Goal: Task Accomplishment & Management: Complete application form

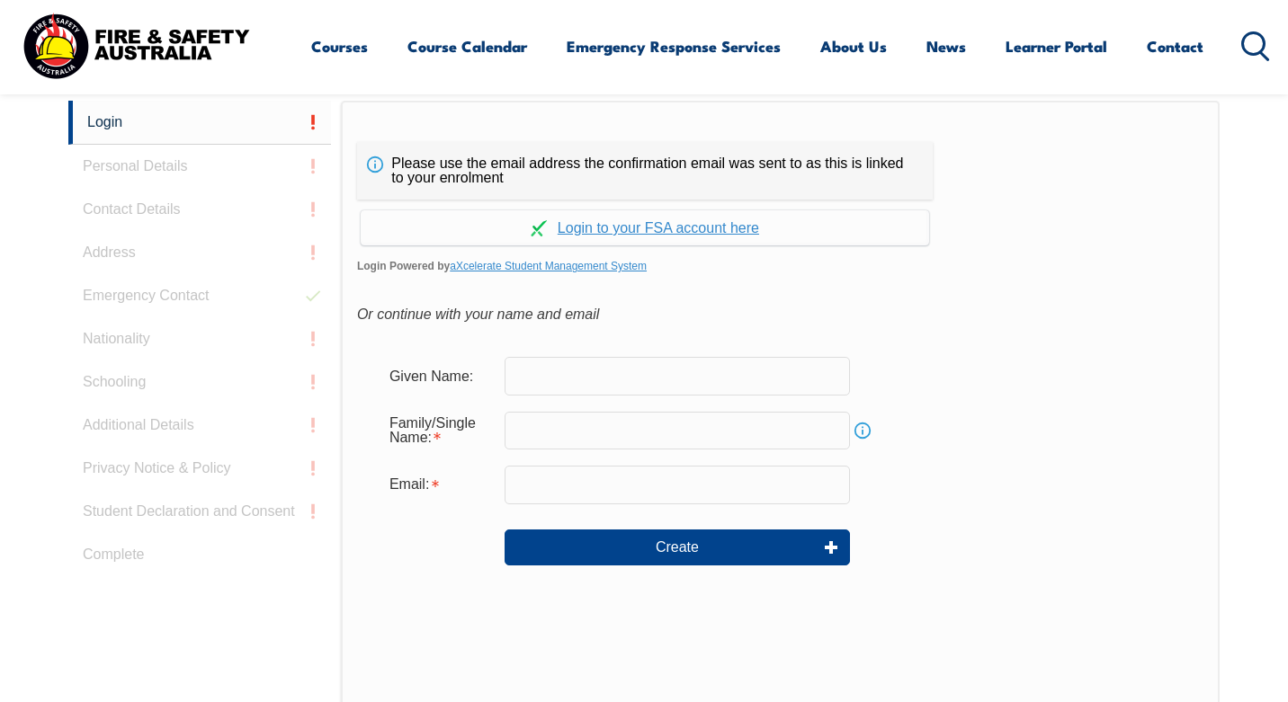
scroll to position [501, 0]
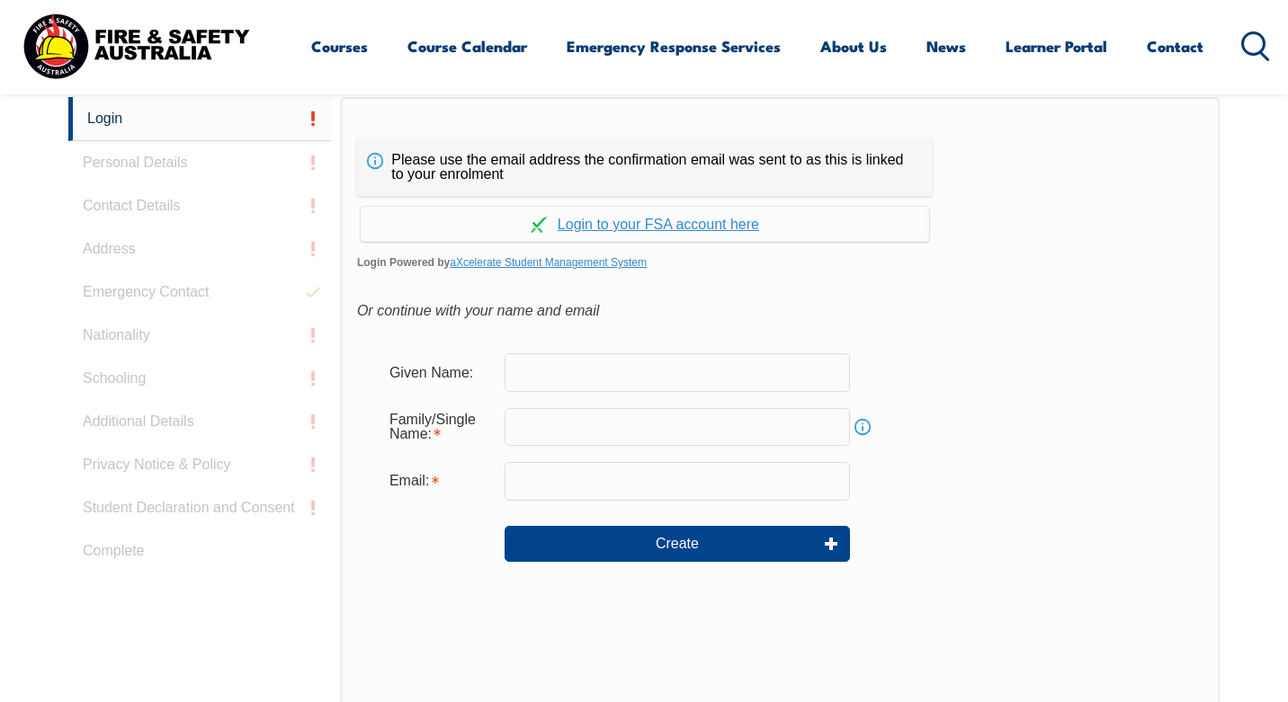
click at [656, 377] on input "text" at bounding box center [677, 372] width 345 height 38
type input "[PERSON_NAME]"
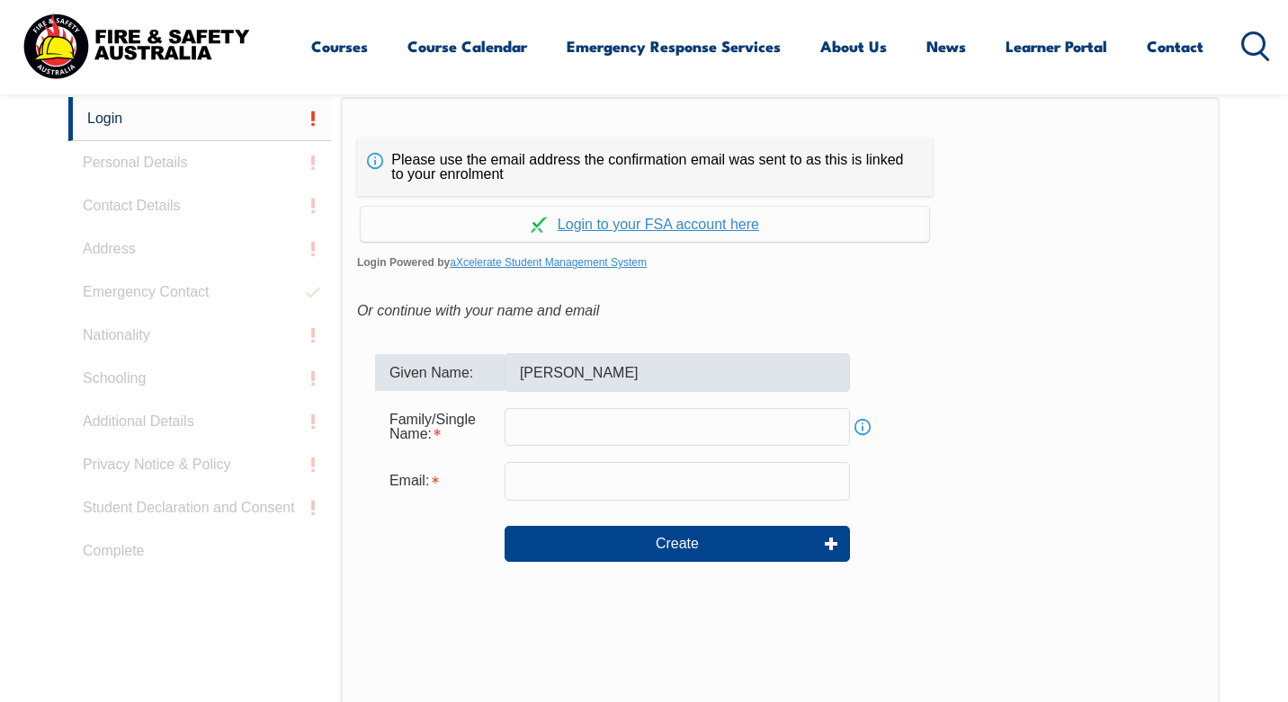
type input "[PERSON_NAME]"
type input "[PERSON_NAME][EMAIL_ADDRESS][PERSON_NAME][DOMAIN_NAME]"
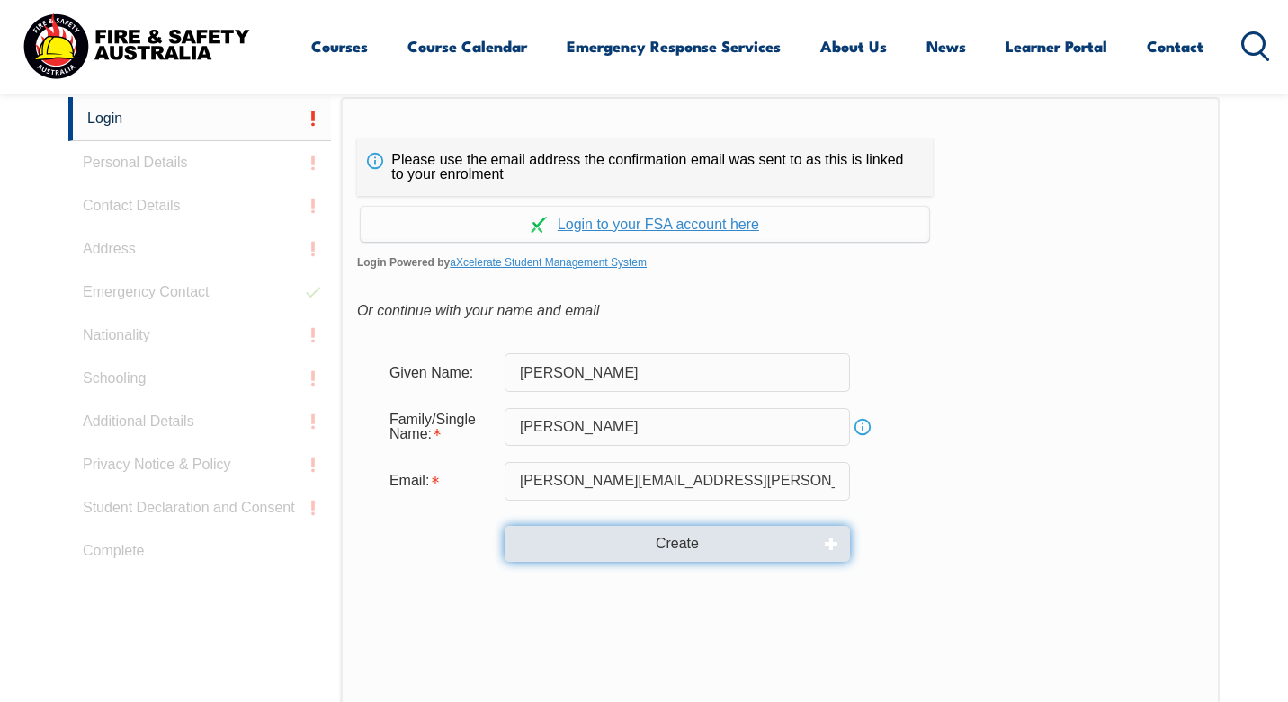
click at [617, 549] on button "Create" at bounding box center [677, 544] width 345 height 36
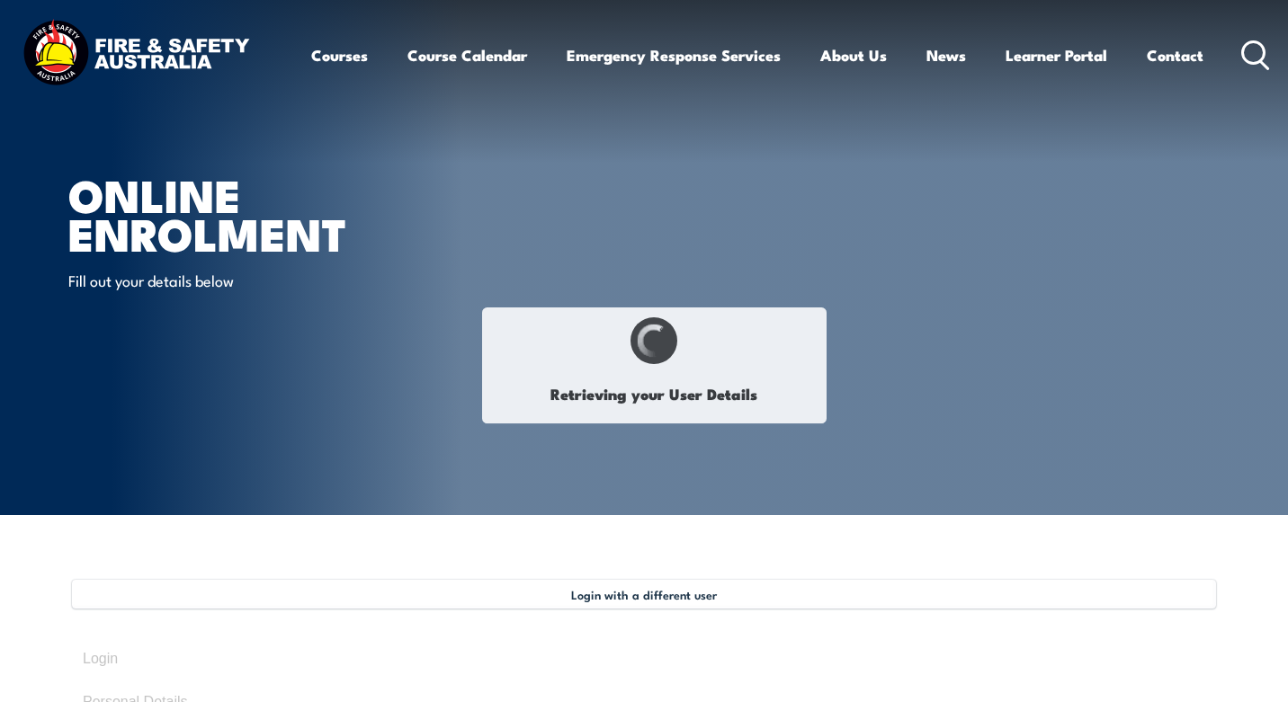
type input "[PERSON_NAME]"
type input "[DATE]"
type input "MGZFZQCQNR"
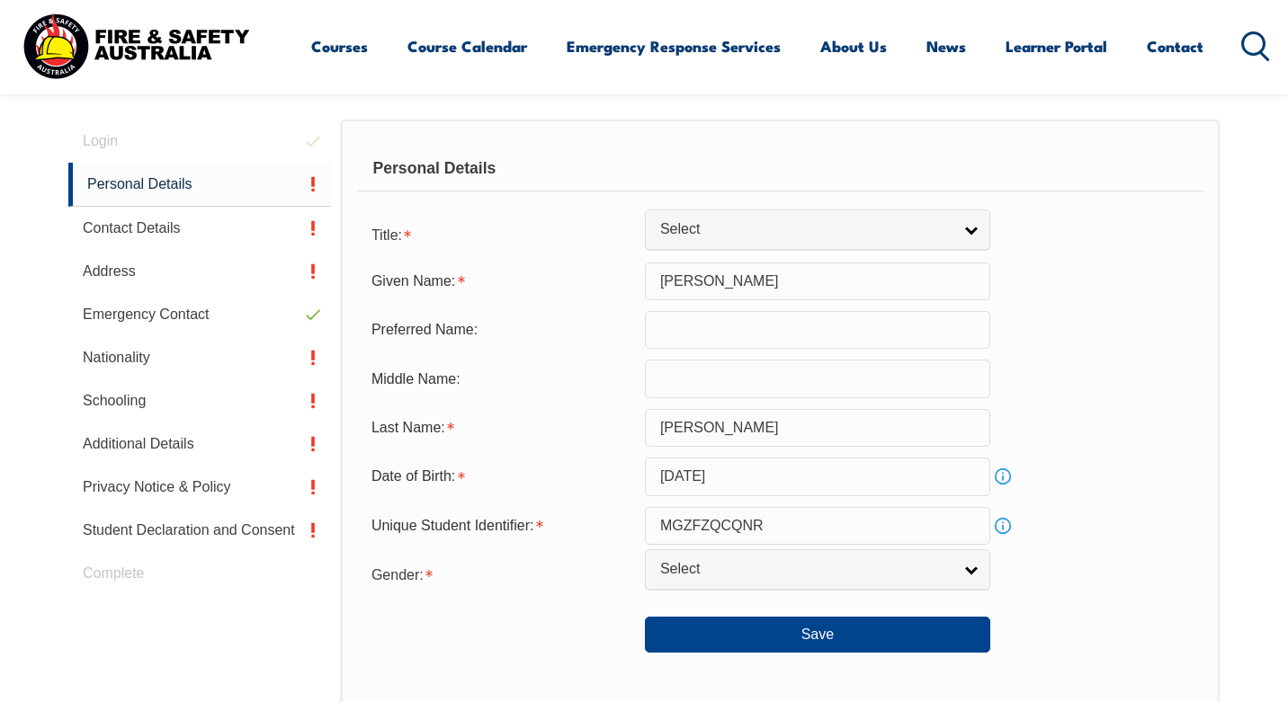
scroll to position [523, 0]
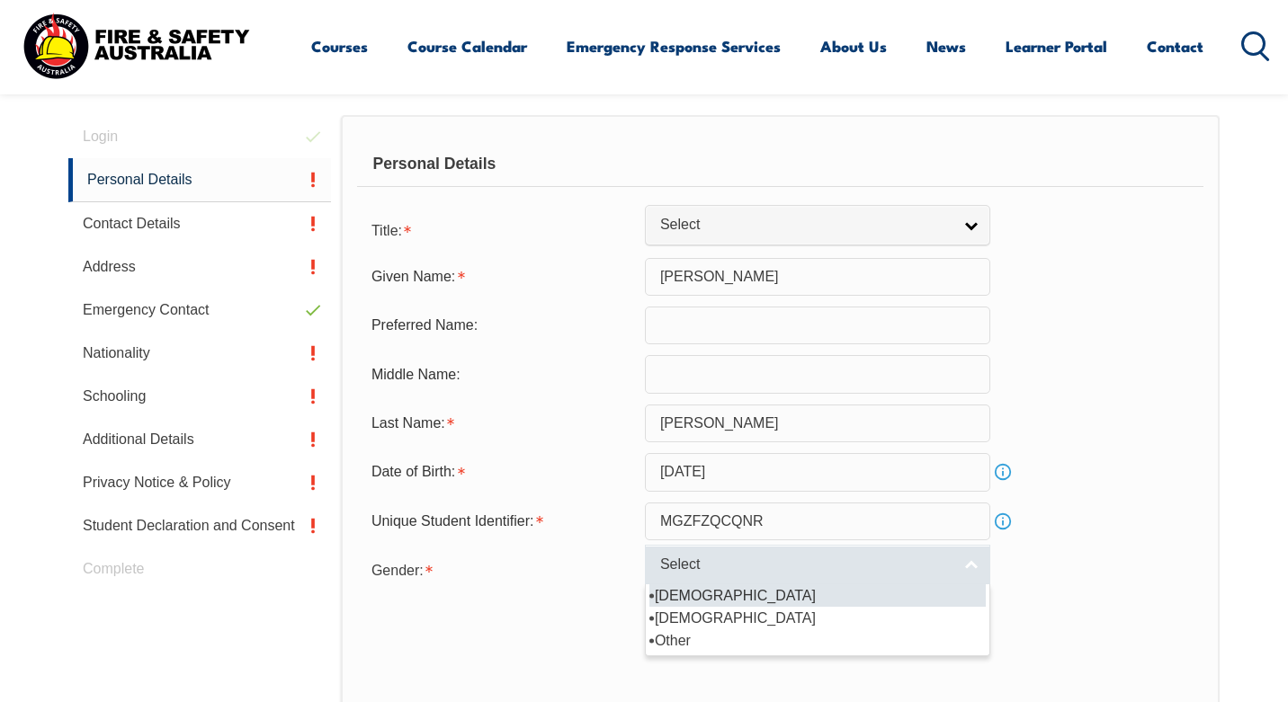
click at [803, 563] on span "Select" at bounding box center [805, 565] width 291 height 19
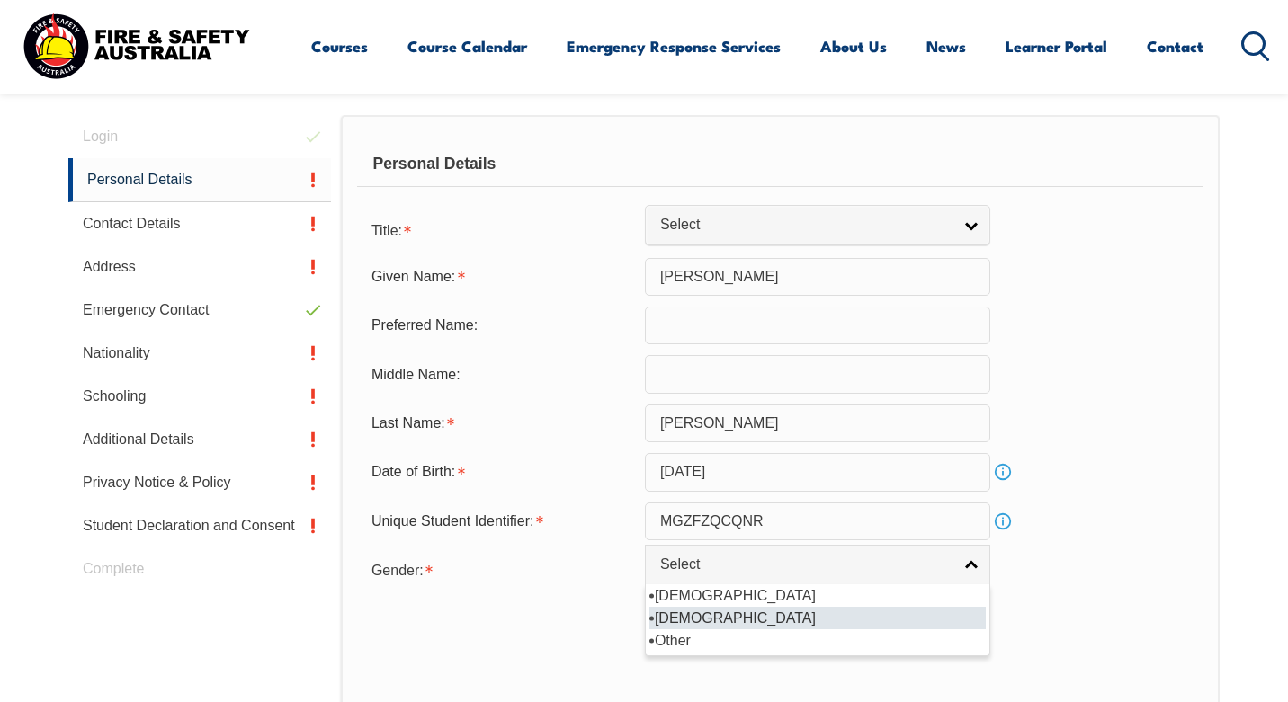
click at [755, 618] on li "[DEMOGRAPHIC_DATA]" at bounding box center [817, 618] width 336 height 22
select select "F"
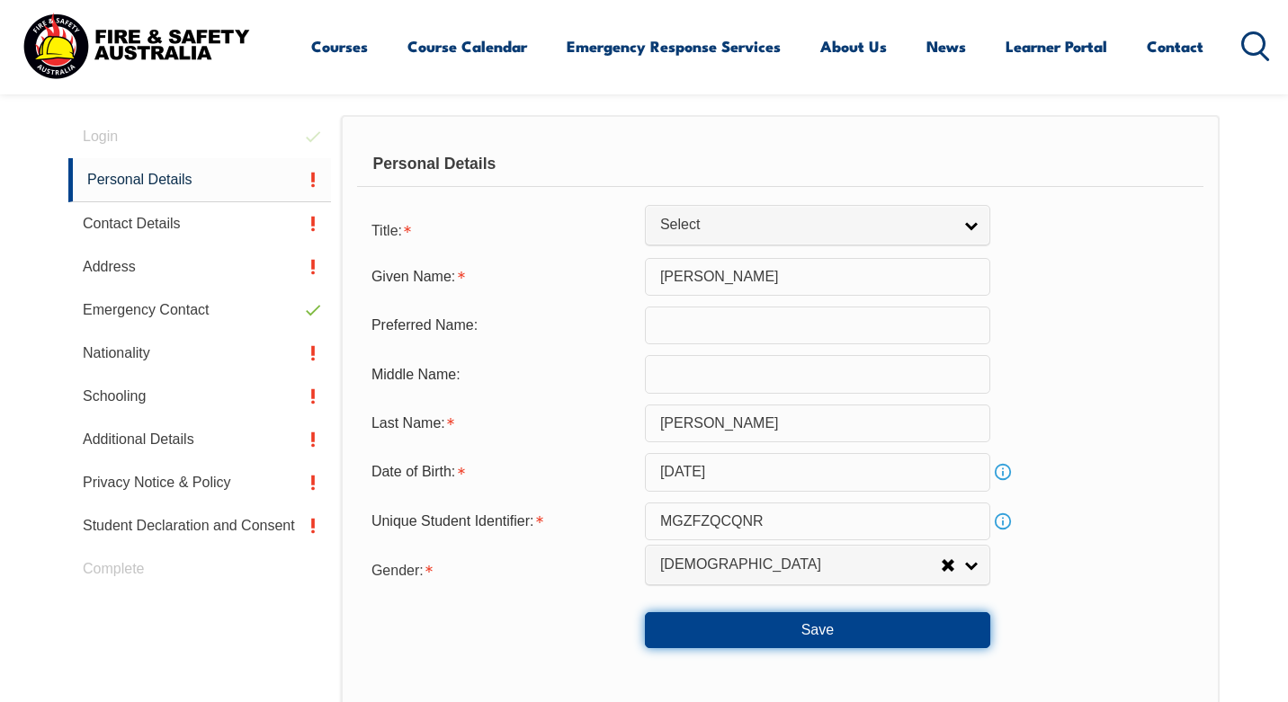
click at [787, 639] on button "Save" at bounding box center [817, 630] width 345 height 36
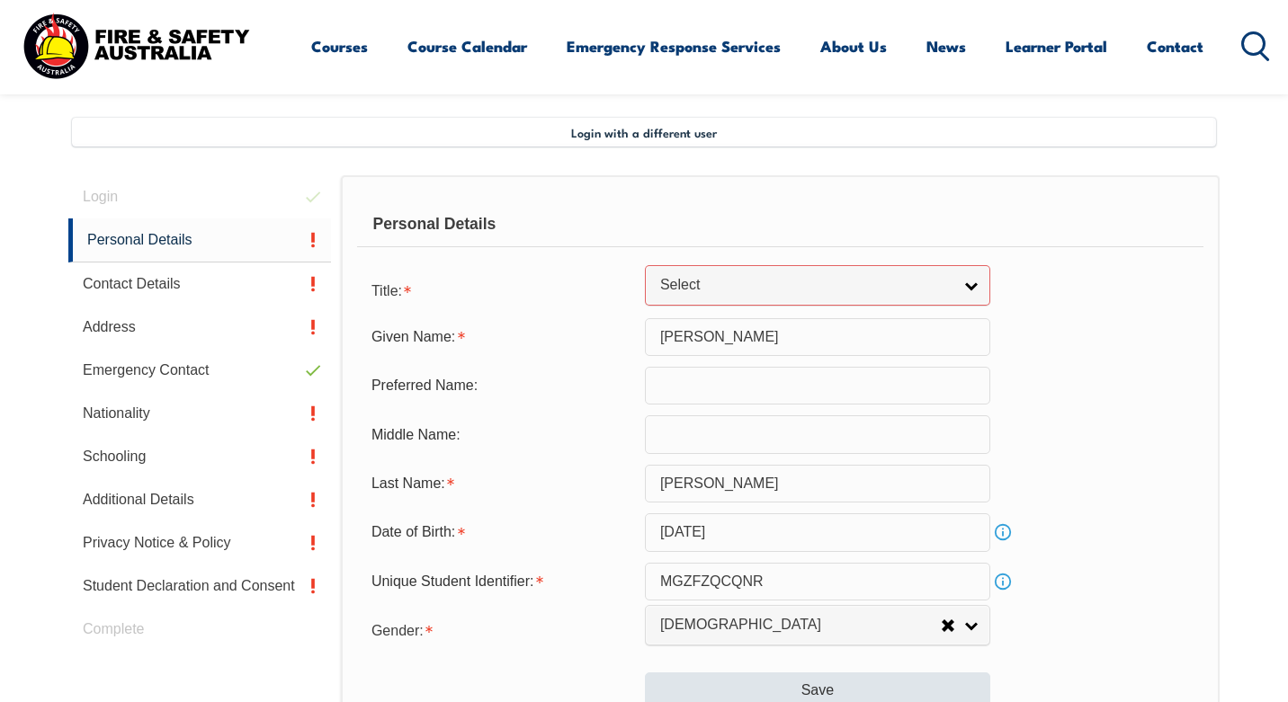
scroll to position [416, 0]
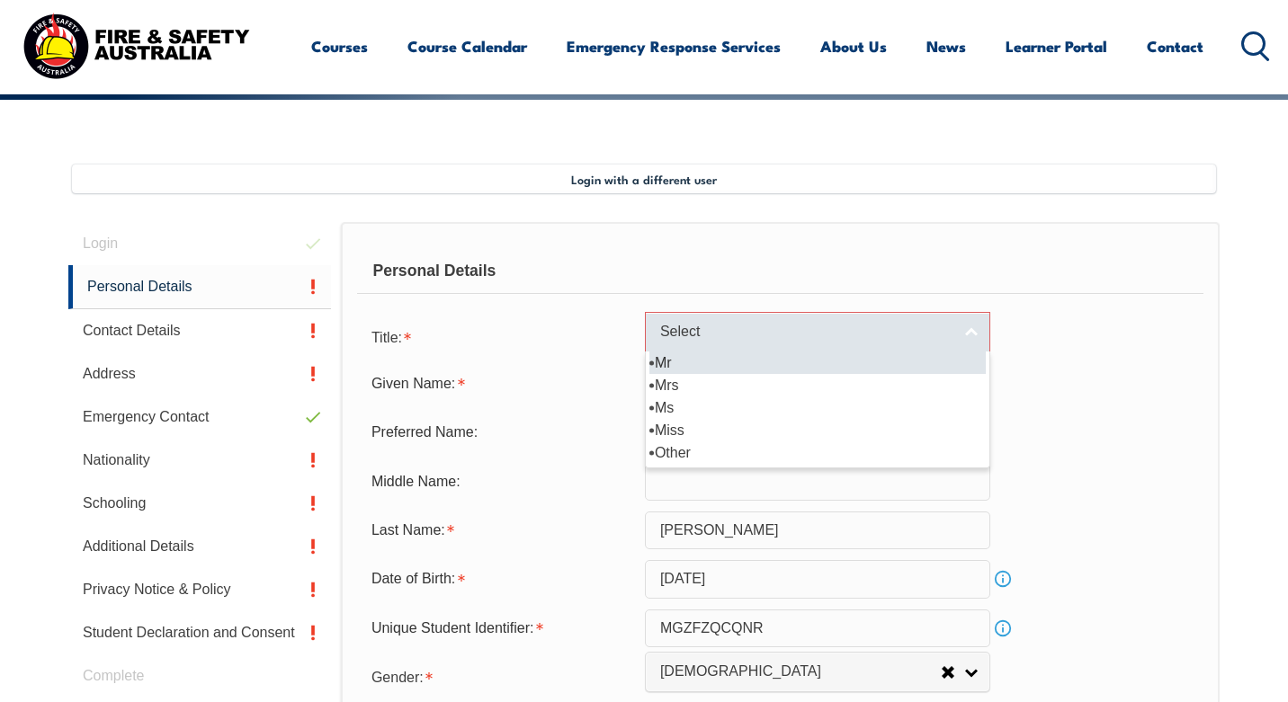
click at [960, 330] on link "Select" at bounding box center [817, 332] width 345 height 40
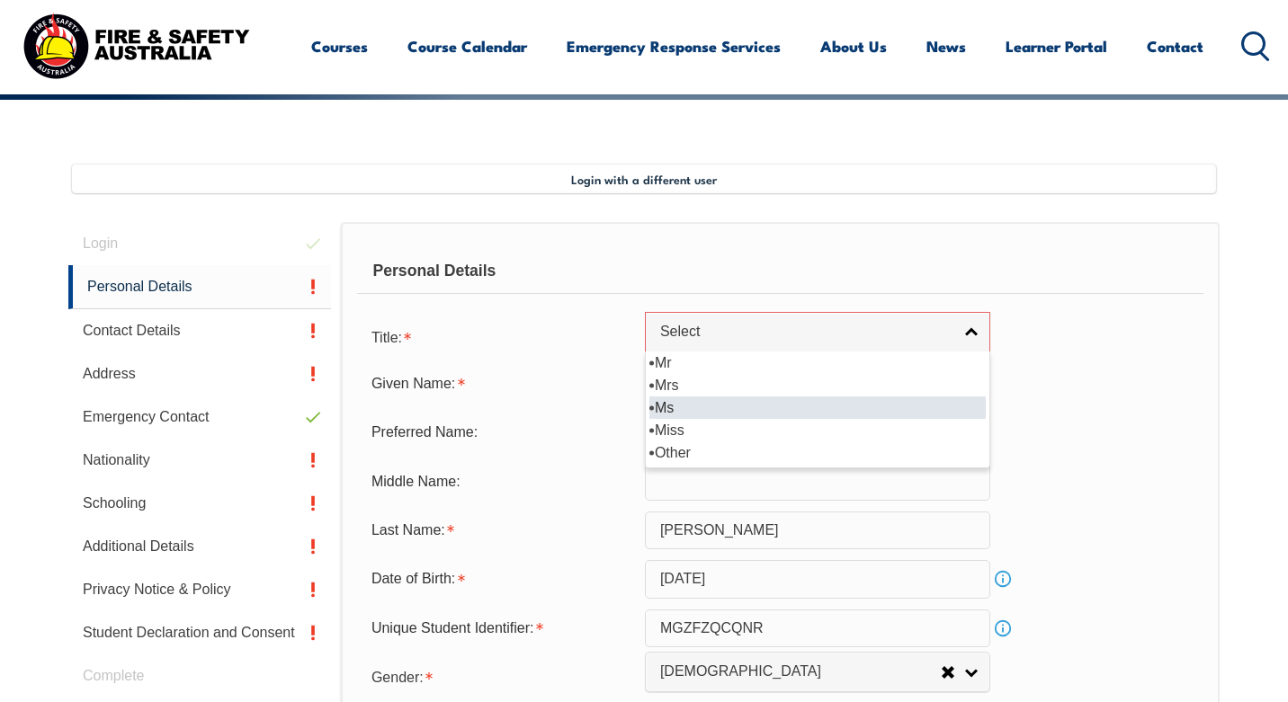
click at [777, 411] on li "Ms" at bounding box center [817, 408] width 336 height 22
select select "Ms"
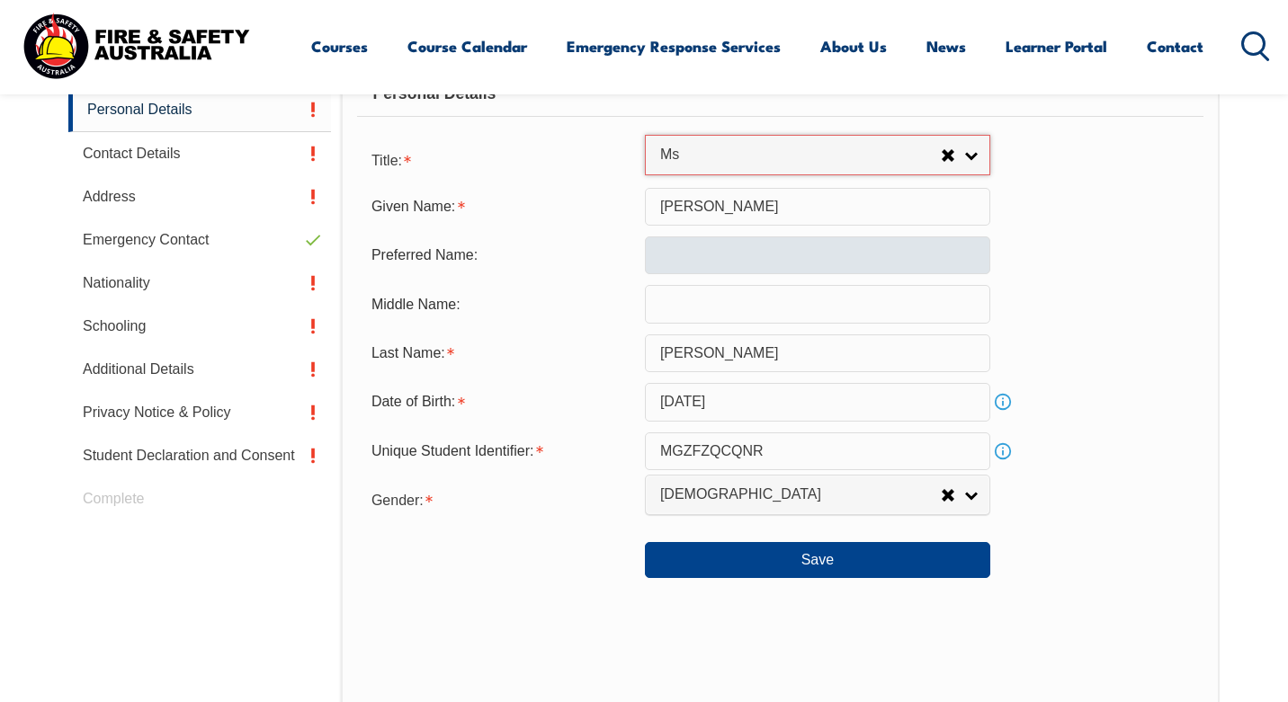
scroll to position [696, 0]
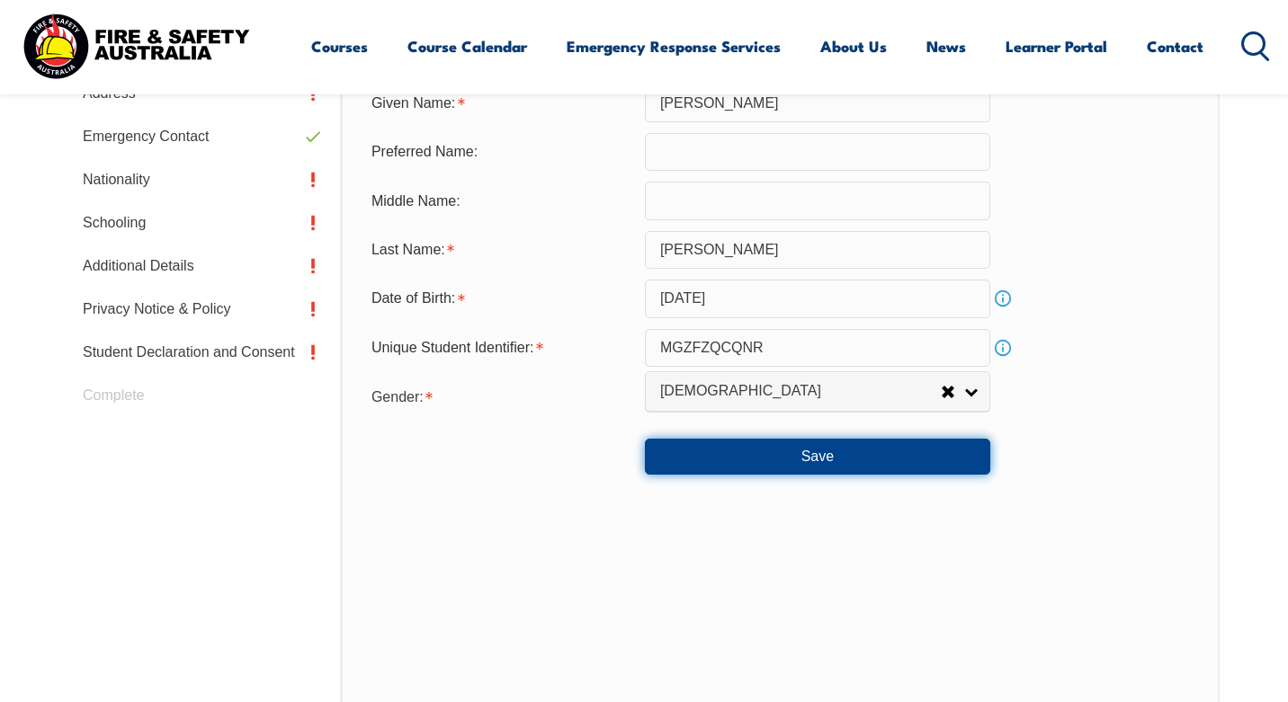
click at [746, 458] on button "Save" at bounding box center [817, 457] width 345 height 36
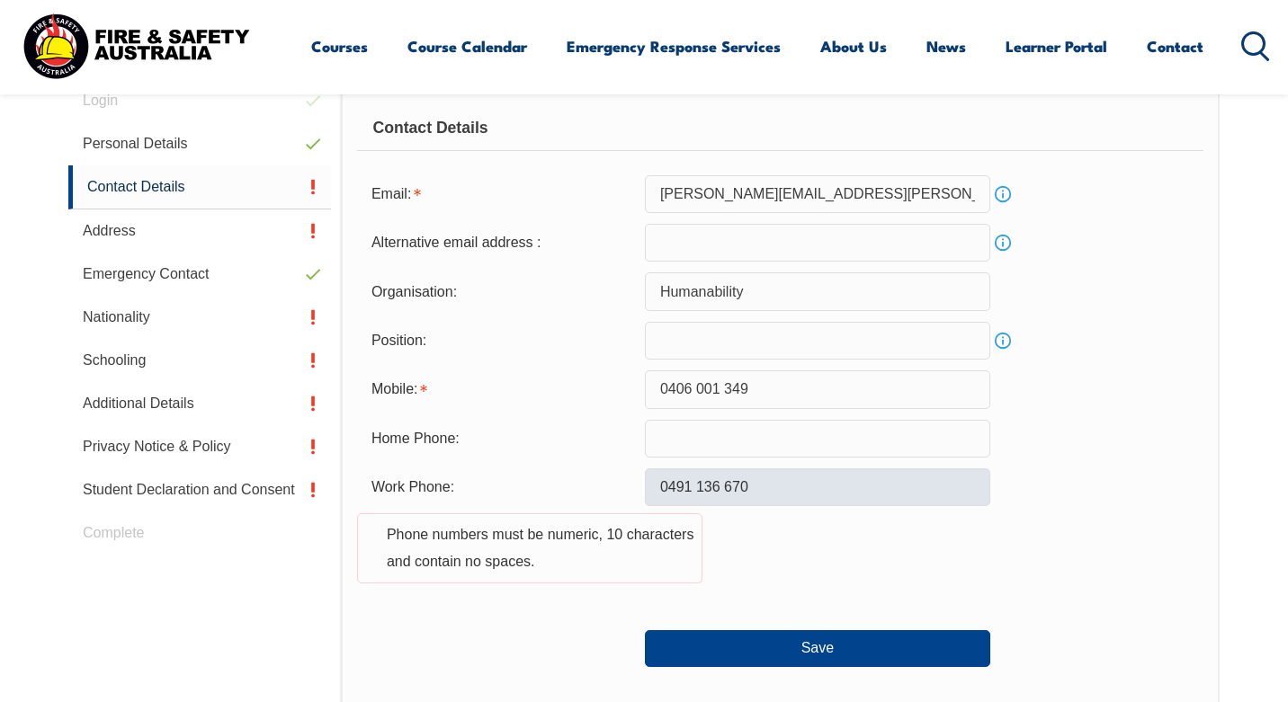
scroll to position [581, 0]
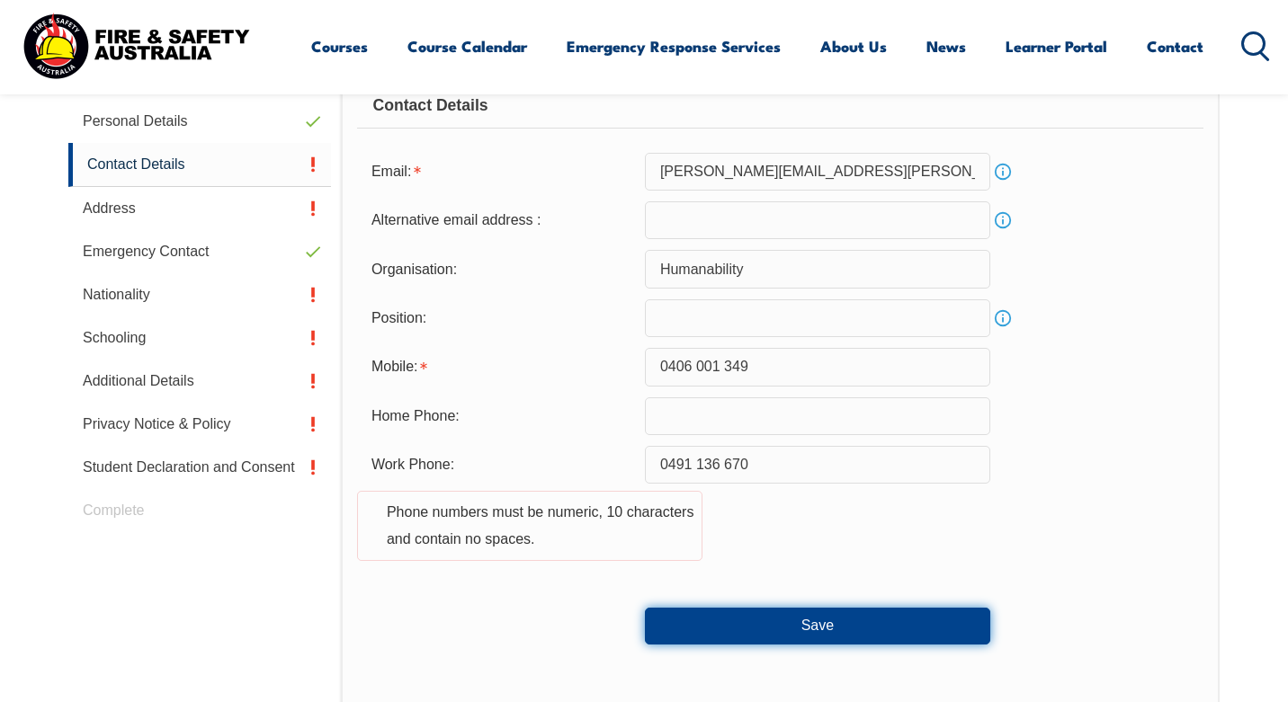
click at [766, 631] on button "Save" at bounding box center [817, 626] width 345 height 36
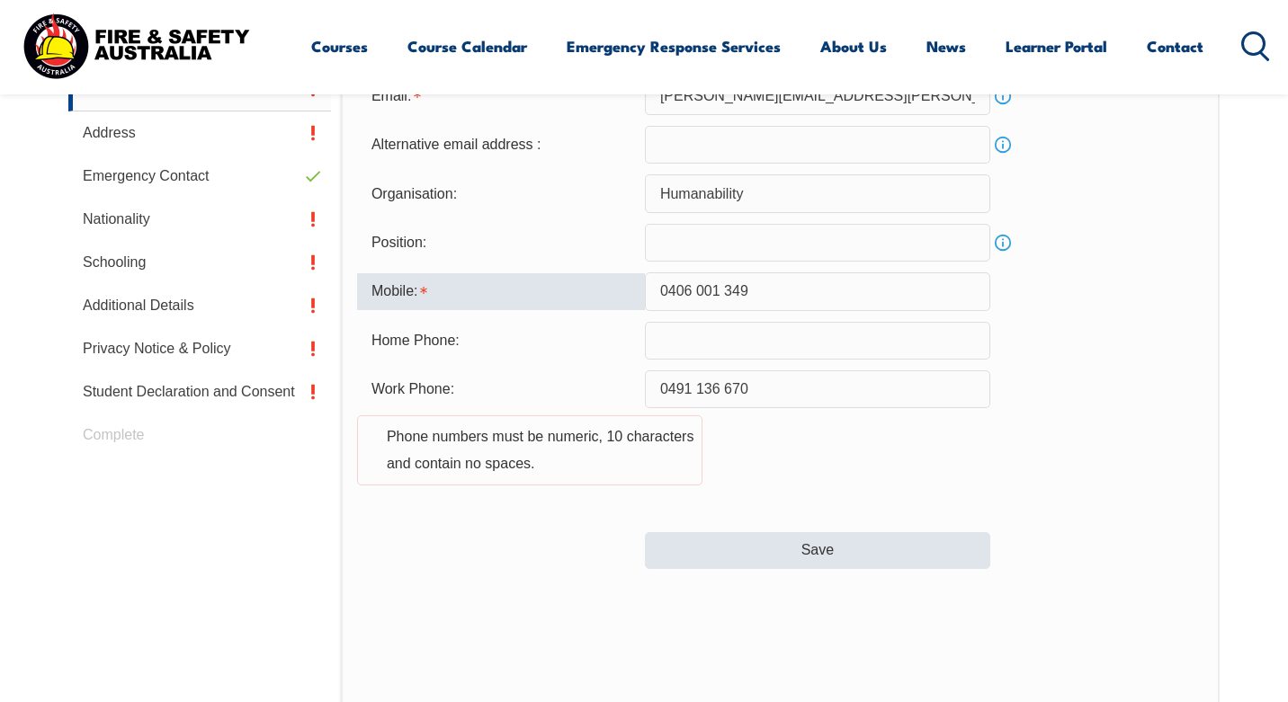
scroll to position [654, 0]
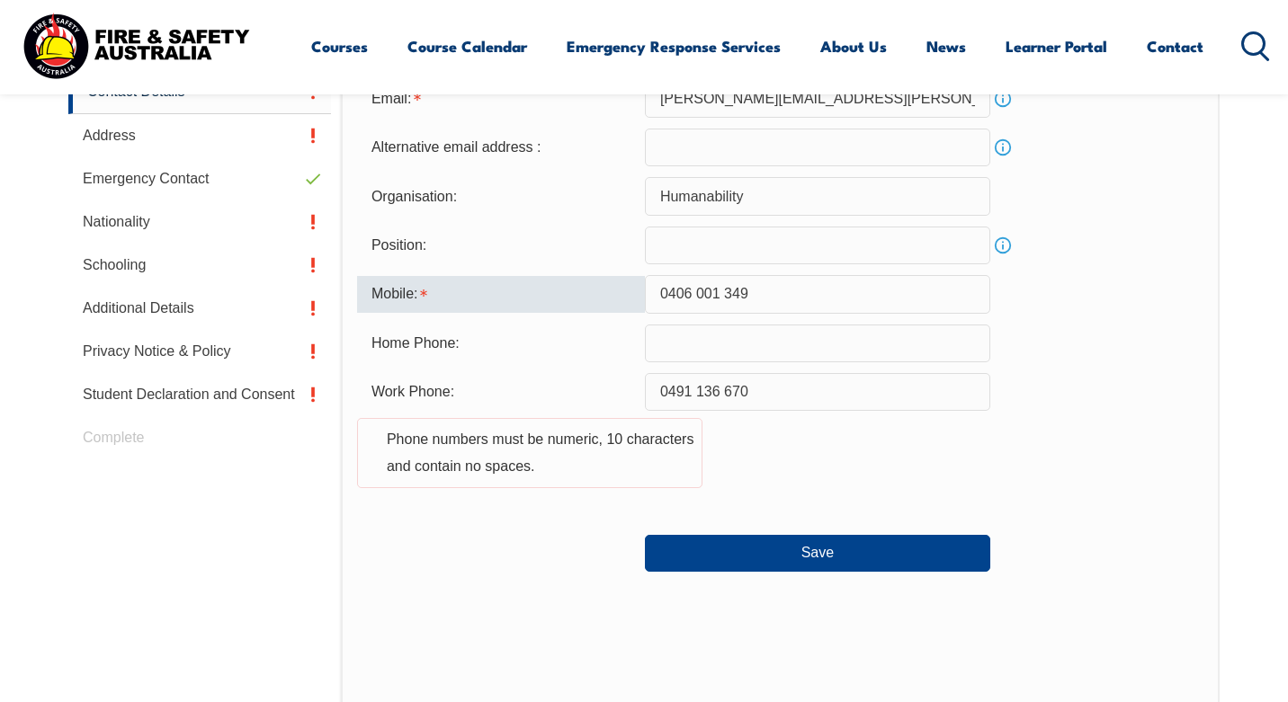
click at [694, 290] on input "0406 001 349" at bounding box center [817, 294] width 345 height 38
click at [720, 296] on input "0406 001 349" at bounding box center [817, 294] width 345 height 38
click at [697, 294] on input "0406 001 349" at bounding box center [817, 294] width 345 height 38
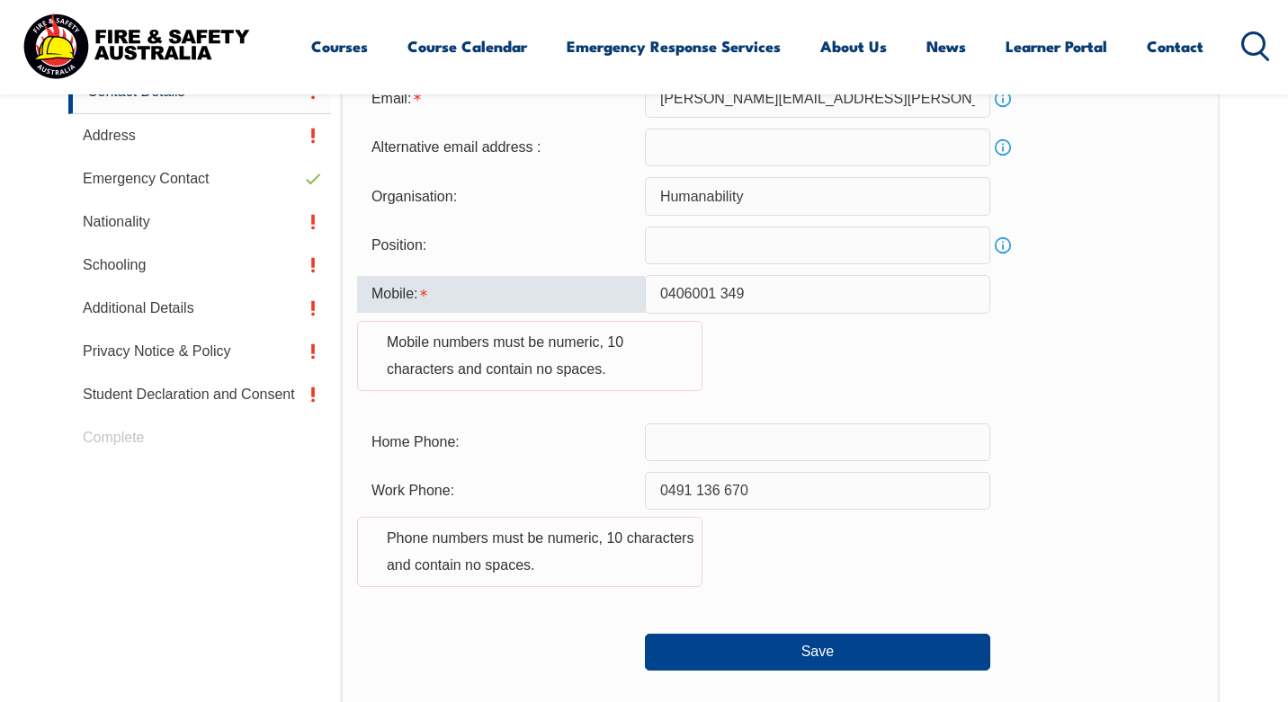
click at [711, 296] on input "0406001 349" at bounding box center [817, 294] width 345 height 38
click at [724, 298] on input "0406001 349" at bounding box center [817, 294] width 345 height 38
click at [720, 297] on input "0406001 349" at bounding box center [817, 294] width 345 height 38
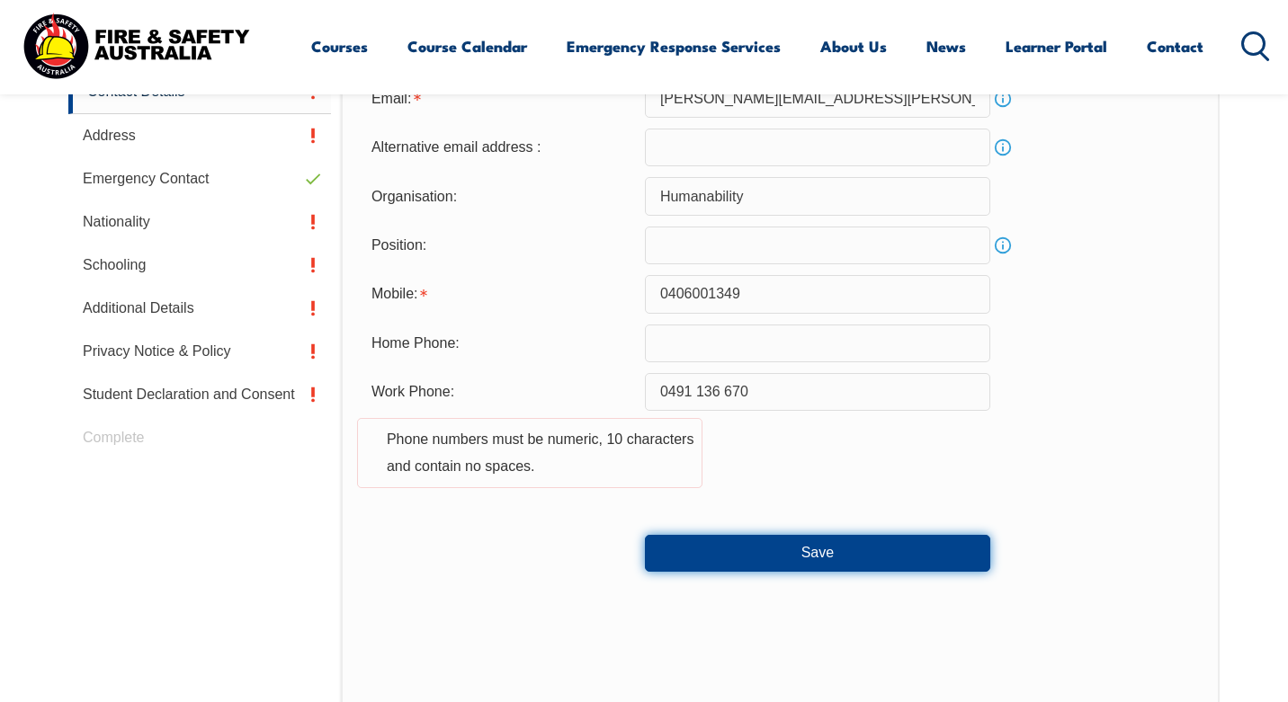
click at [782, 556] on button "Save" at bounding box center [817, 553] width 345 height 36
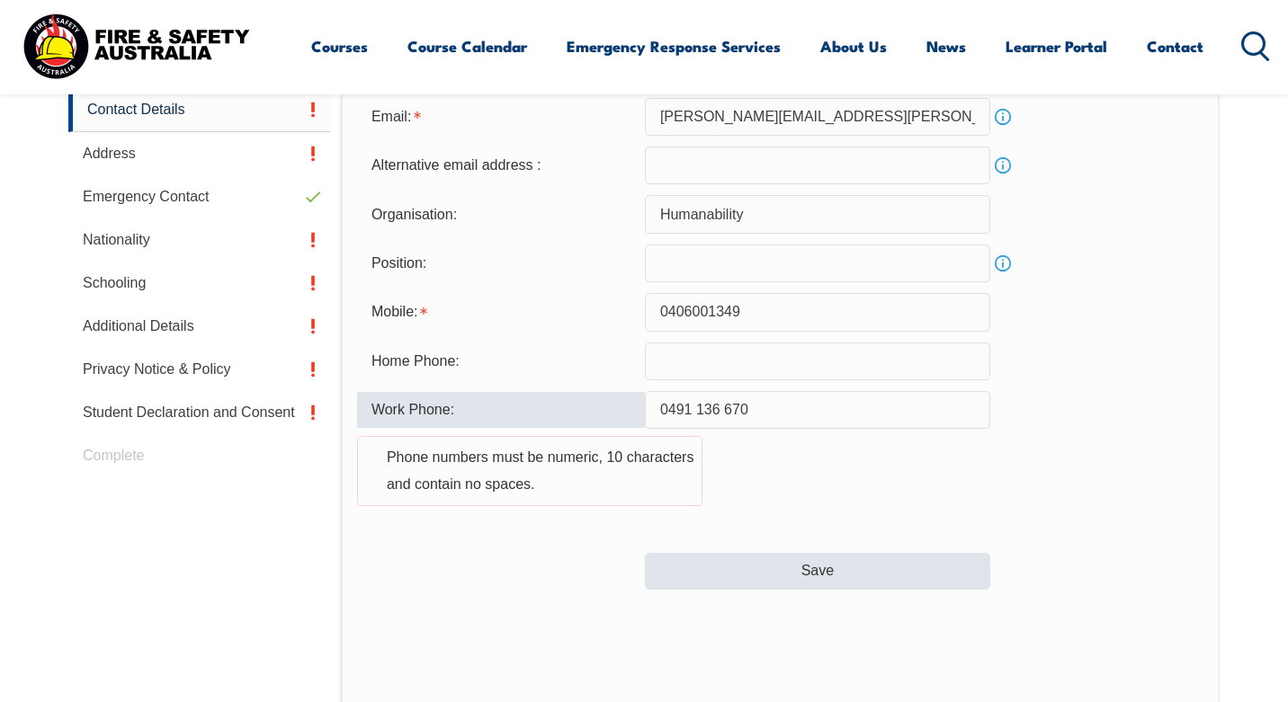
scroll to position [626, 0]
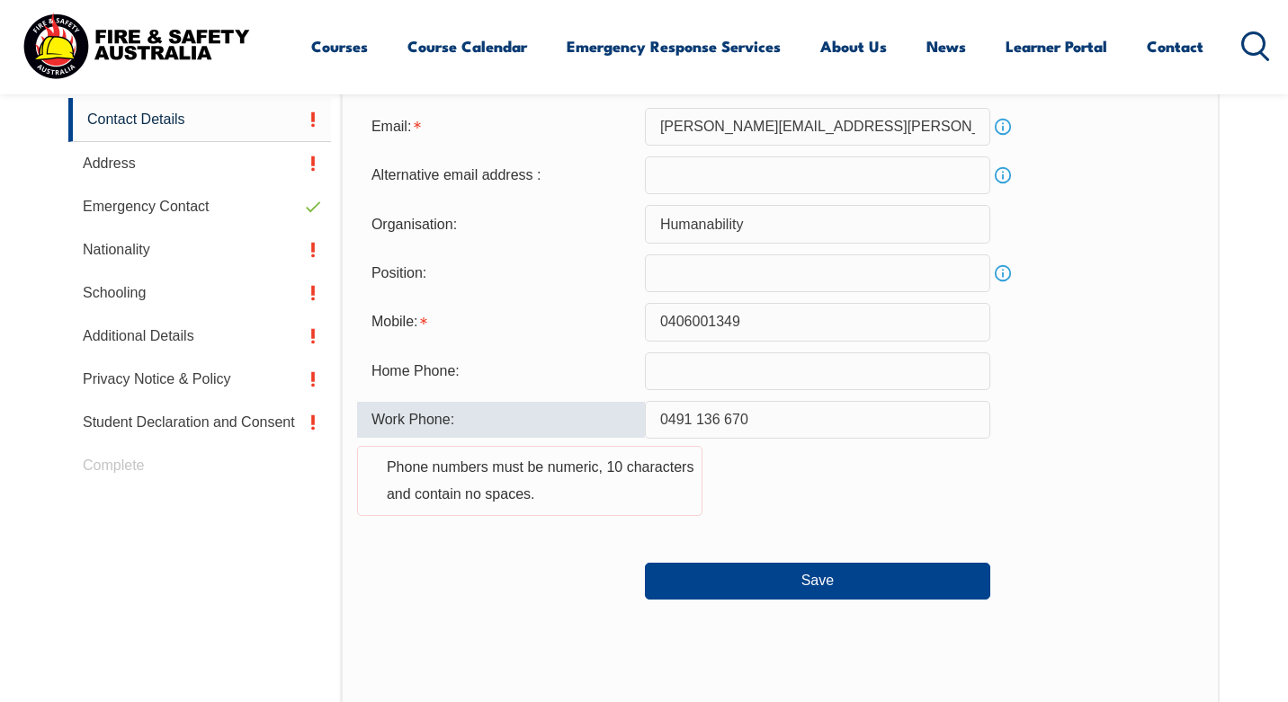
click at [722, 421] on input "0491 136 670" at bounding box center [817, 420] width 345 height 38
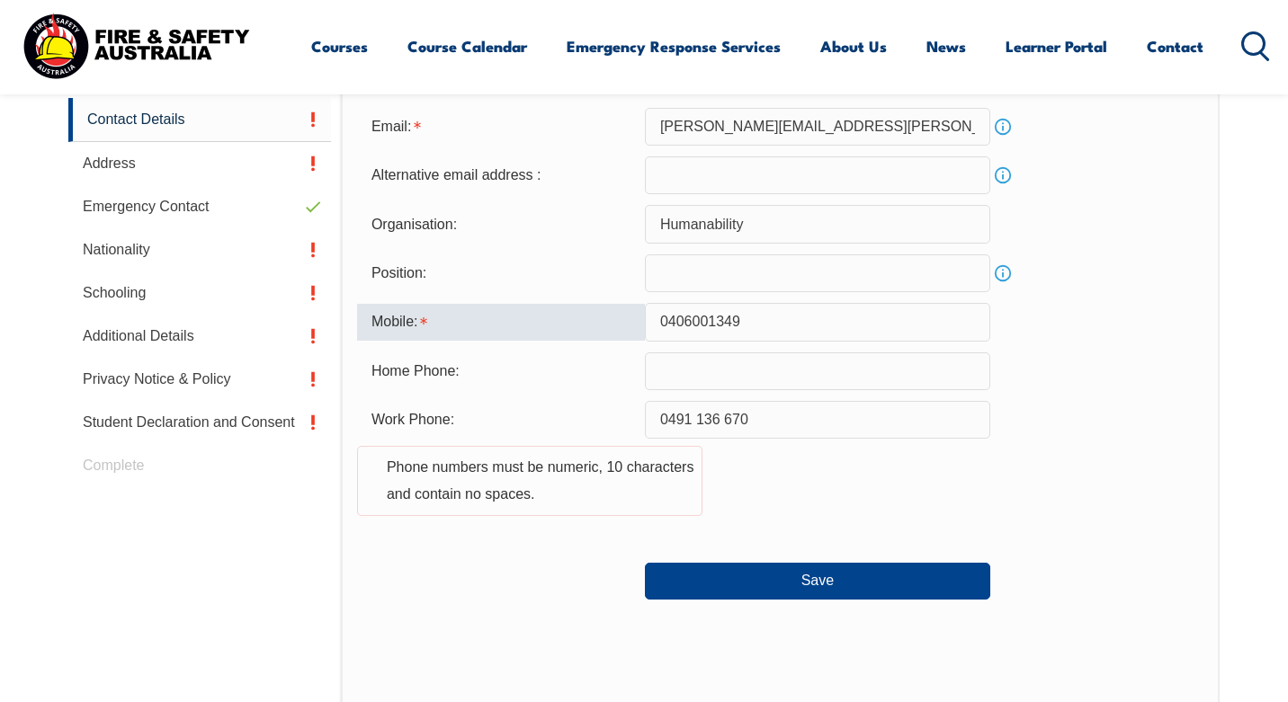
click at [719, 330] on input "0406001349" at bounding box center [817, 322] width 345 height 38
paste input "91 136 6"
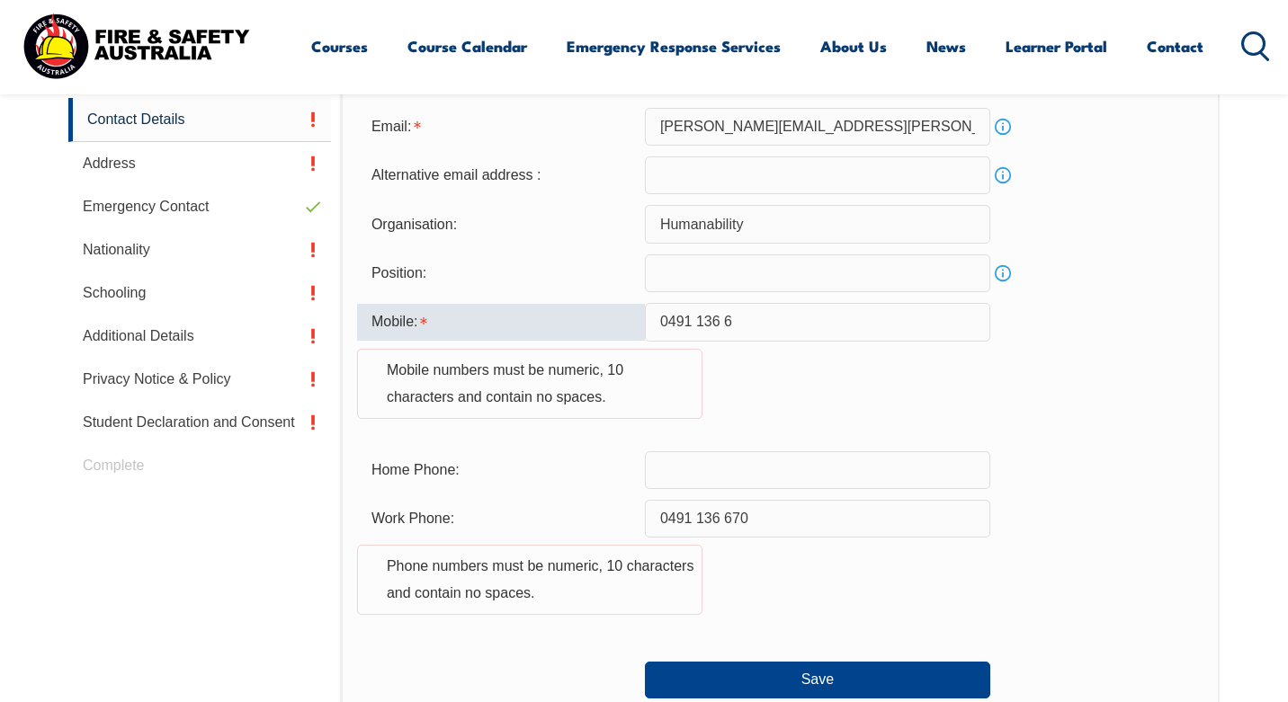
click at [699, 325] on input "0491 136 6" at bounding box center [817, 322] width 345 height 38
click at [723, 324] on input "0491136 6" at bounding box center [817, 322] width 345 height 38
click at [730, 320] on input "04911366" at bounding box center [817, 322] width 345 height 38
type input "0491136670"
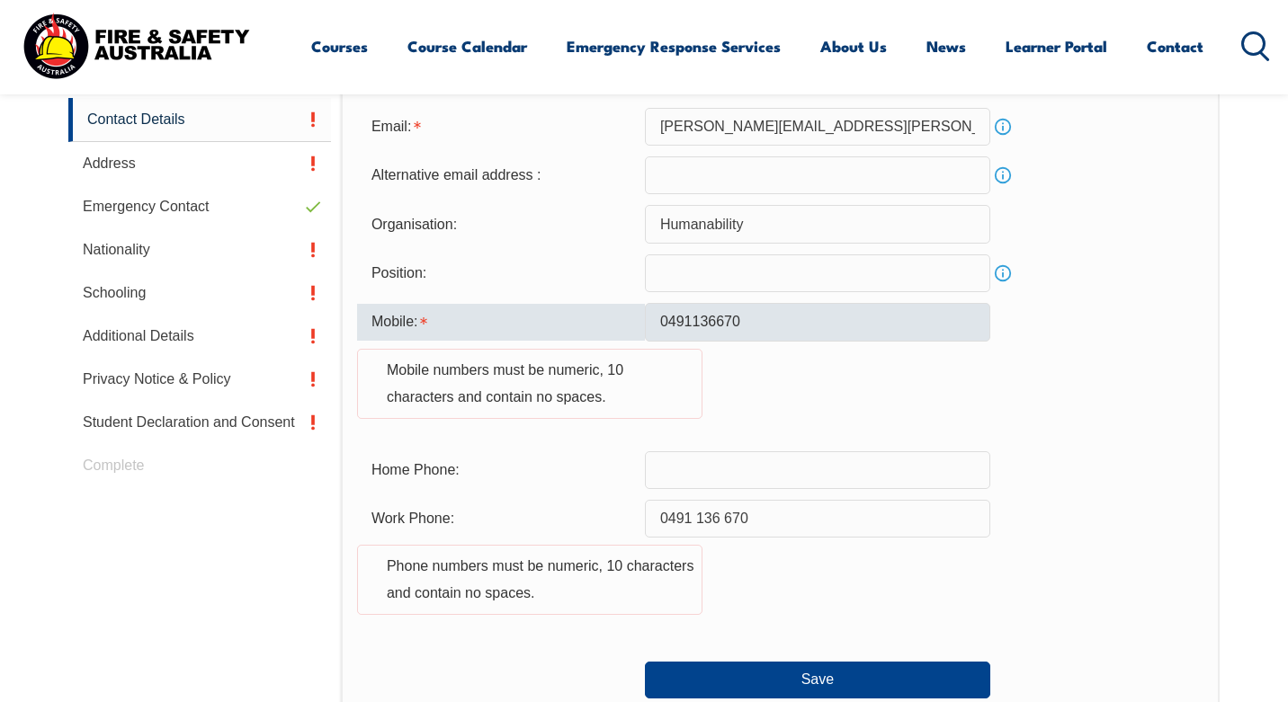
type input "[PERSON_NAME][EMAIL_ADDRESS][PERSON_NAME][DOMAIN_NAME]"
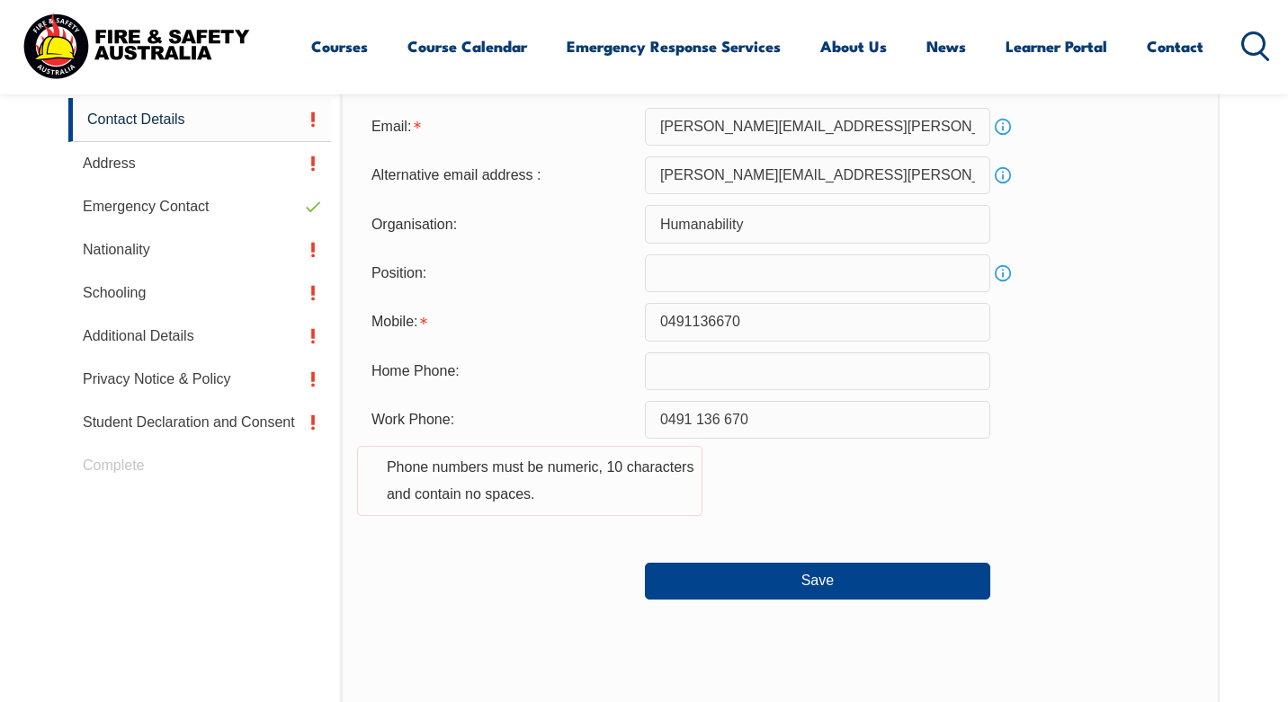
click at [812, 537] on div "Work Phone: 0491 136 670 Phone numbers must be numeric, 10 characters and conta…" at bounding box center [780, 469] width 846 height 137
click at [700, 426] on input "0491 136 670" at bounding box center [817, 420] width 345 height 38
click at [699, 418] on input "0491 136 670" at bounding box center [817, 420] width 345 height 38
click at [719, 424] on input "0491136 670" at bounding box center [817, 420] width 345 height 38
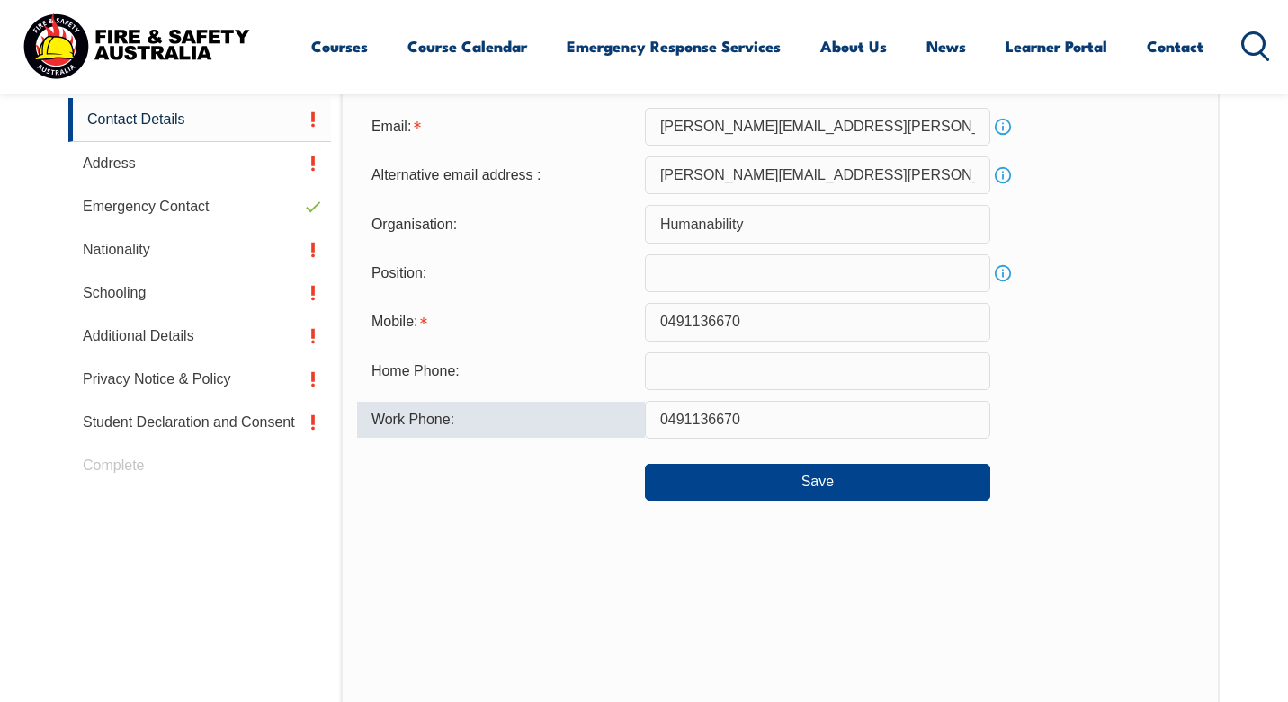
type input "0491136670"
click at [508, 594] on div "Contact Details Email: renee.wright@humanability.com.au Info Alternative email …" at bounding box center [780, 385] width 879 height 746
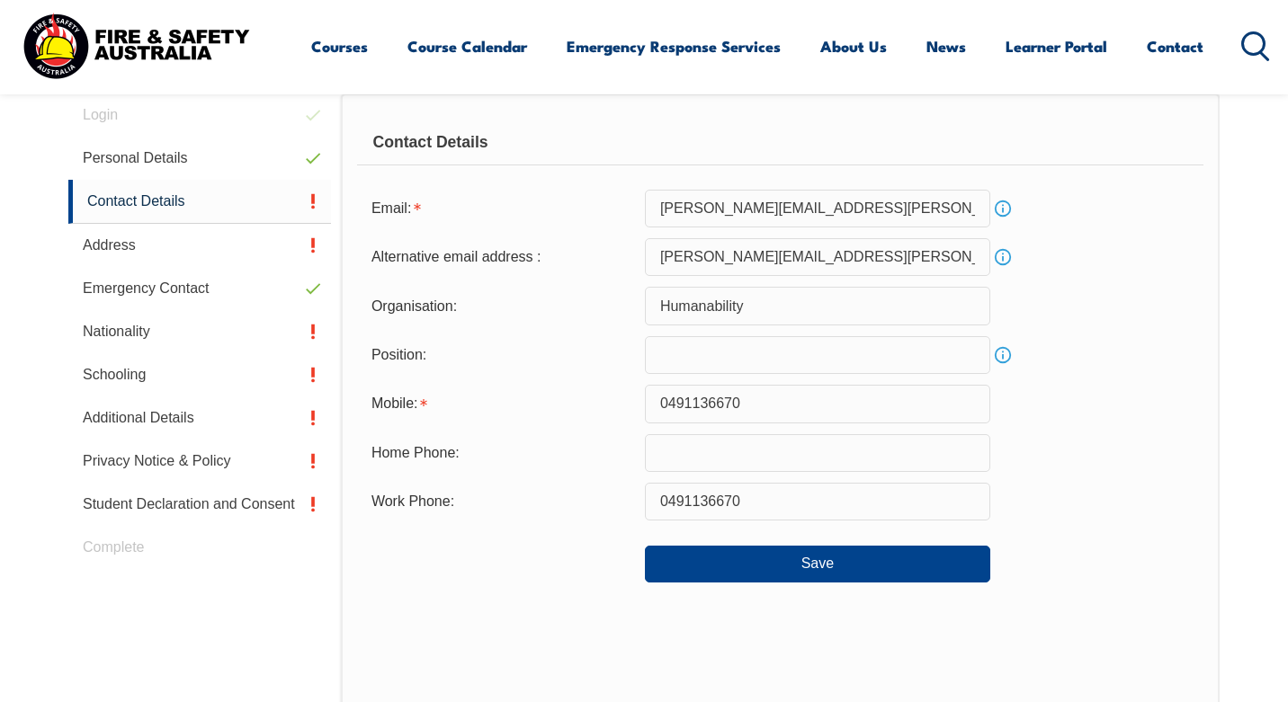
scroll to position [546, 0]
click at [795, 548] on button "Save" at bounding box center [817, 562] width 345 height 36
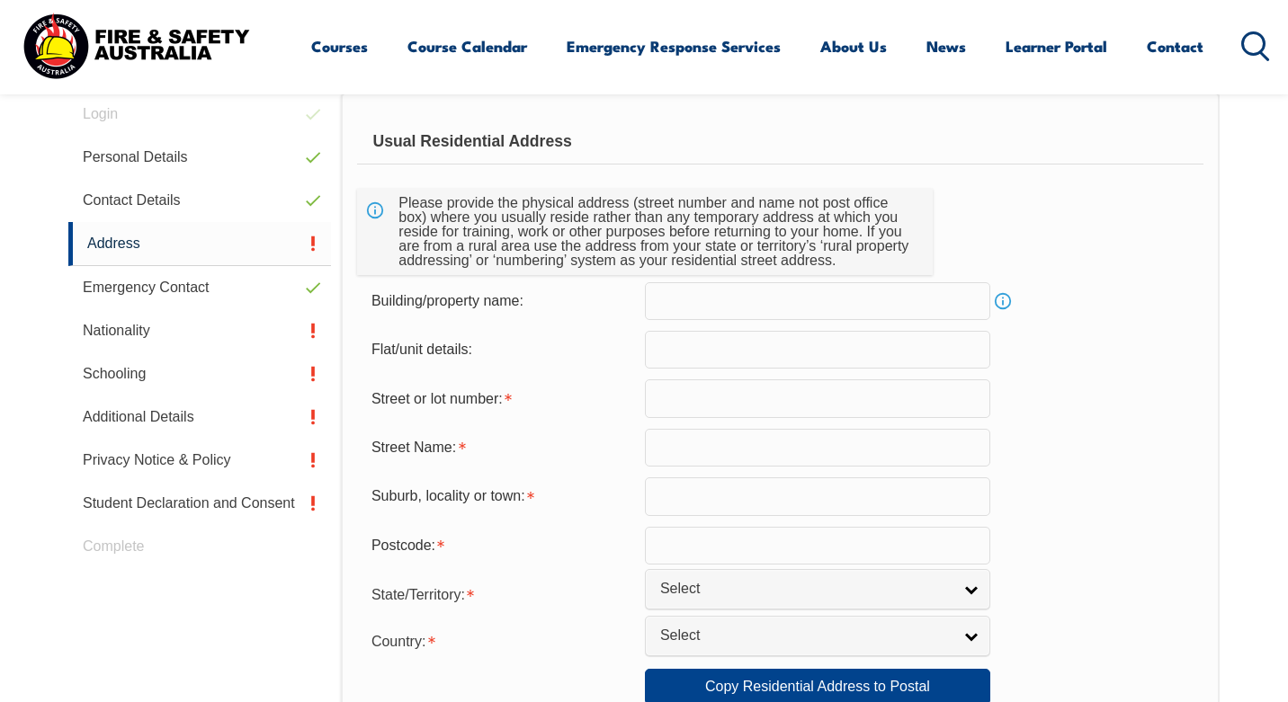
scroll to position [490, 0]
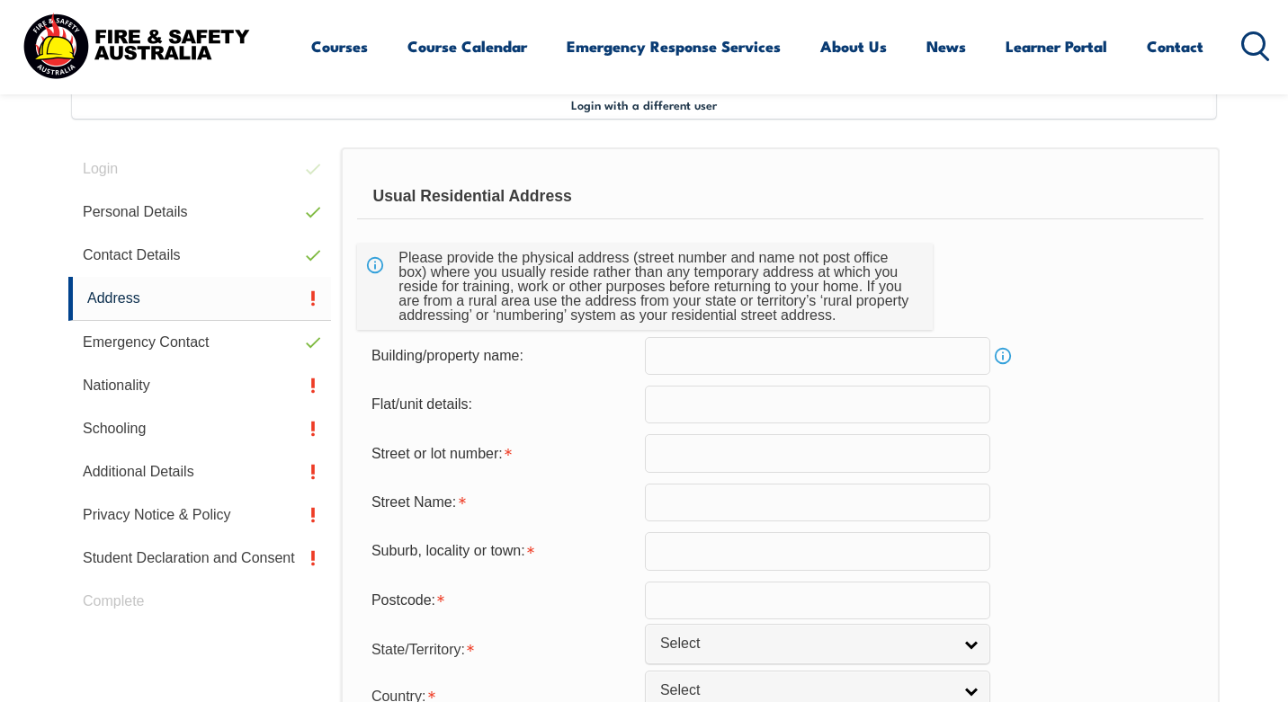
click at [834, 366] on input "text" at bounding box center [817, 356] width 345 height 38
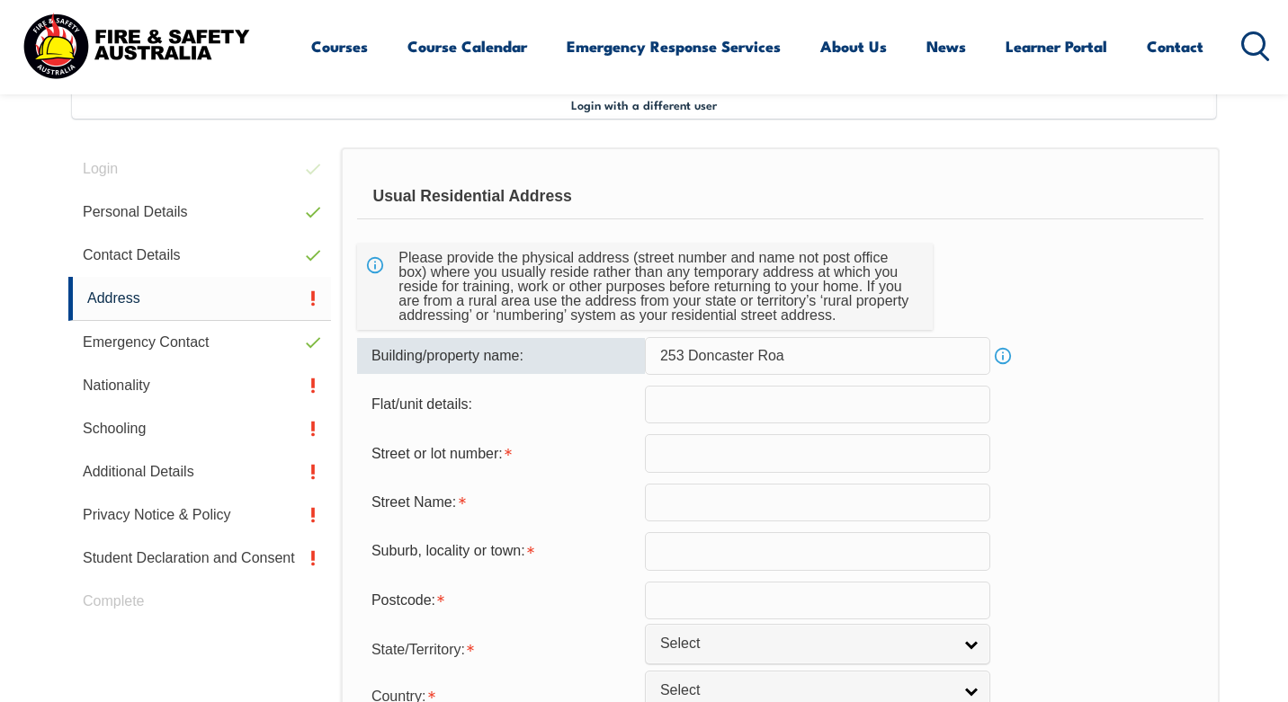
type input "253 Doncaster Road"
click at [738, 351] on input "253 Doncaster Road" at bounding box center [817, 356] width 345 height 38
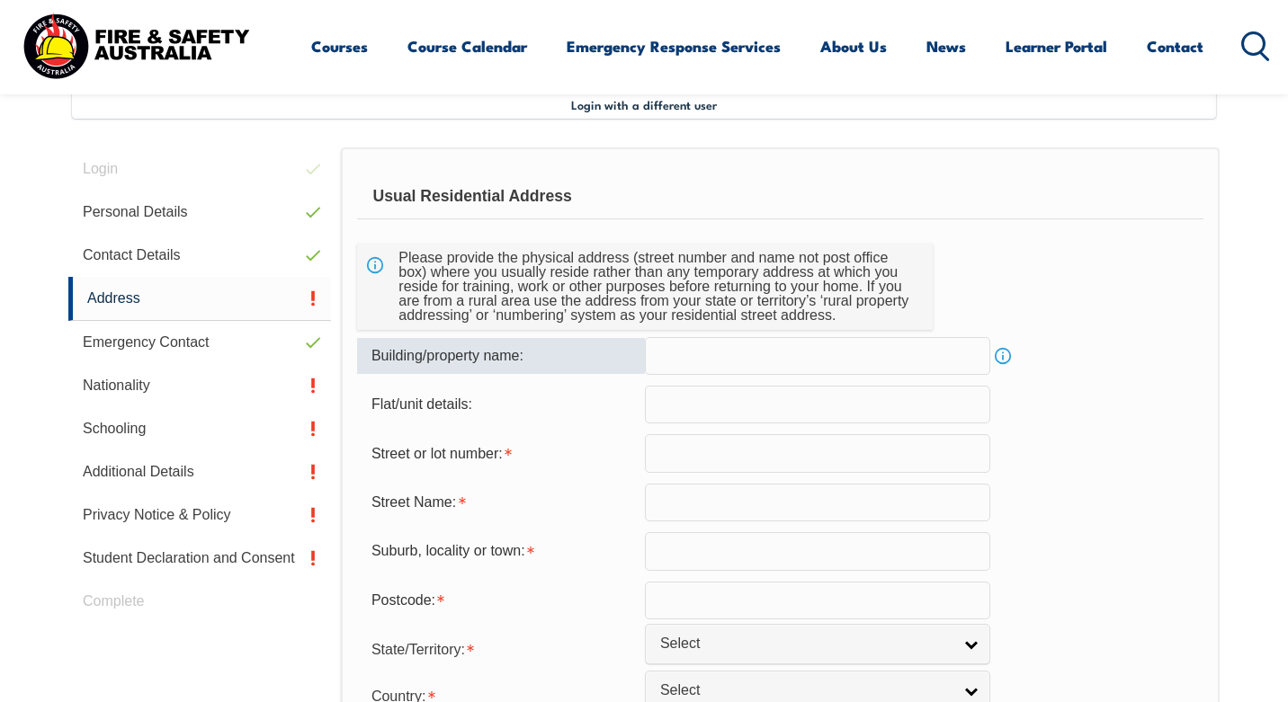
click at [695, 466] on input "text" at bounding box center [817, 453] width 345 height 38
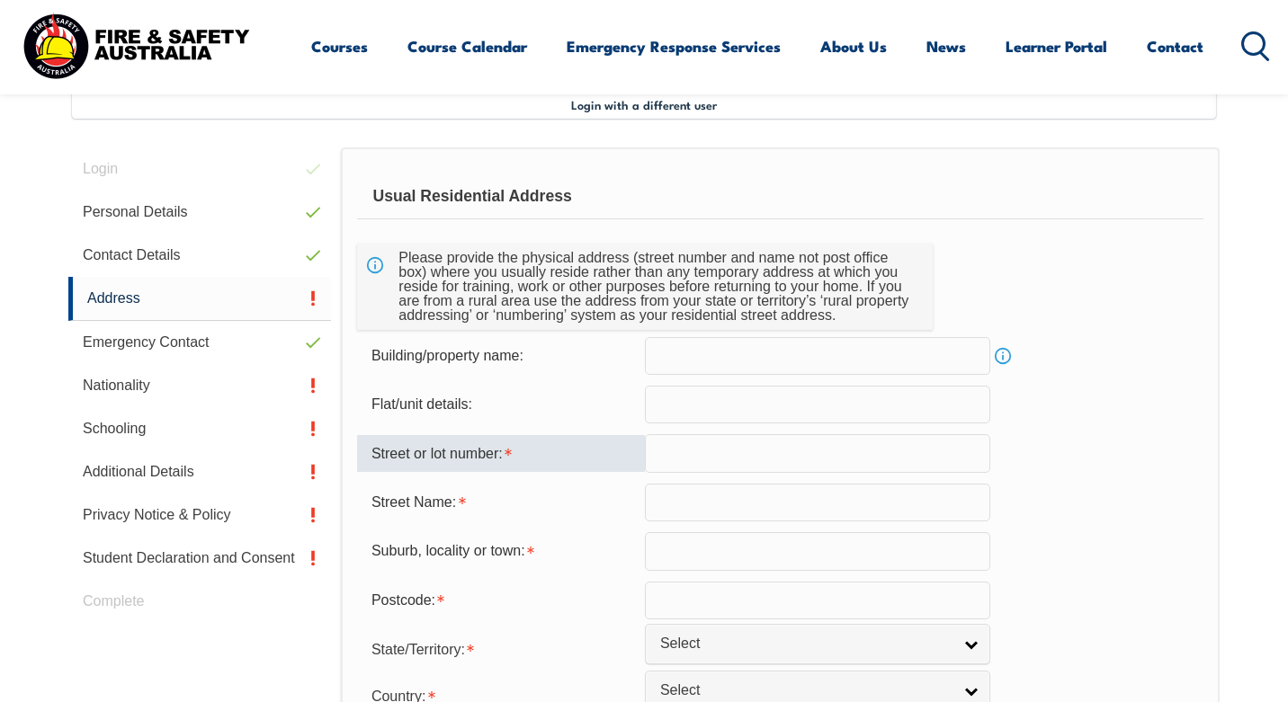
paste input "253 Doncaster R"
type input "253 DONCASTER R"
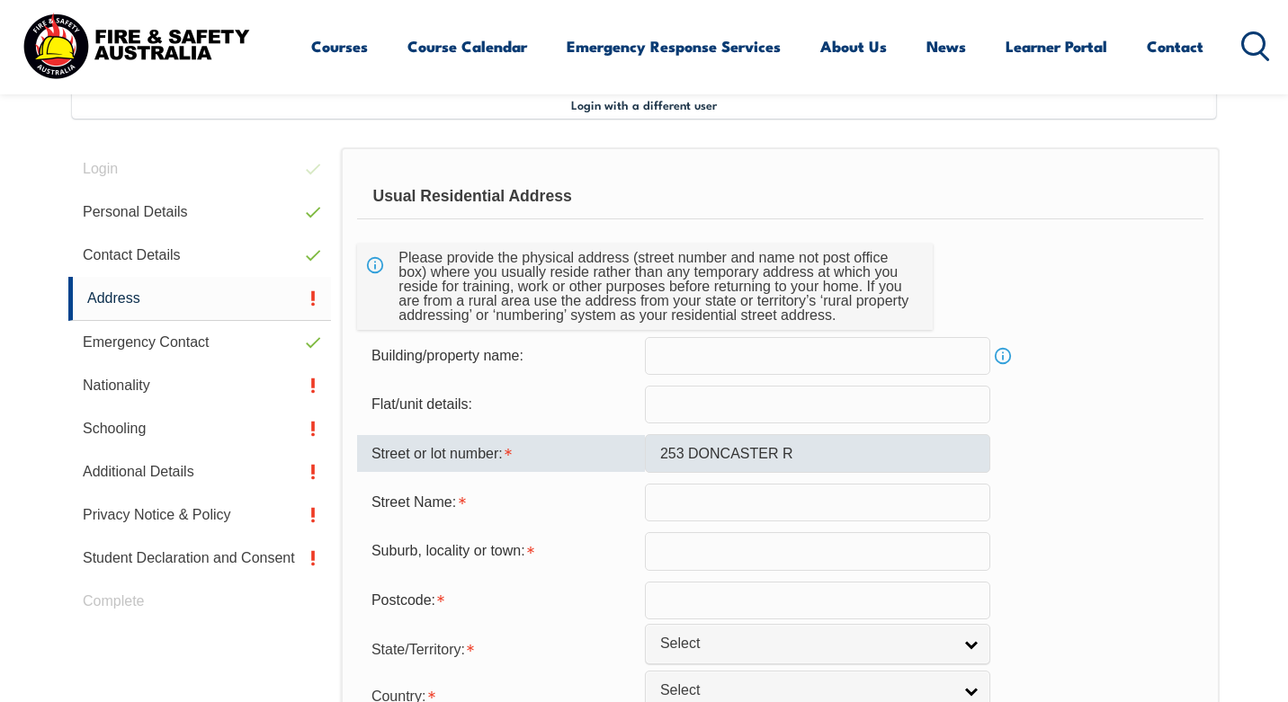
type input "Melbourne"
select select "VIC"
select select "1101"
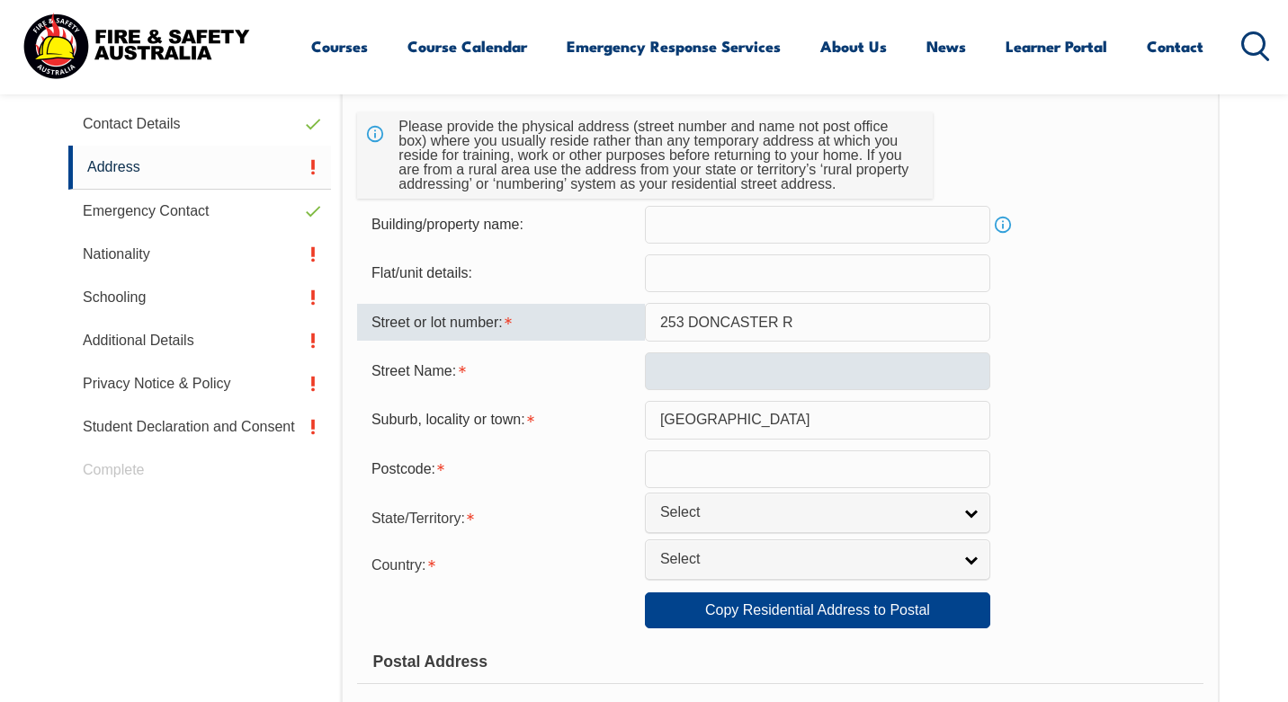
scroll to position [626, 0]
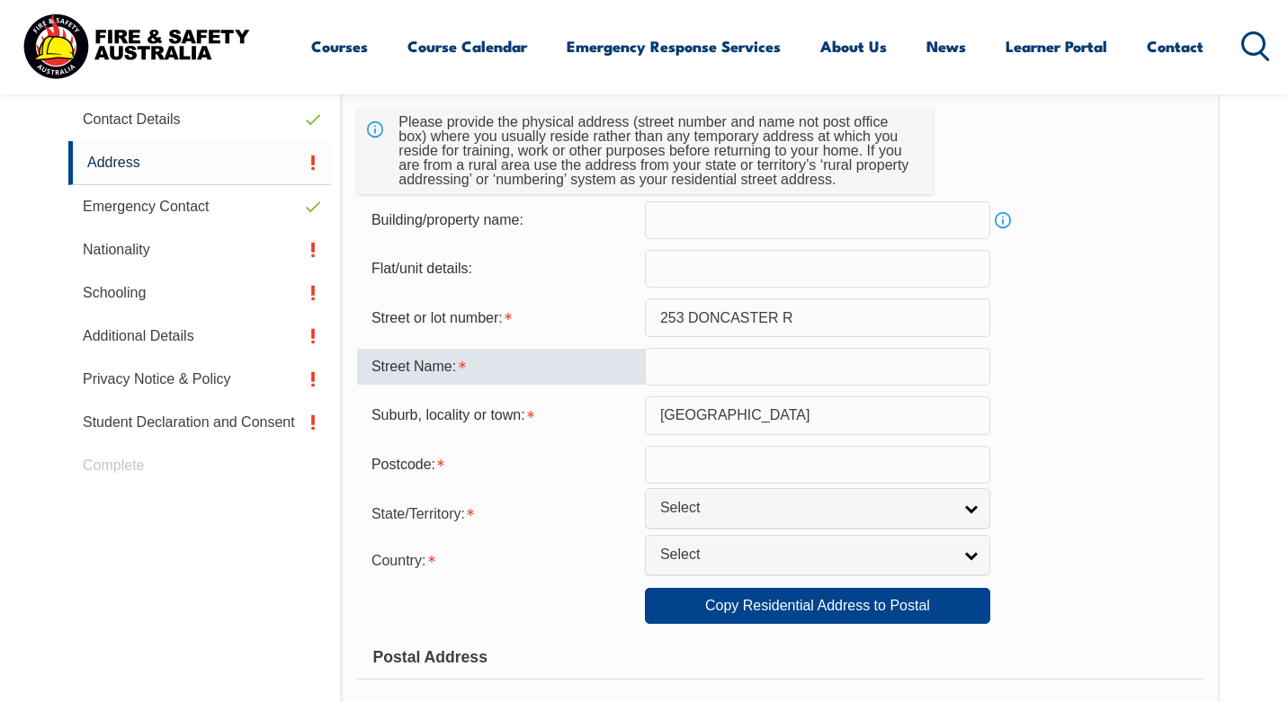
click at [740, 384] on input "text" at bounding box center [817, 367] width 345 height 38
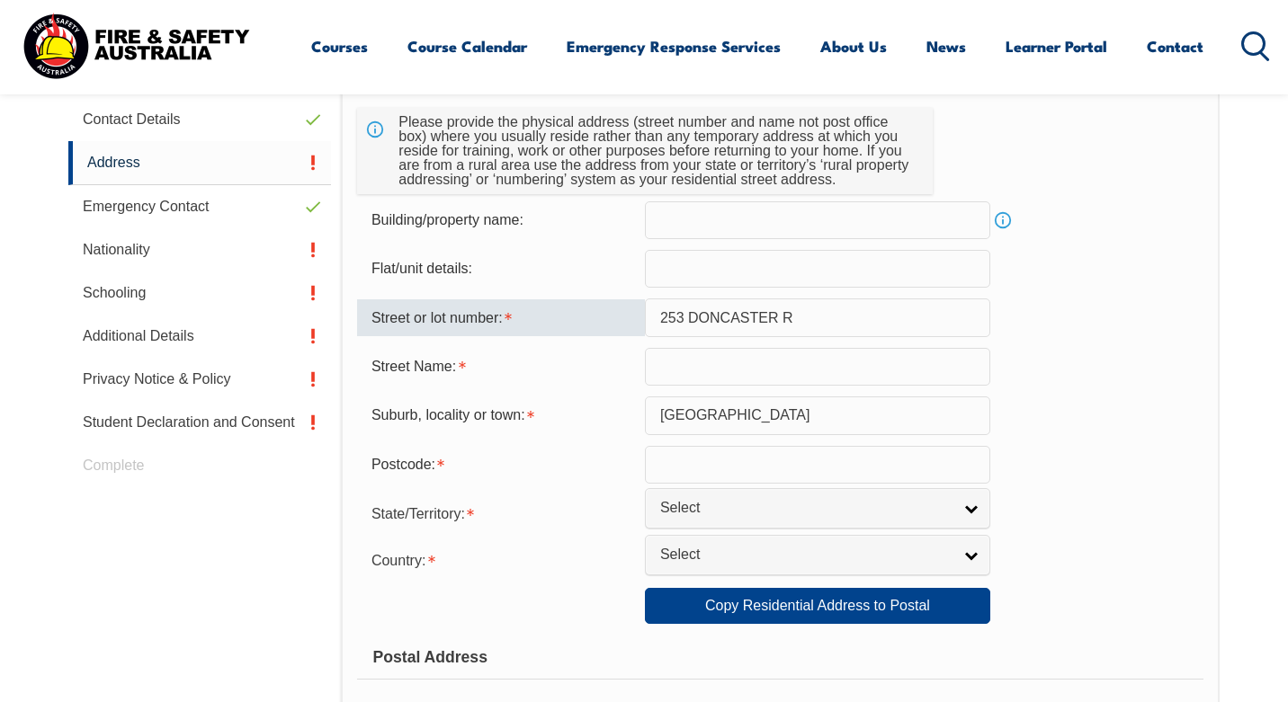
drag, startPoint x: 804, startPoint y: 319, endPoint x: 715, endPoint y: 321, distance: 89.1
click at [715, 321] on input "253 DONCASTER R" at bounding box center [817, 318] width 345 height 38
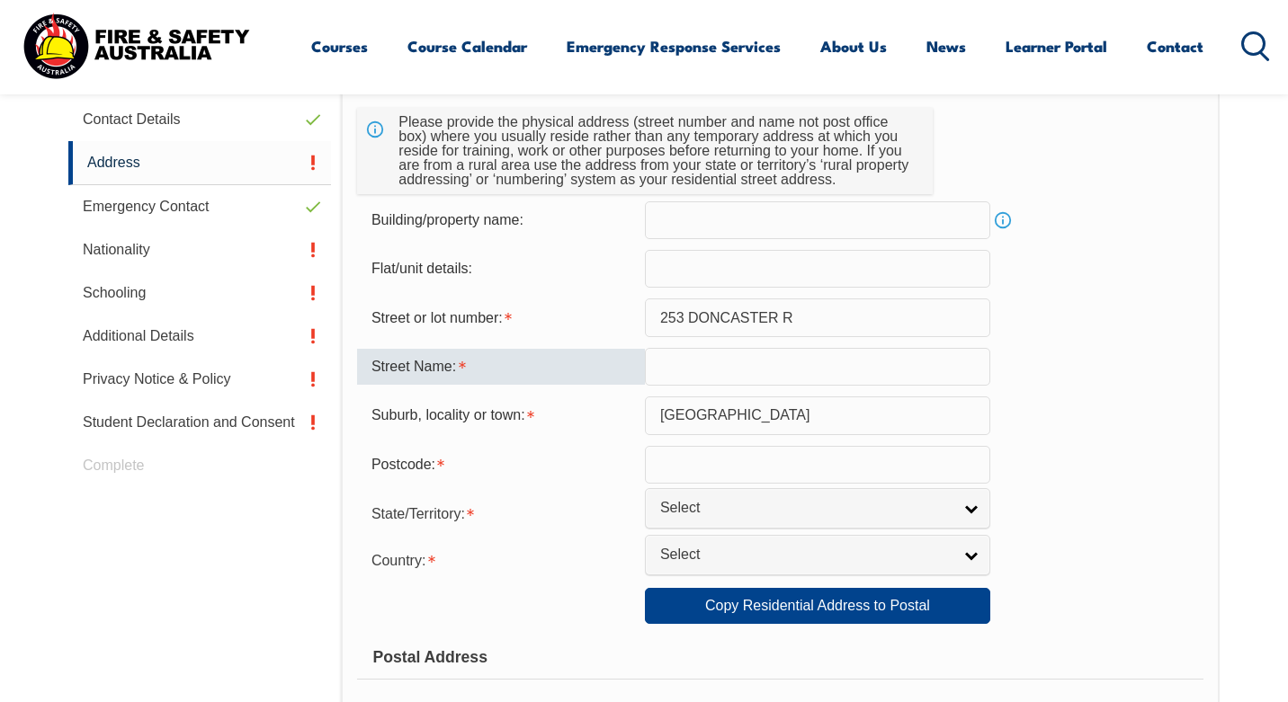
click at [750, 376] on input "text" at bounding box center [817, 367] width 345 height 38
click at [767, 321] on input "253 DONCASTER R" at bounding box center [817, 318] width 345 height 38
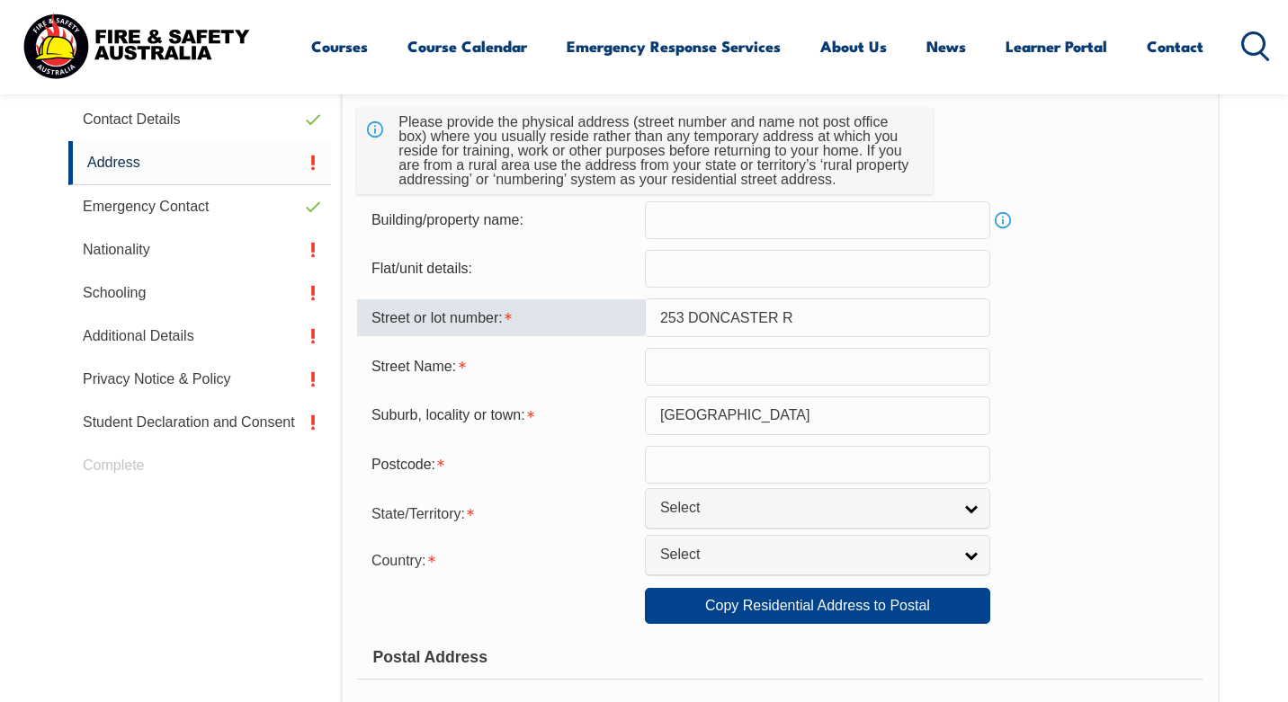
click at [767, 321] on input "253 DONCASTER R" at bounding box center [817, 318] width 345 height 38
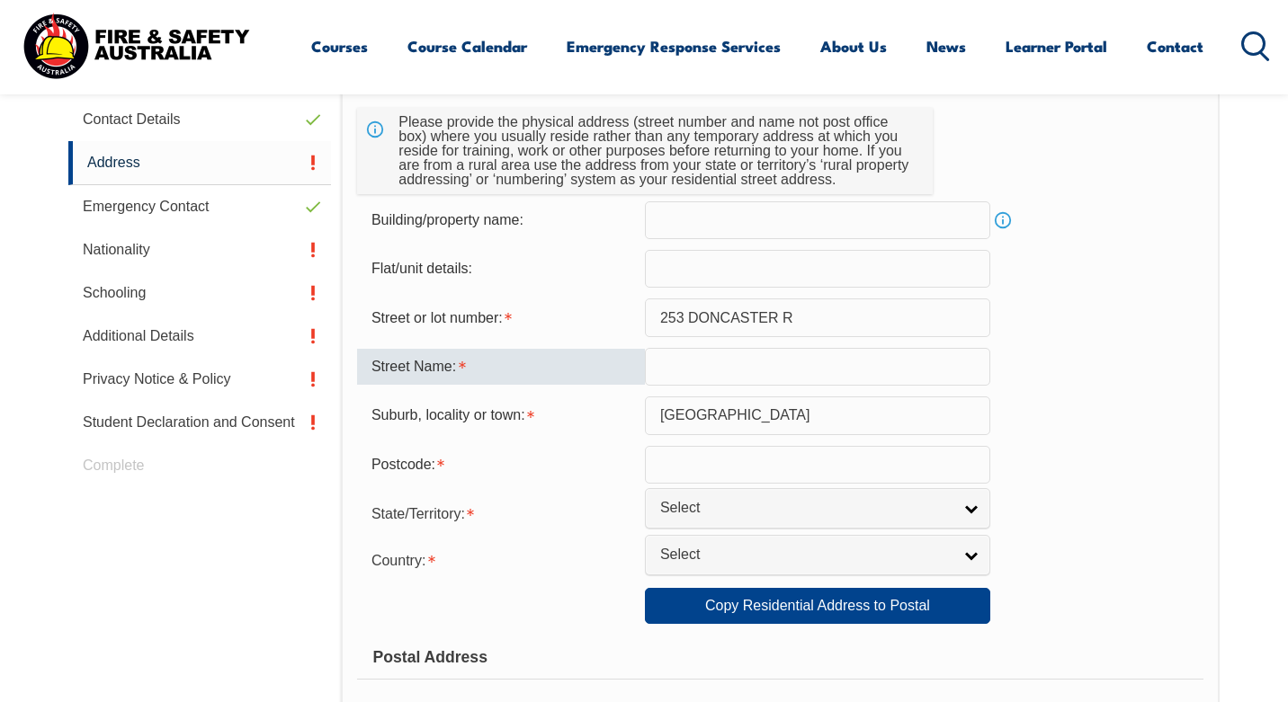
click at [672, 362] on input "text" at bounding box center [817, 367] width 345 height 38
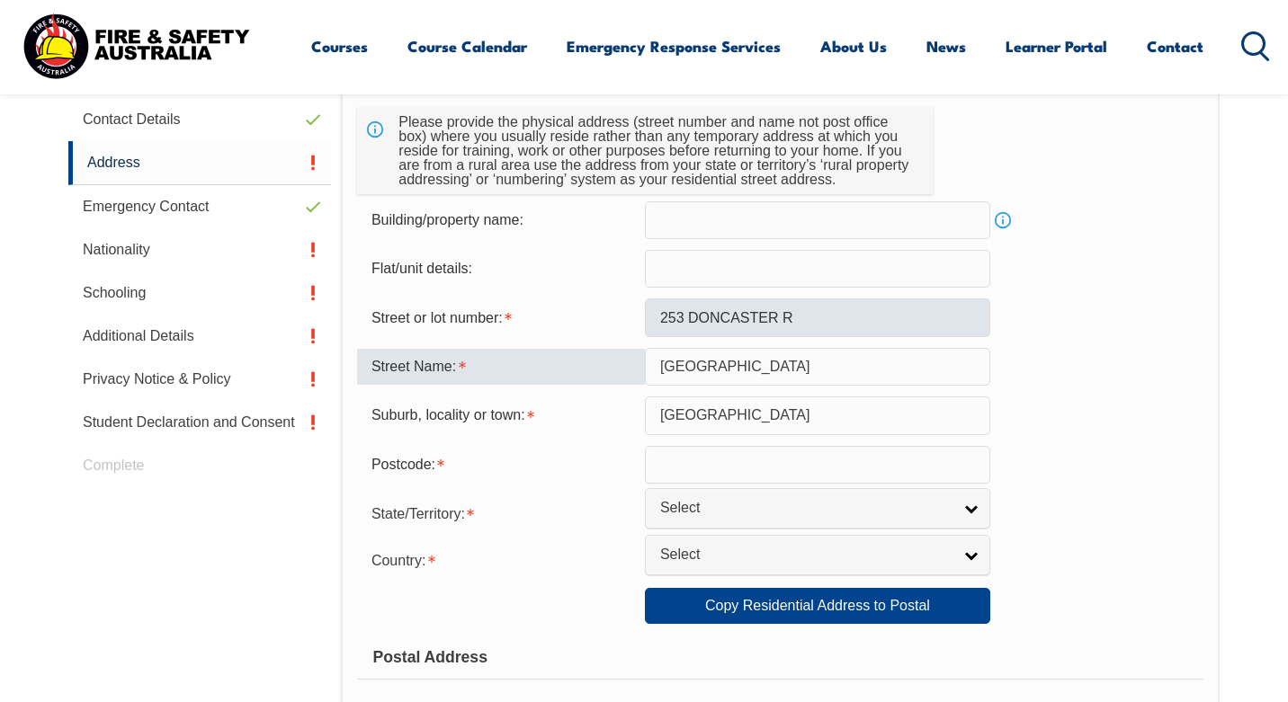
type input "Doncaster Road"
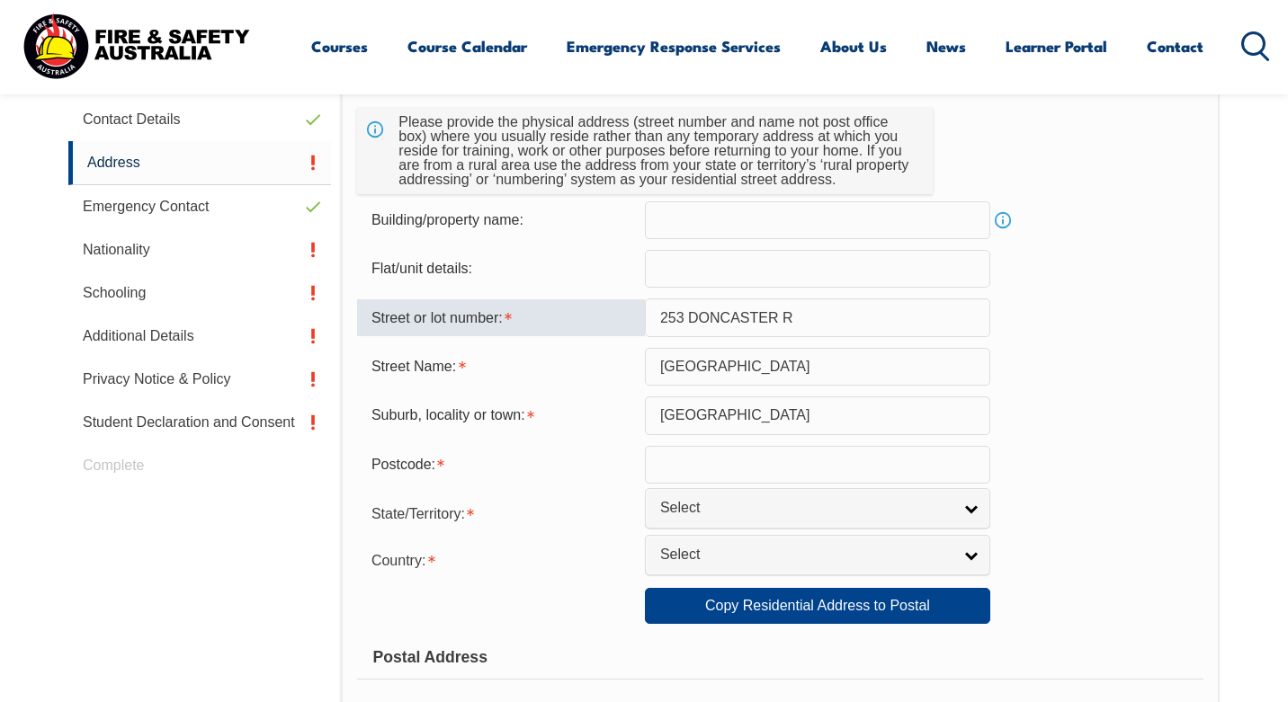
drag, startPoint x: 808, startPoint y: 320, endPoint x: 688, endPoint y: 318, distance: 119.6
click at [688, 318] on input "253 DONCASTER R" at bounding box center [817, 318] width 345 height 38
click at [690, 318] on input "253 DONCASTER R" at bounding box center [817, 318] width 345 height 38
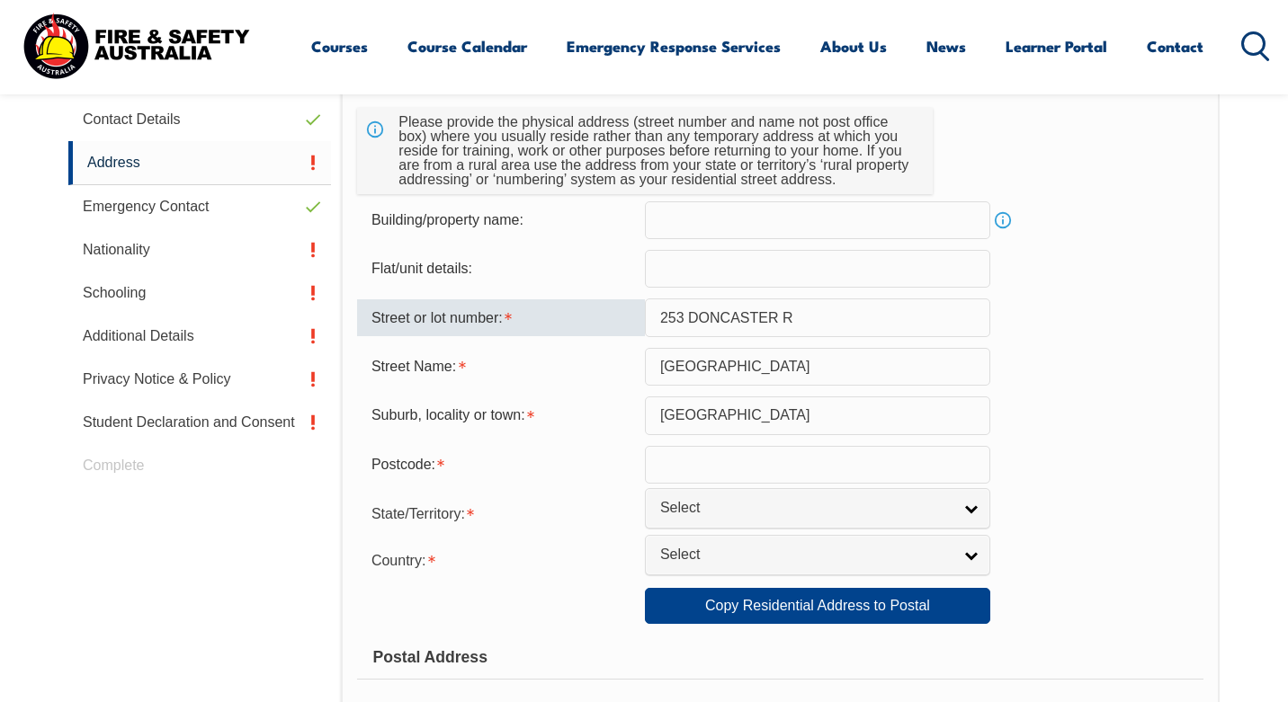
click at [690, 318] on input "253 DONCASTER R" at bounding box center [817, 318] width 345 height 38
click at [755, 320] on input "253" at bounding box center [817, 318] width 345 height 38
type input "253"
click at [1099, 344] on form "Usual Residential Address Please provide the physical address (street number an…" at bounding box center [780, 615] width 846 height 1152
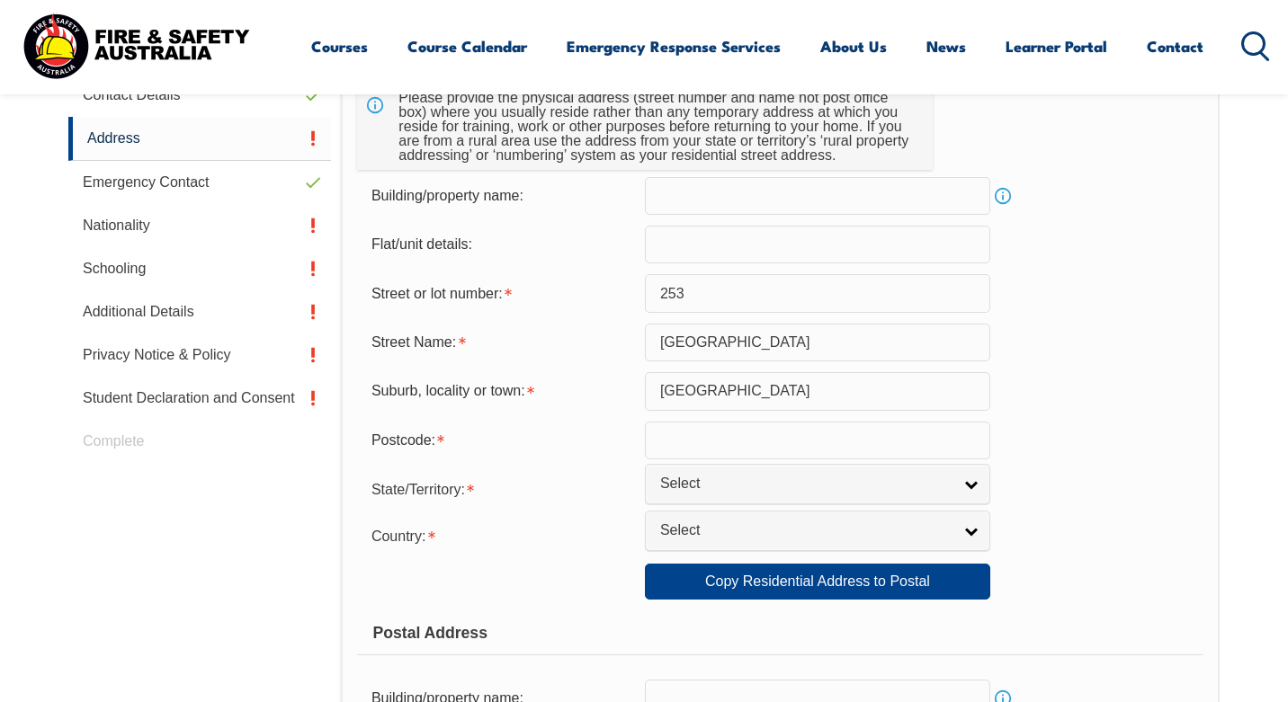
scroll to position [655, 0]
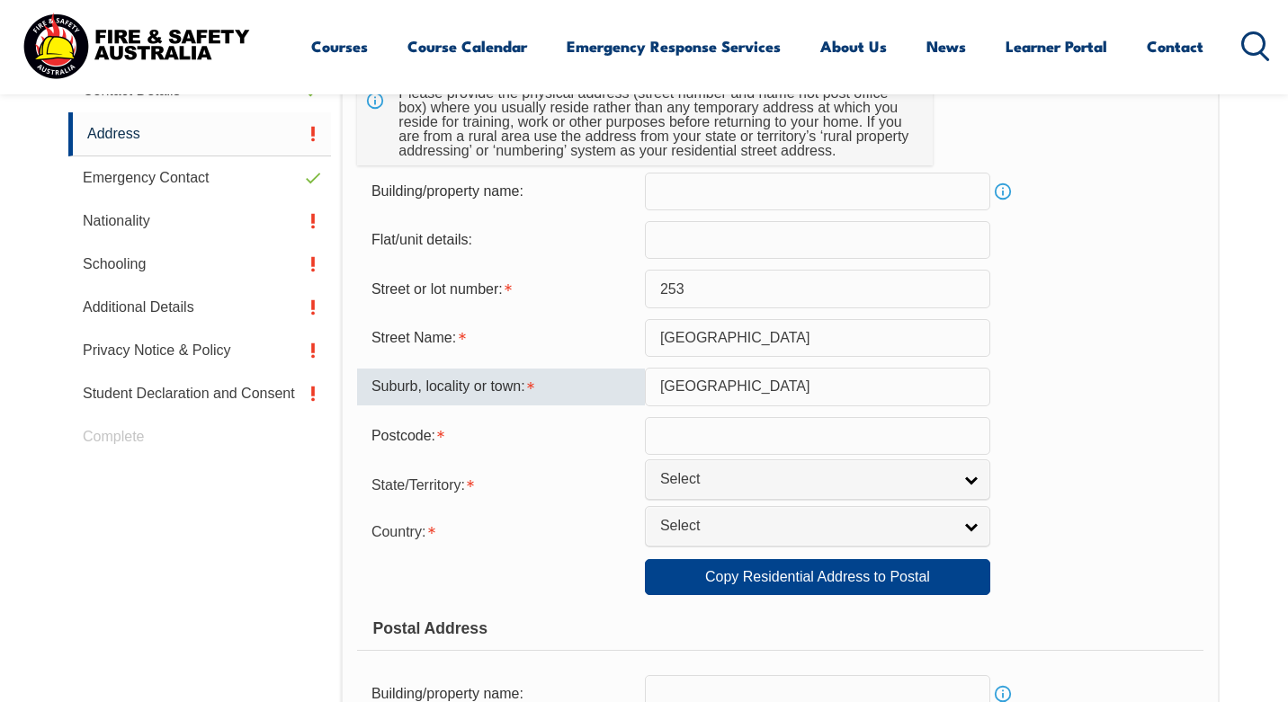
click at [719, 389] on input "Melbourne" at bounding box center [817, 387] width 345 height 38
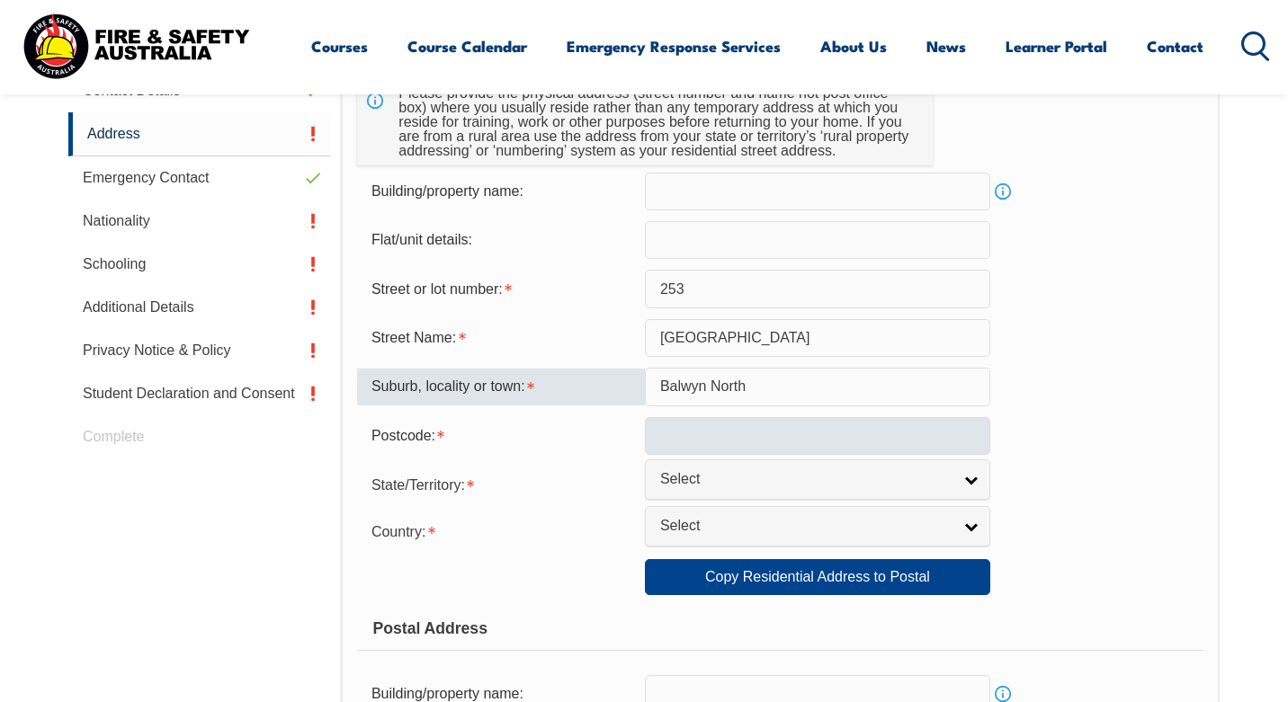
type input "Balwyn North"
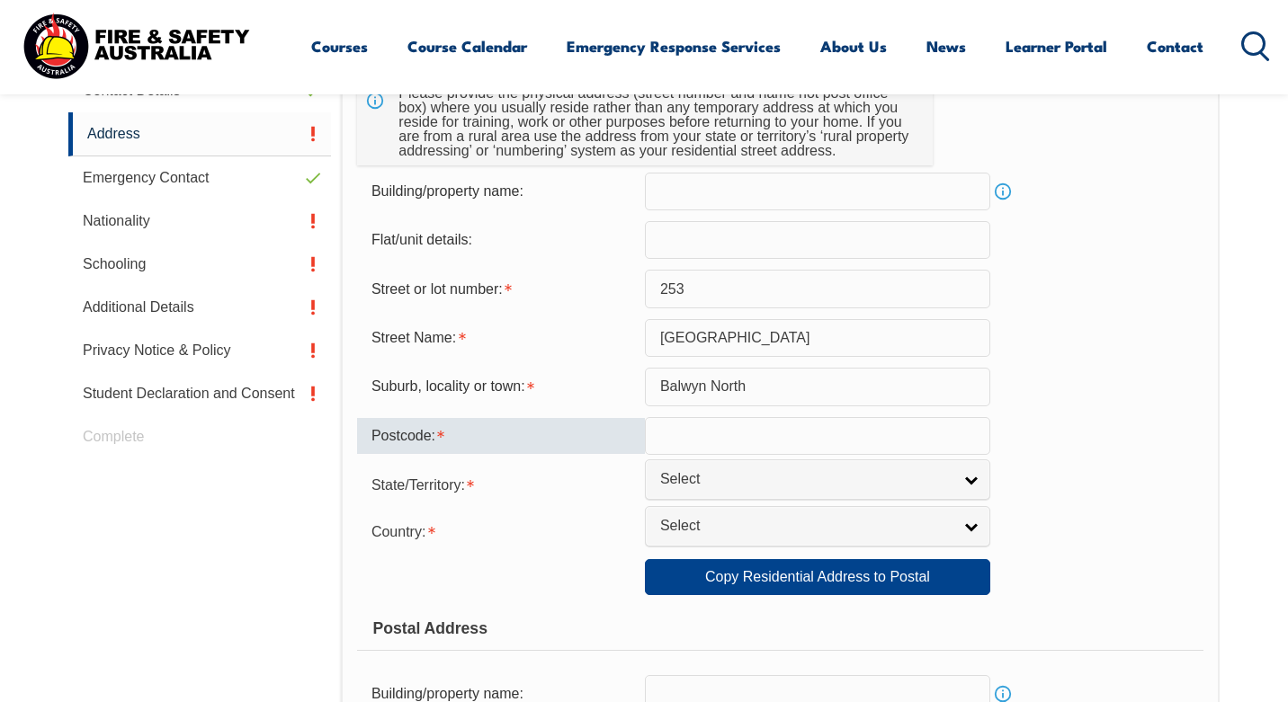
click at [730, 421] on input "text" at bounding box center [817, 436] width 345 height 38
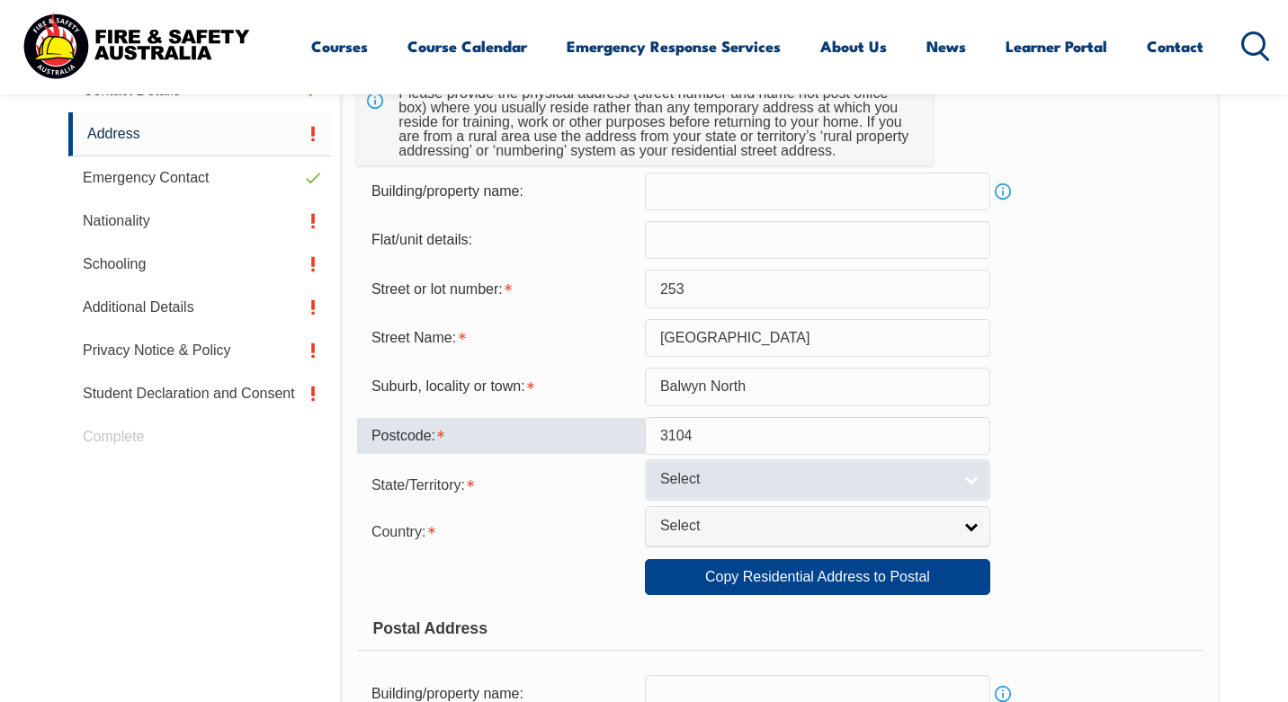
type input "3104"
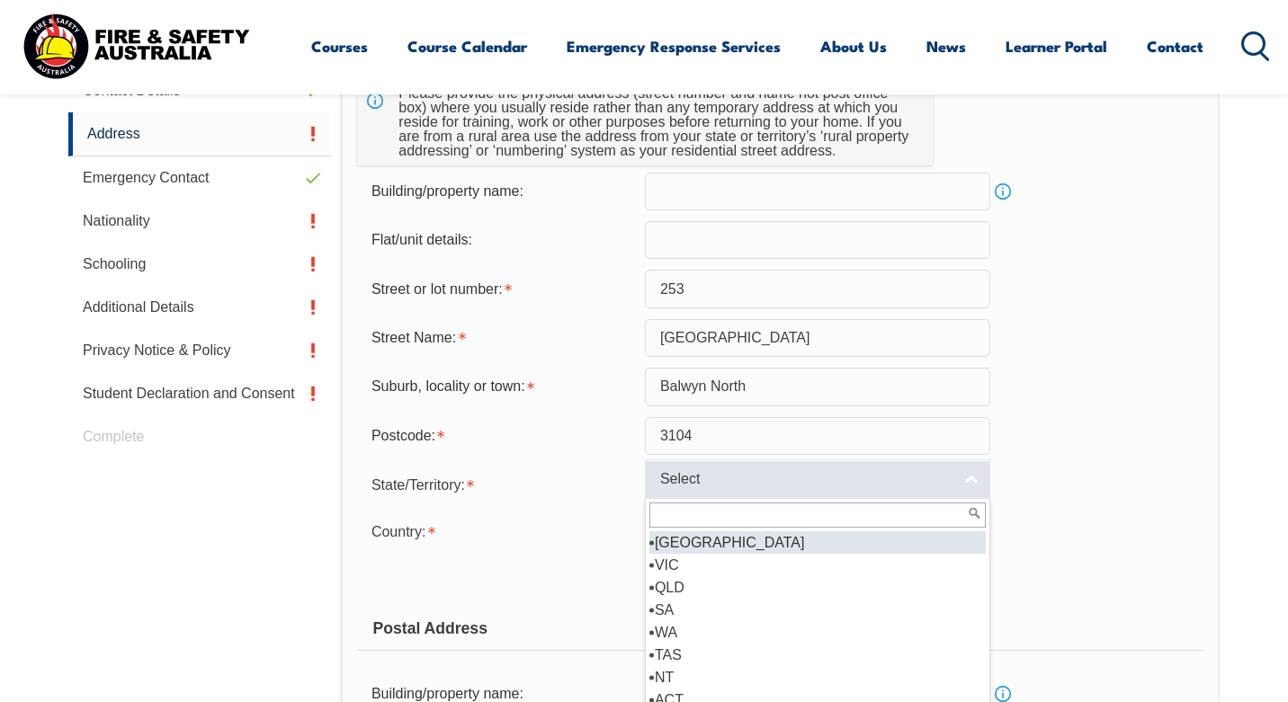
click at [774, 480] on span "Select" at bounding box center [805, 479] width 291 height 19
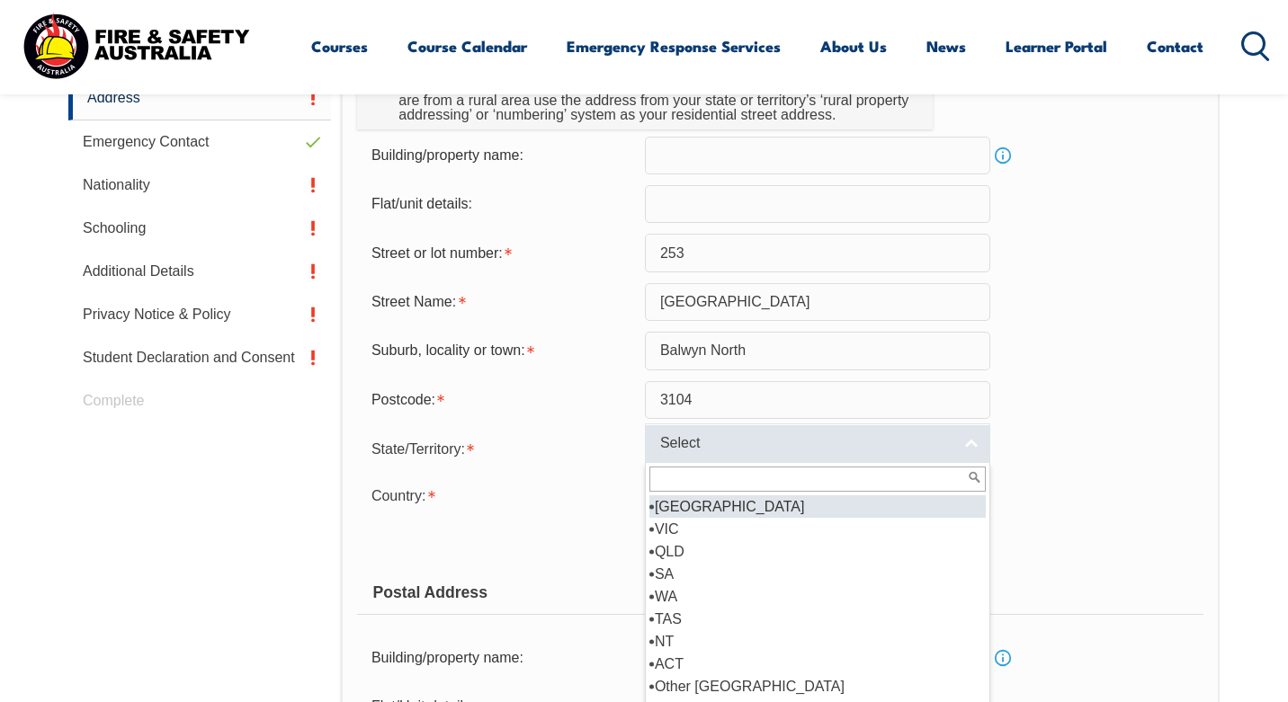
scroll to position [692, 0]
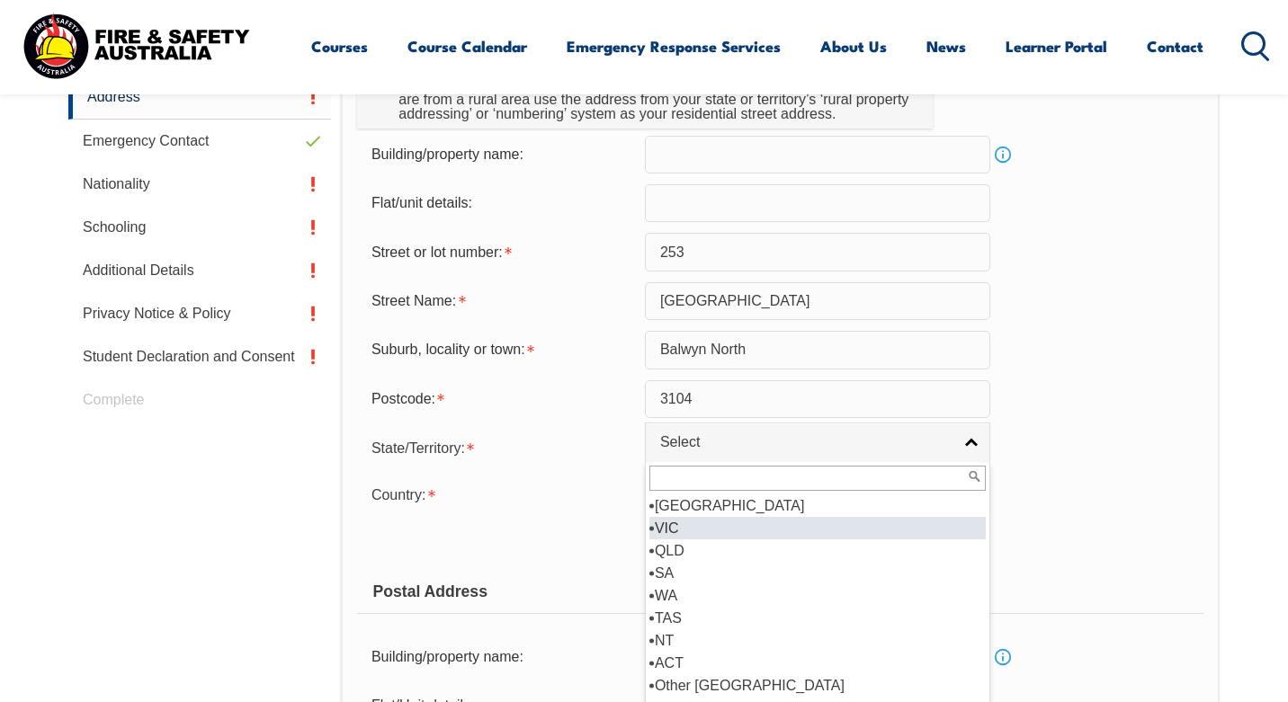
click at [706, 523] on li "VIC" at bounding box center [817, 528] width 336 height 22
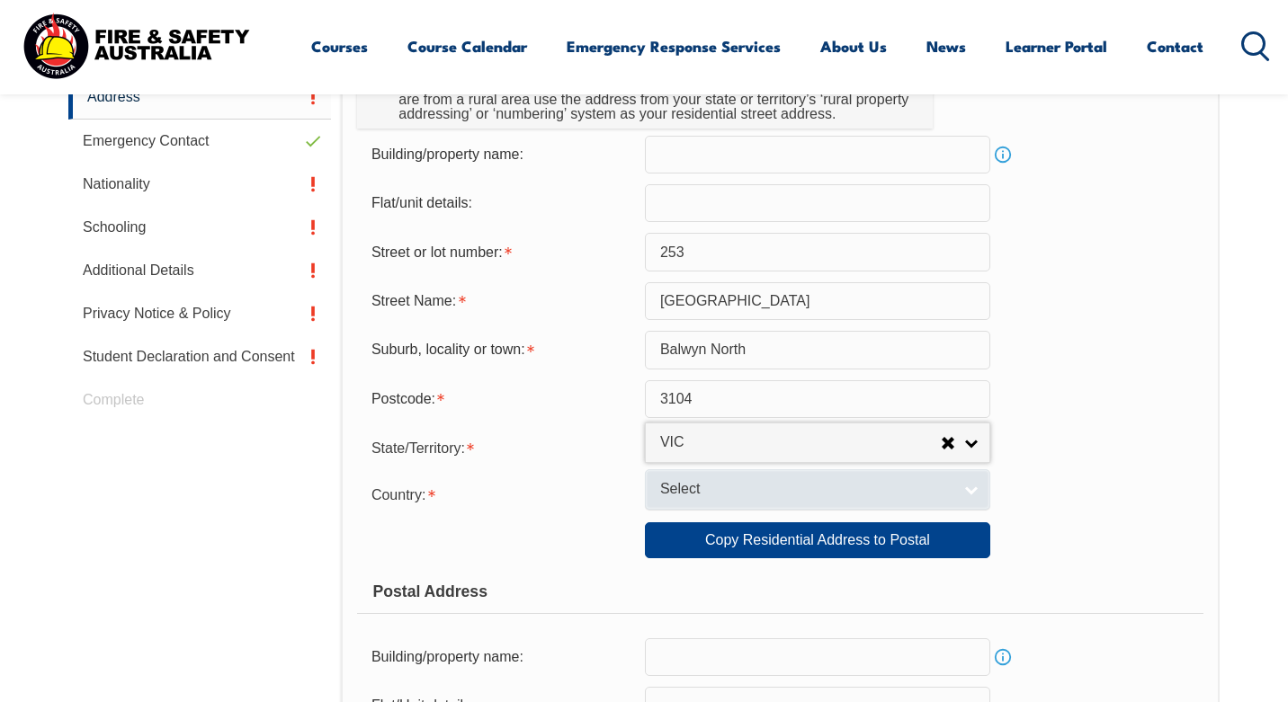
click at [723, 488] on span "Select" at bounding box center [805, 489] width 291 height 19
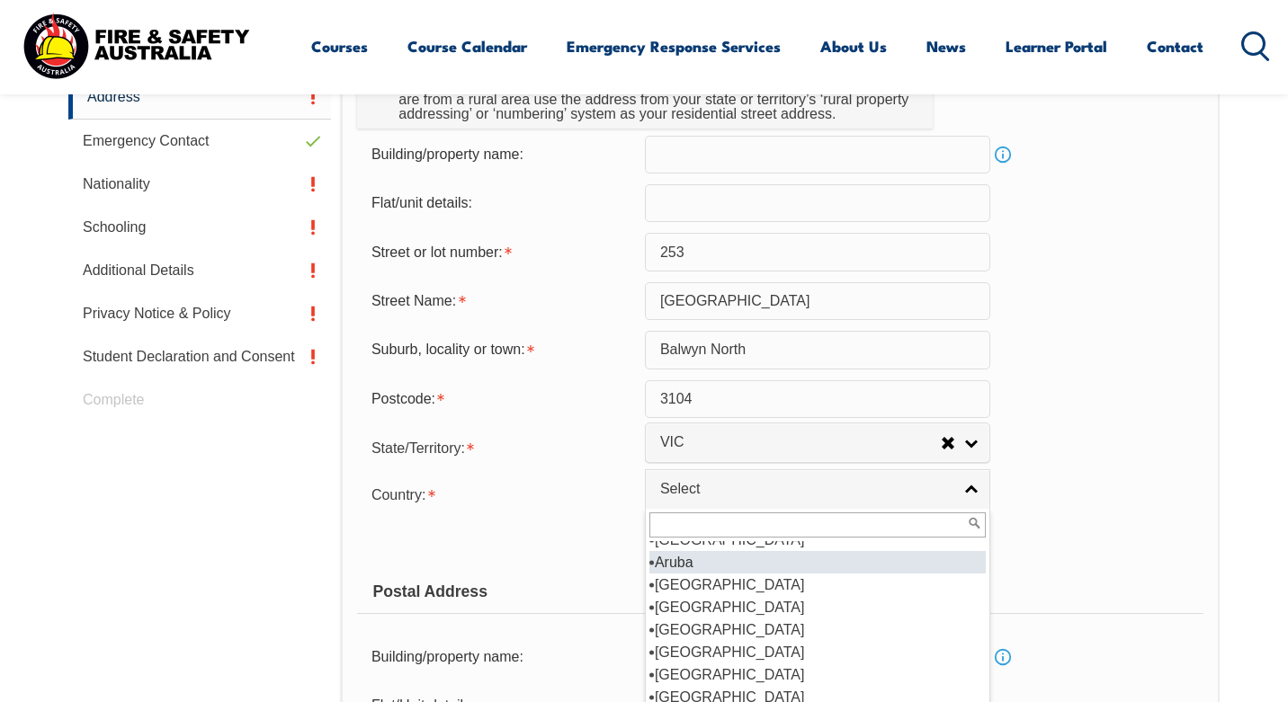
scroll to position [263, 0]
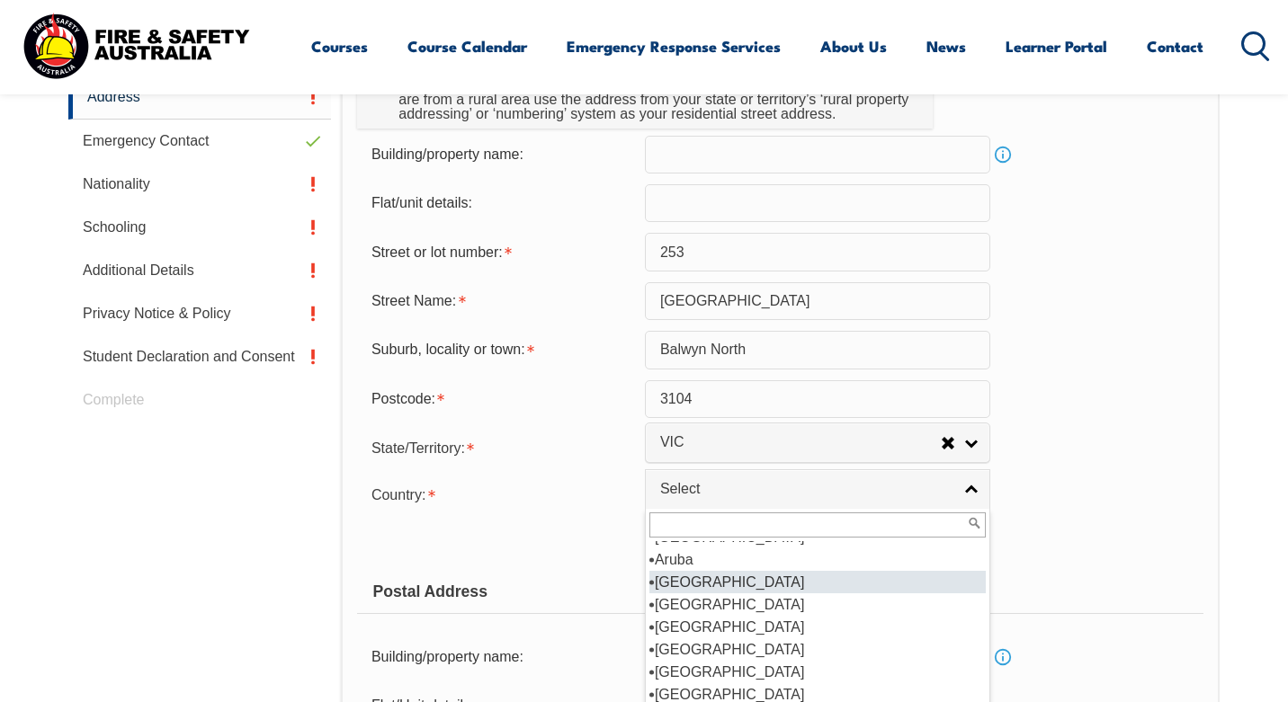
click at [679, 585] on li "[GEOGRAPHIC_DATA]" at bounding box center [817, 582] width 336 height 22
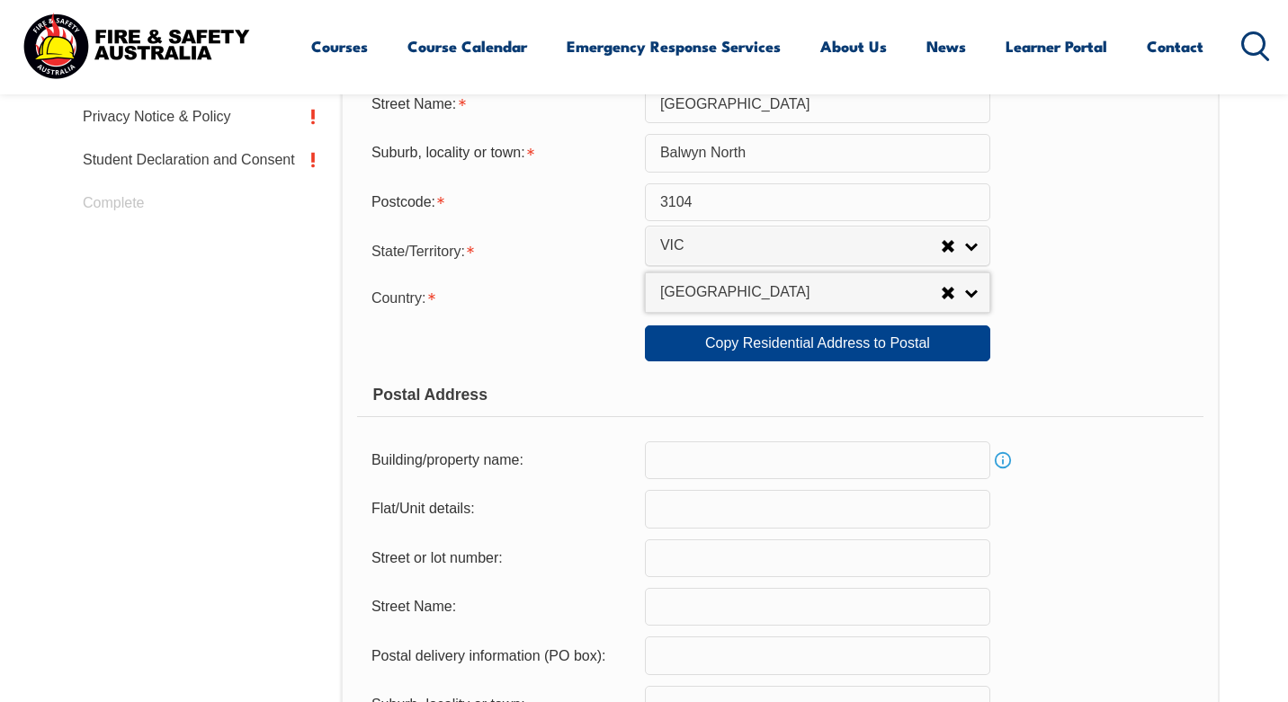
scroll to position [889, 0]
click at [767, 346] on link "Copy Residential Address to Postal" at bounding box center [817, 343] width 345 height 36
type input "253"
type input "Doncaster Road"
type input "Balwyn North"
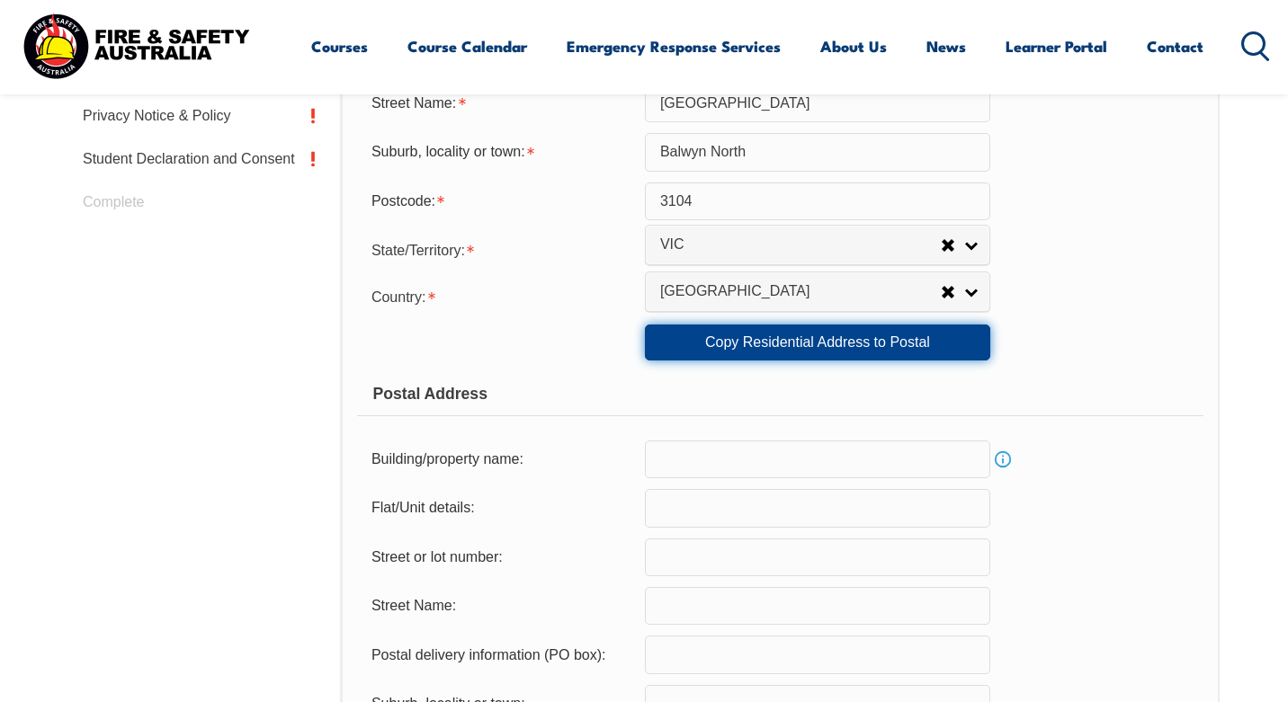
select select "VIC"
type input "3104"
select select "1101"
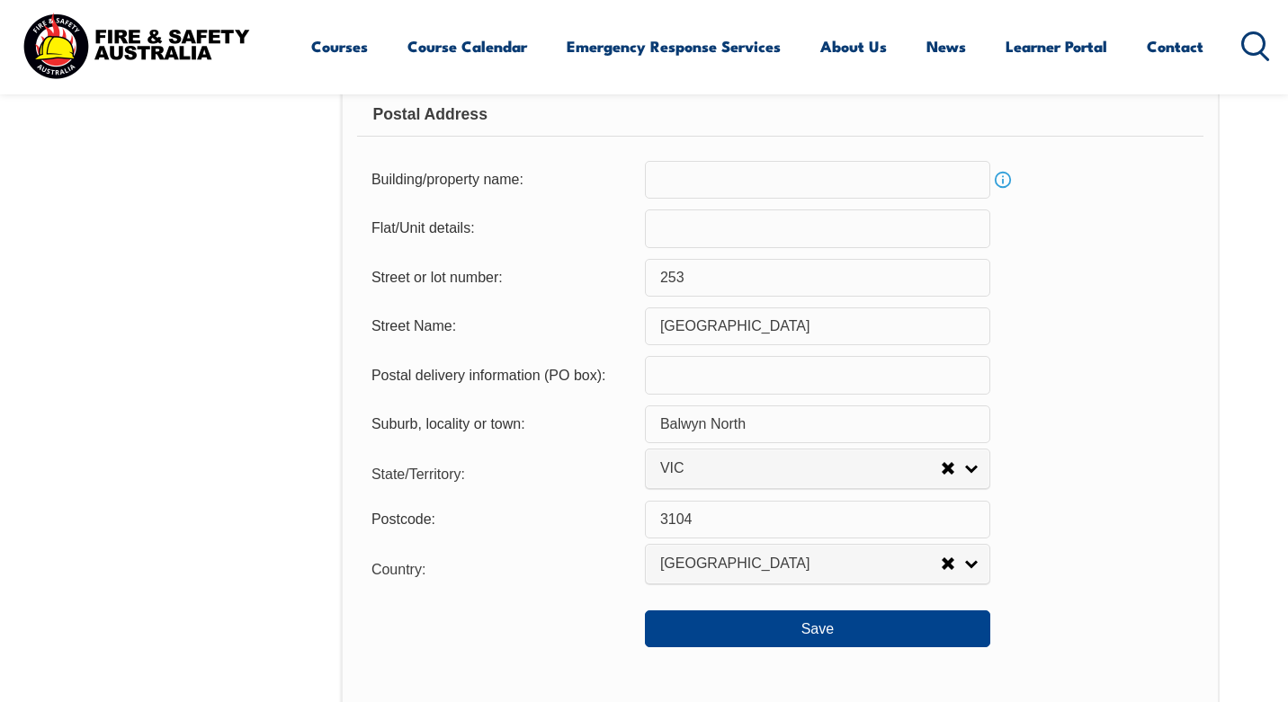
scroll to position [1249, 0]
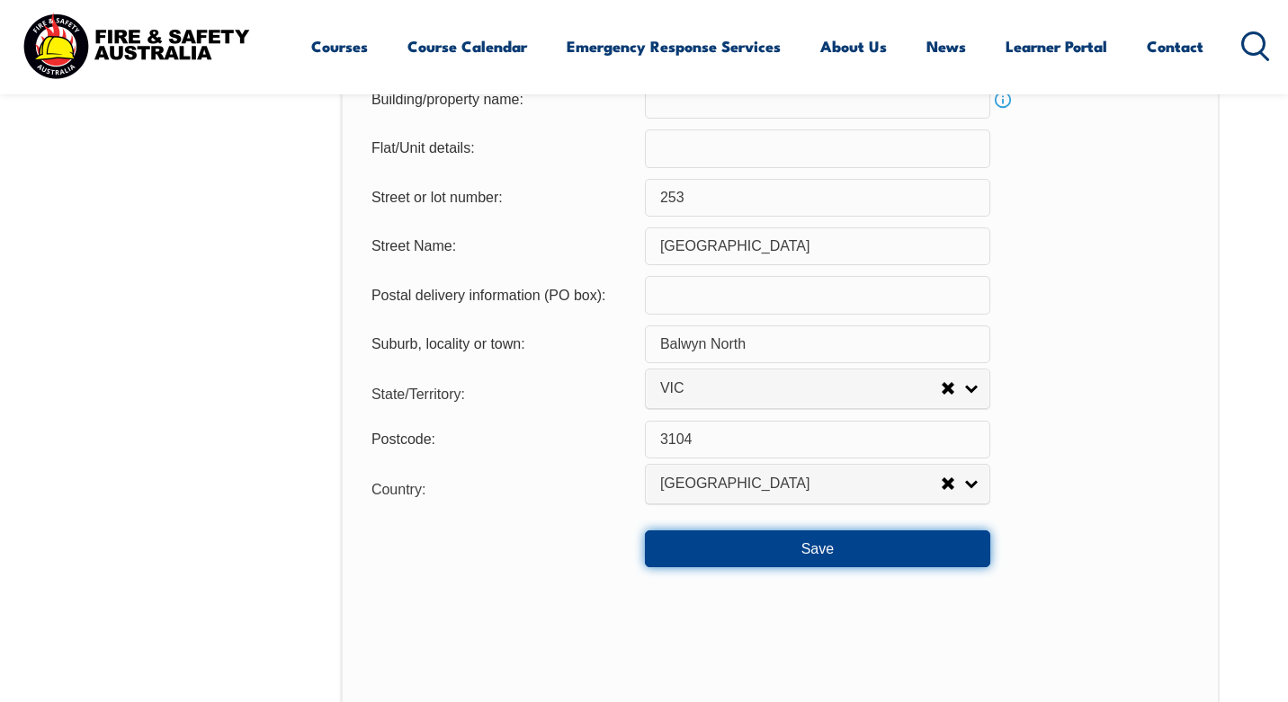
click at [827, 564] on button "Save" at bounding box center [817, 549] width 345 height 36
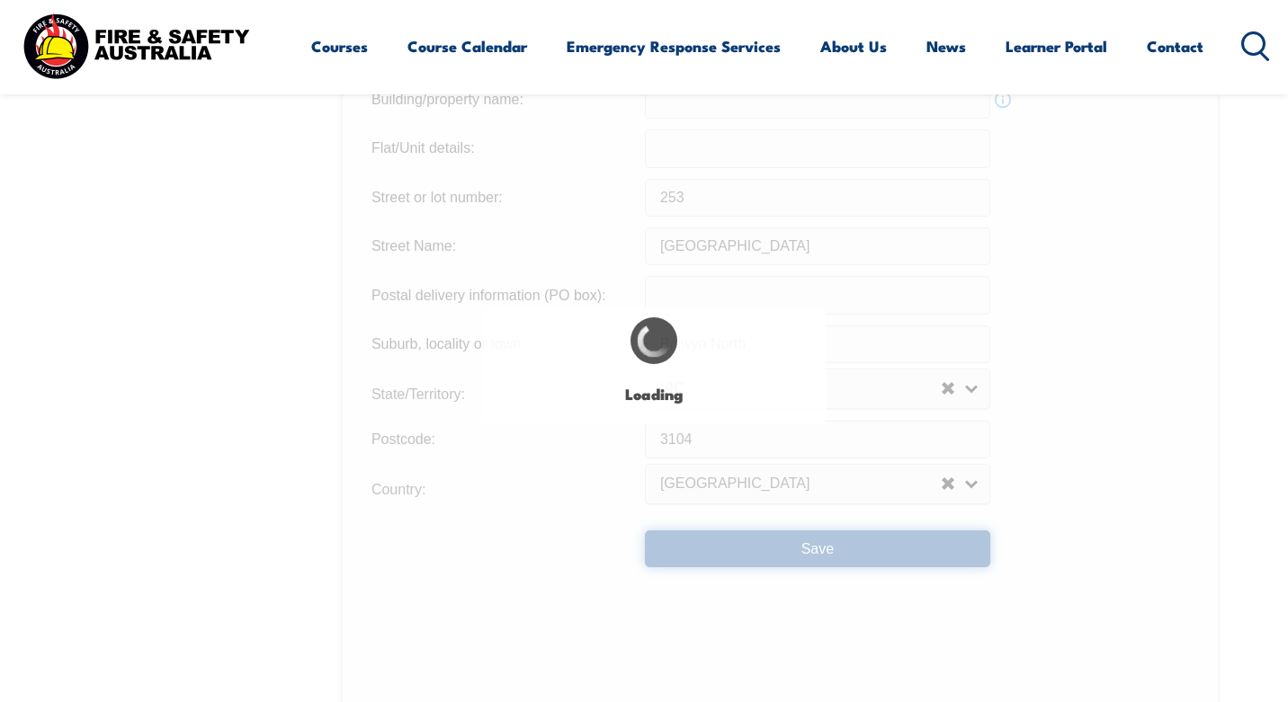
type input "Doncaster Road"
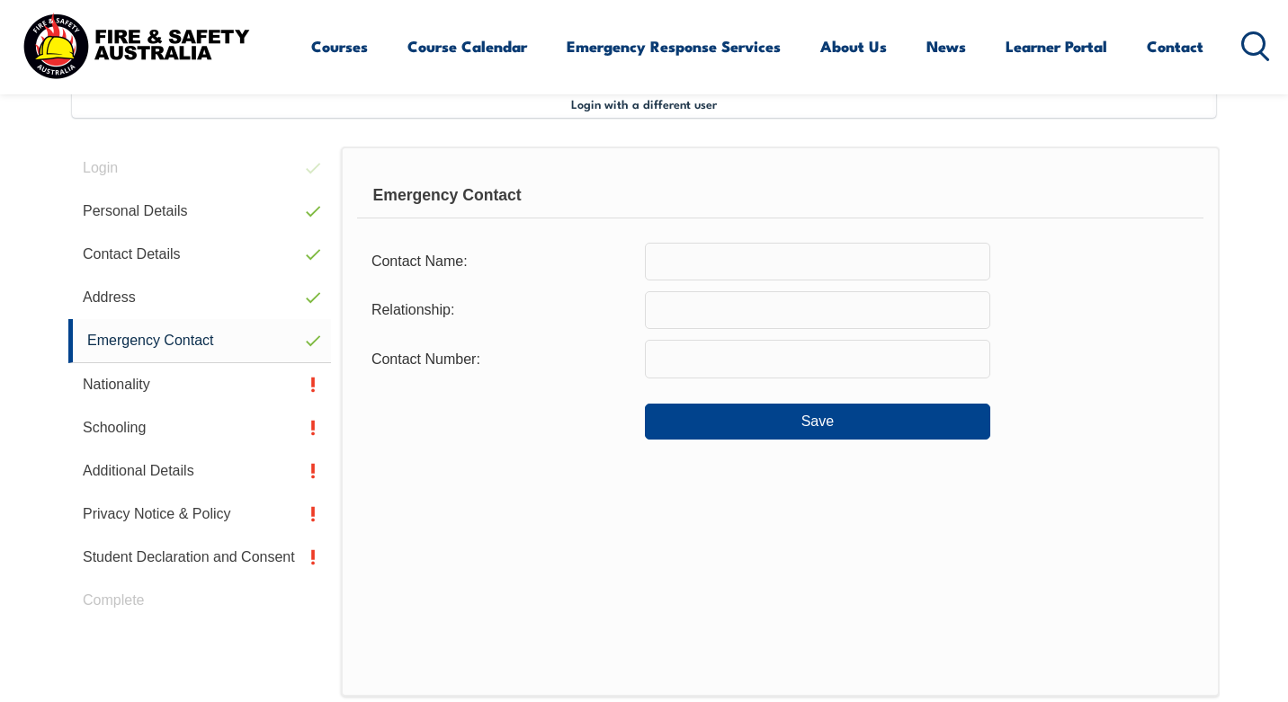
scroll to position [490, 0]
click at [815, 266] on input "text" at bounding box center [817, 263] width 345 height 38
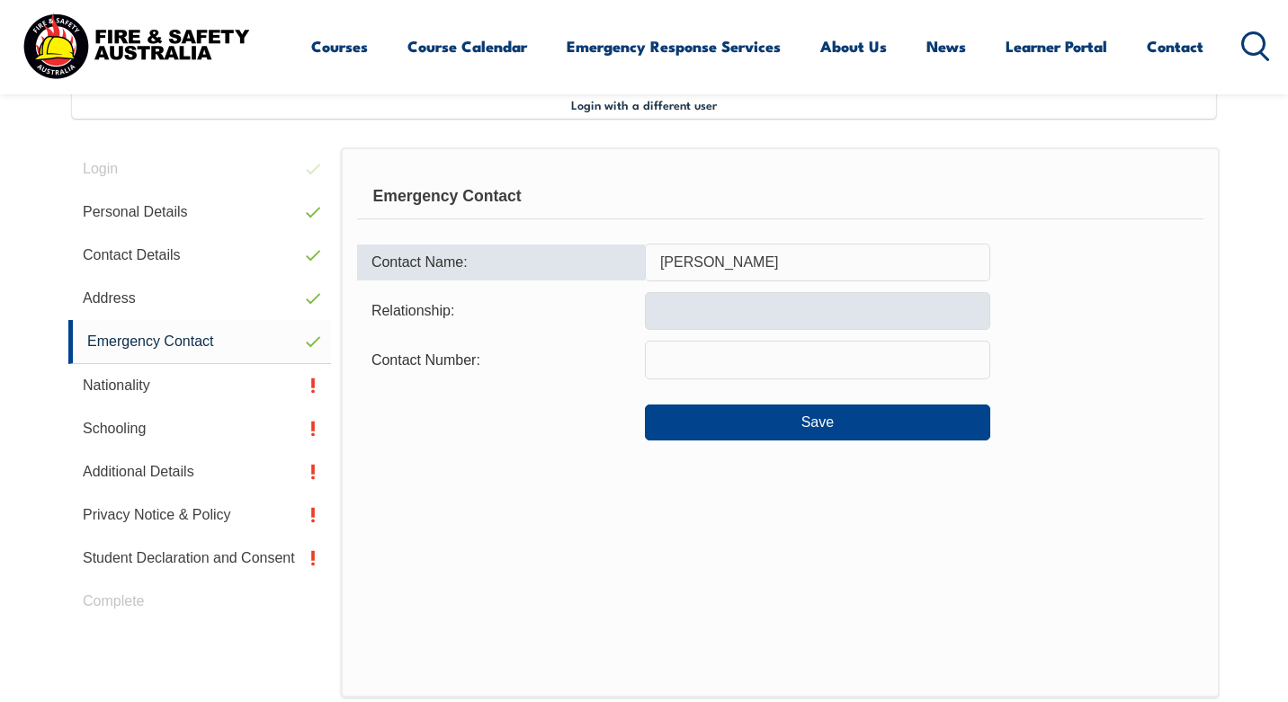
type input "Ivan Smith"
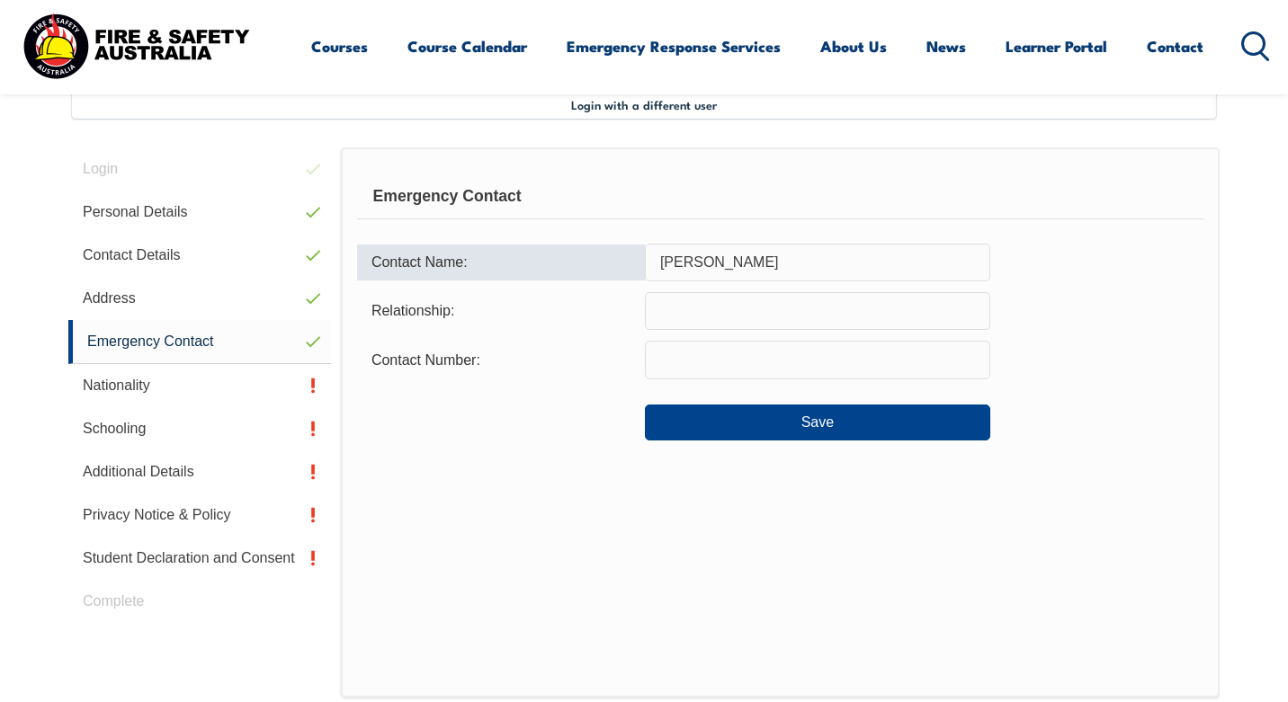
click at [805, 314] on input "text" at bounding box center [817, 311] width 345 height 38
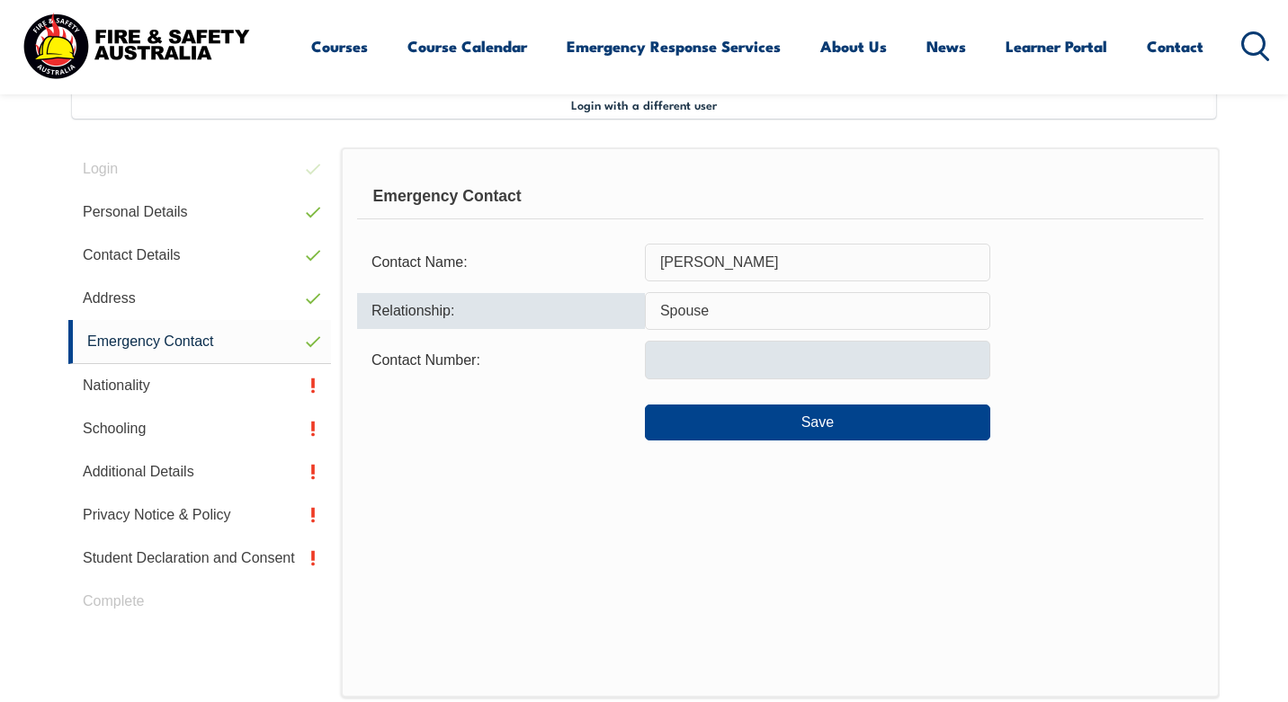
type input "Spouse"
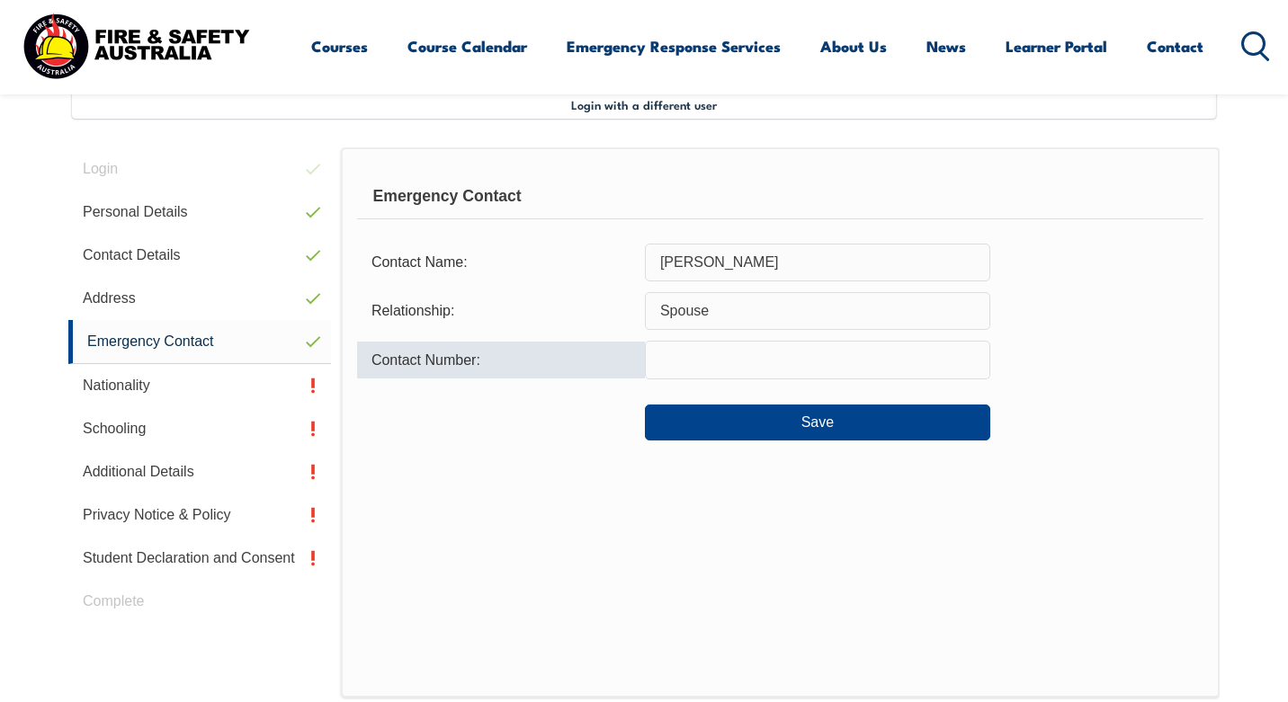
click at [752, 371] on input "text" at bounding box center [817, 360] width 345 height 38
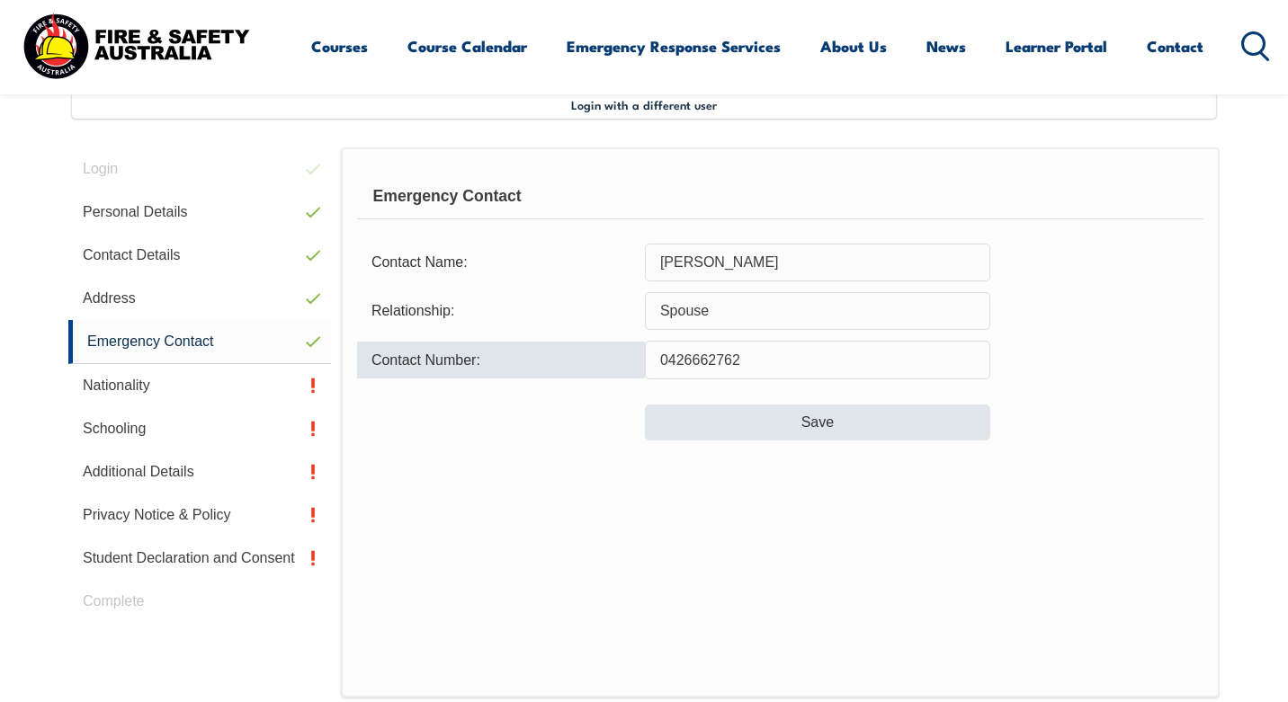
type input "0426662762"
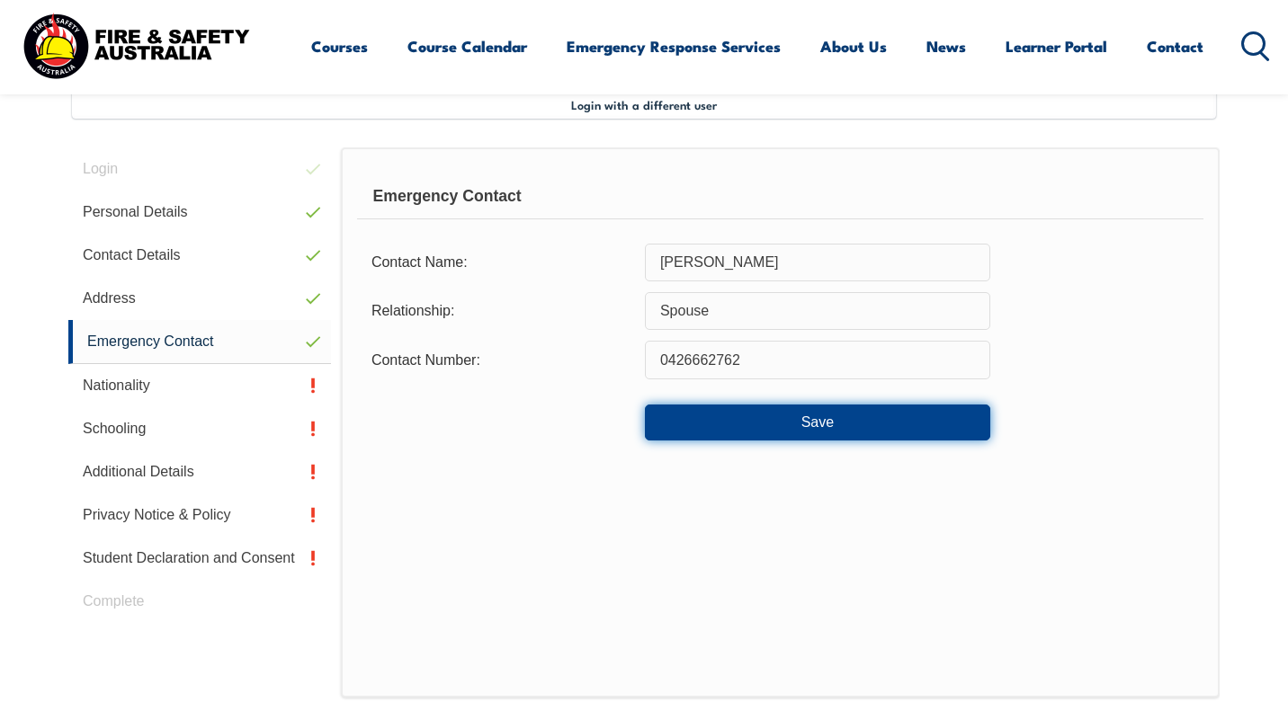
click at [747, 416] on button "Save" at bounding box center [817, 423] width 345 height 36
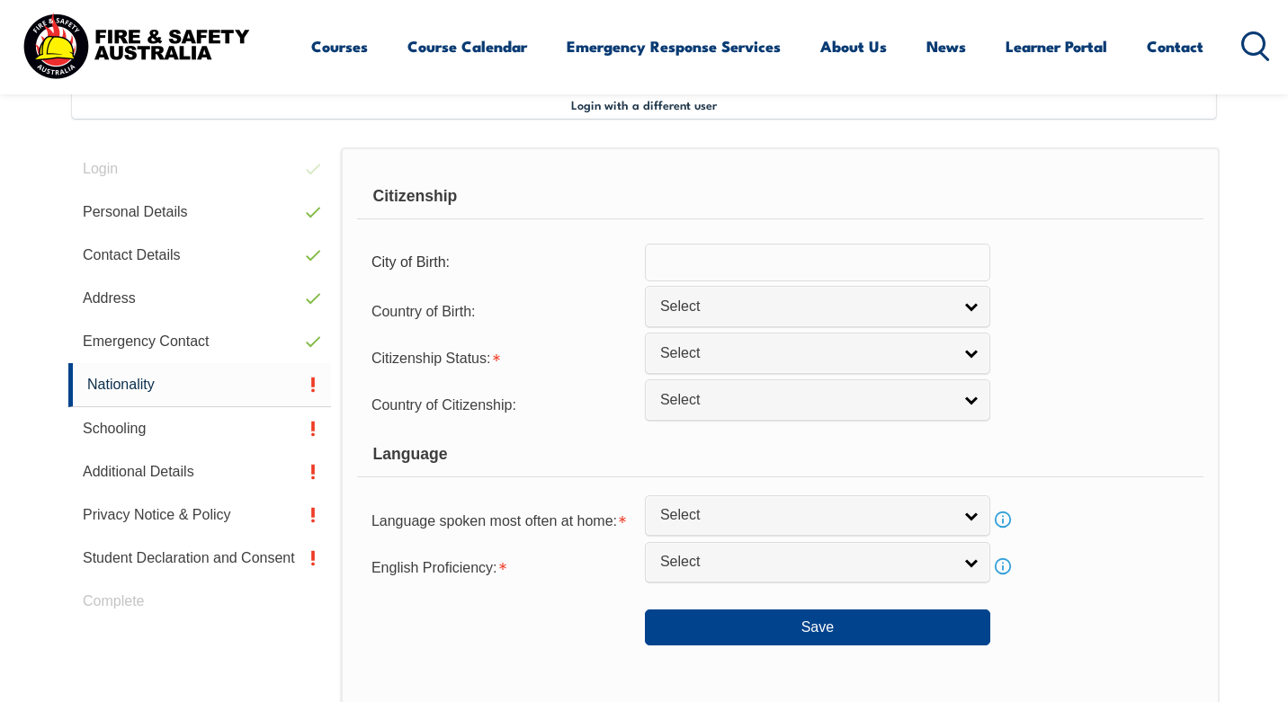
click at [741, 264] on input "text" at bounding box center [817, 263] width 345 height 38
type input "K"
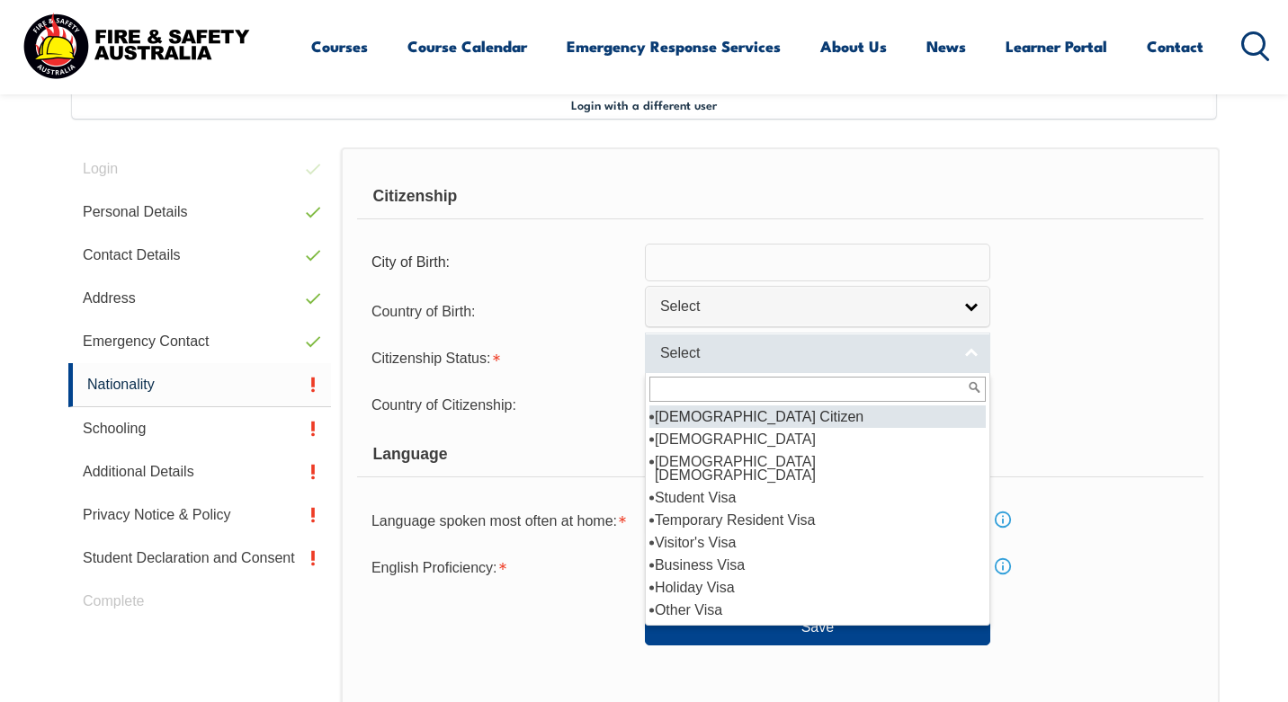
click at [796, 341] on link "Select" at bounding box center [817, 353] width 345 height 40
type input "J"
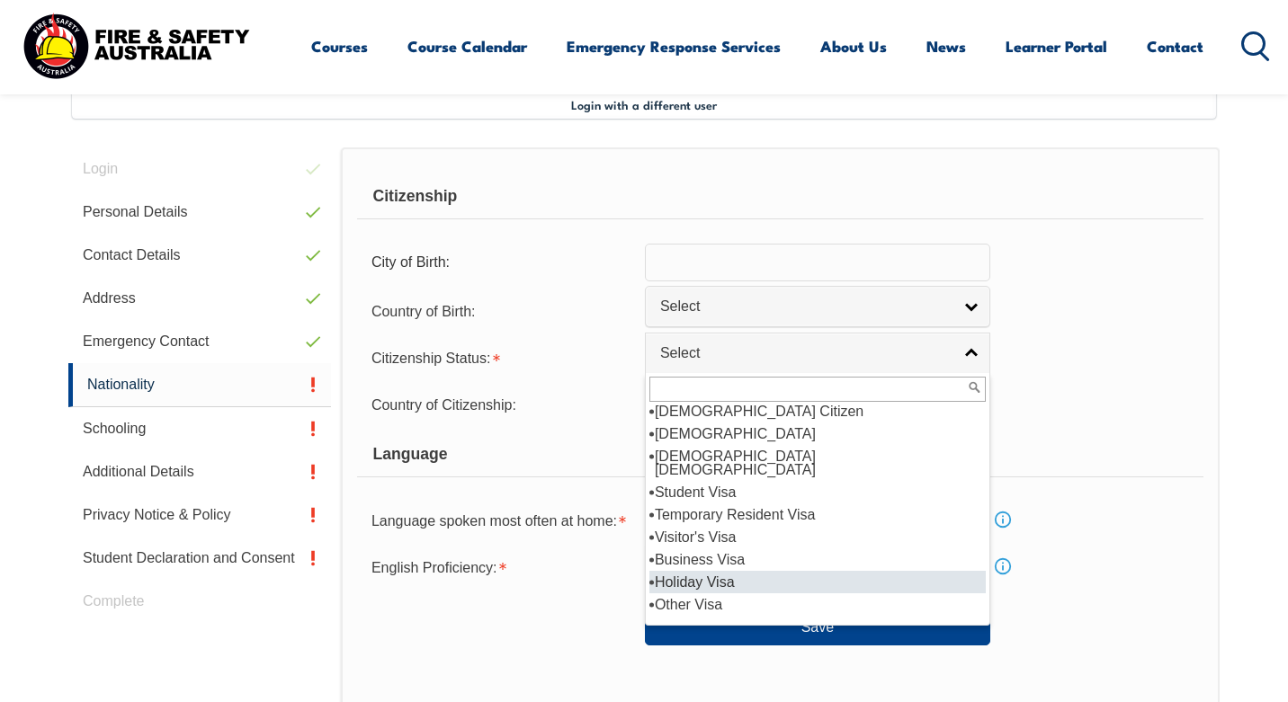
scroll to position [0, 0]
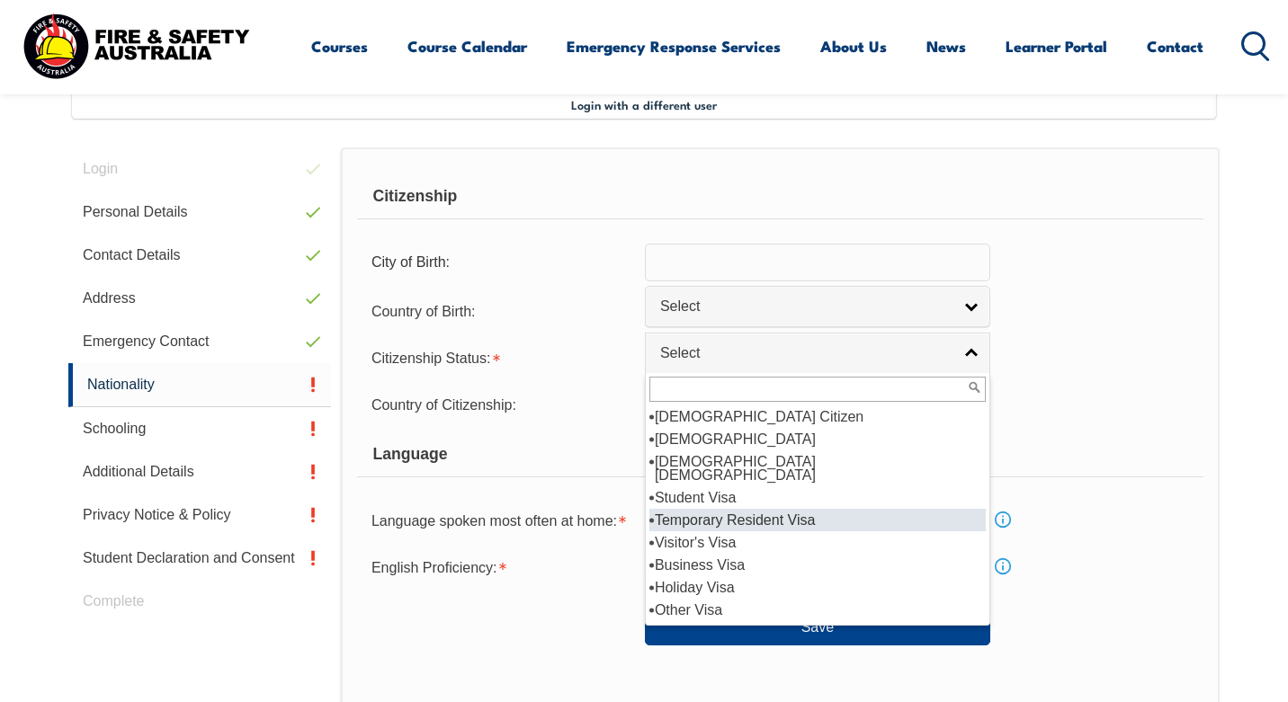
click at [696, 509] on li "Temporary Resident Visa" at bounding box center [817, 520] width 336 height 22
select select "5"
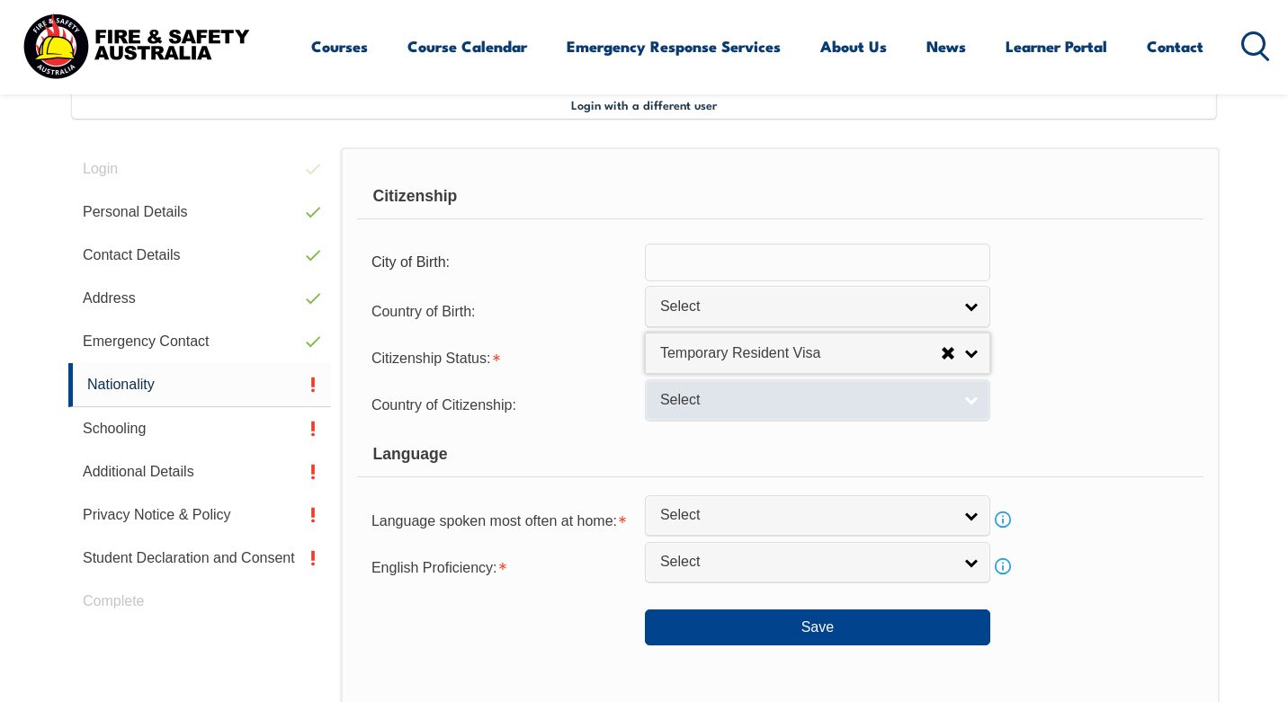
click at [756, 388] on link "Select" at bounding box center [817, 400] width 345 height 40
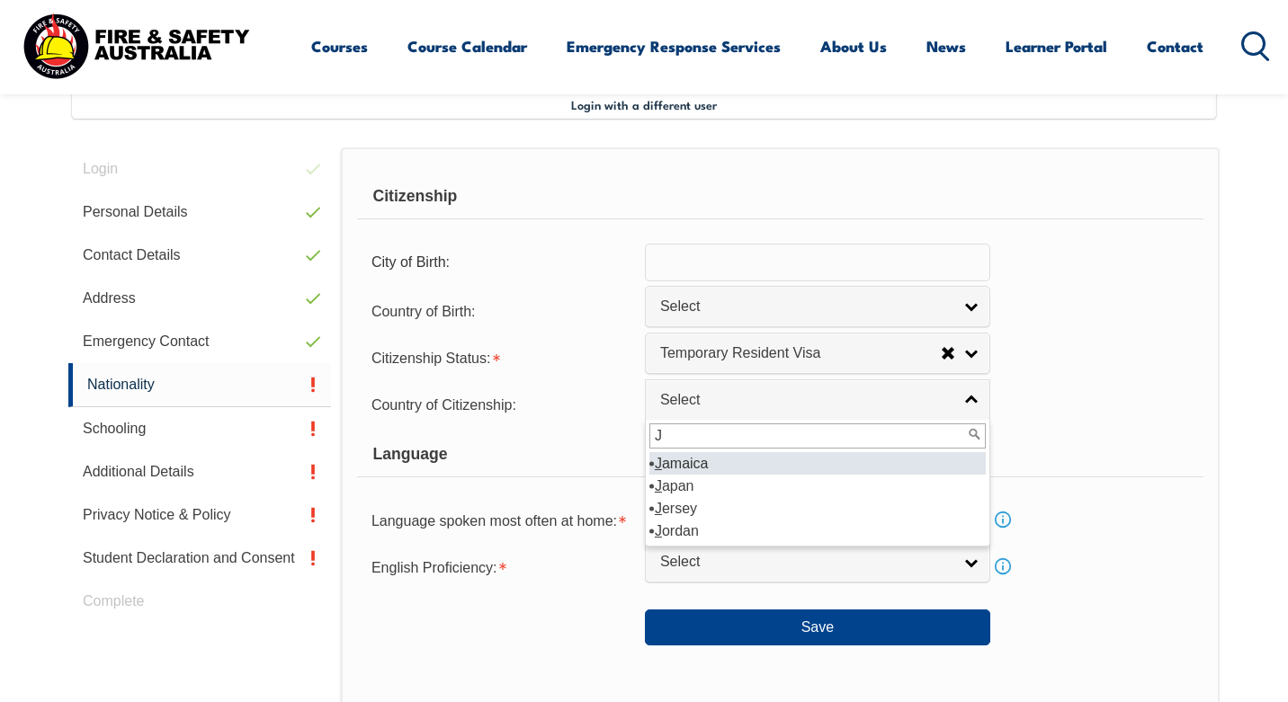
type input "J"
click at [704, 466] on li "J amaica" at bounding box center [817, 463] width 336 height 22
select select "8415"
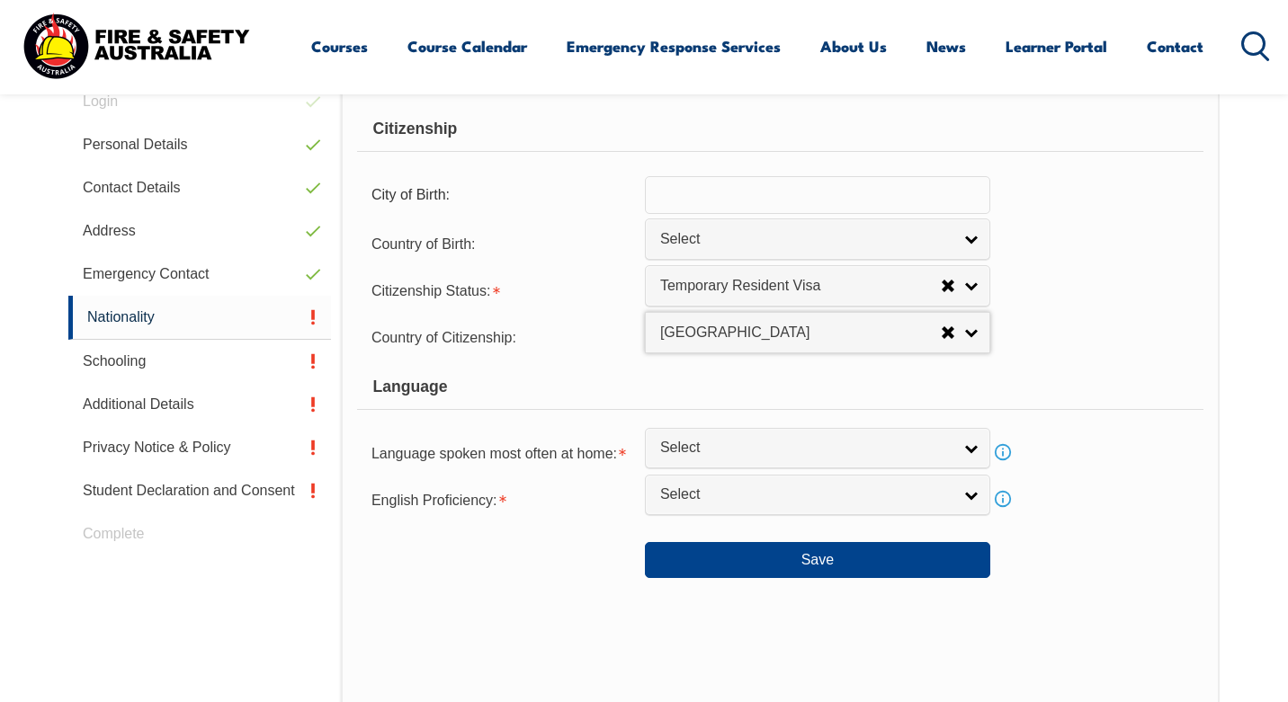
scroll to position [563, 0]
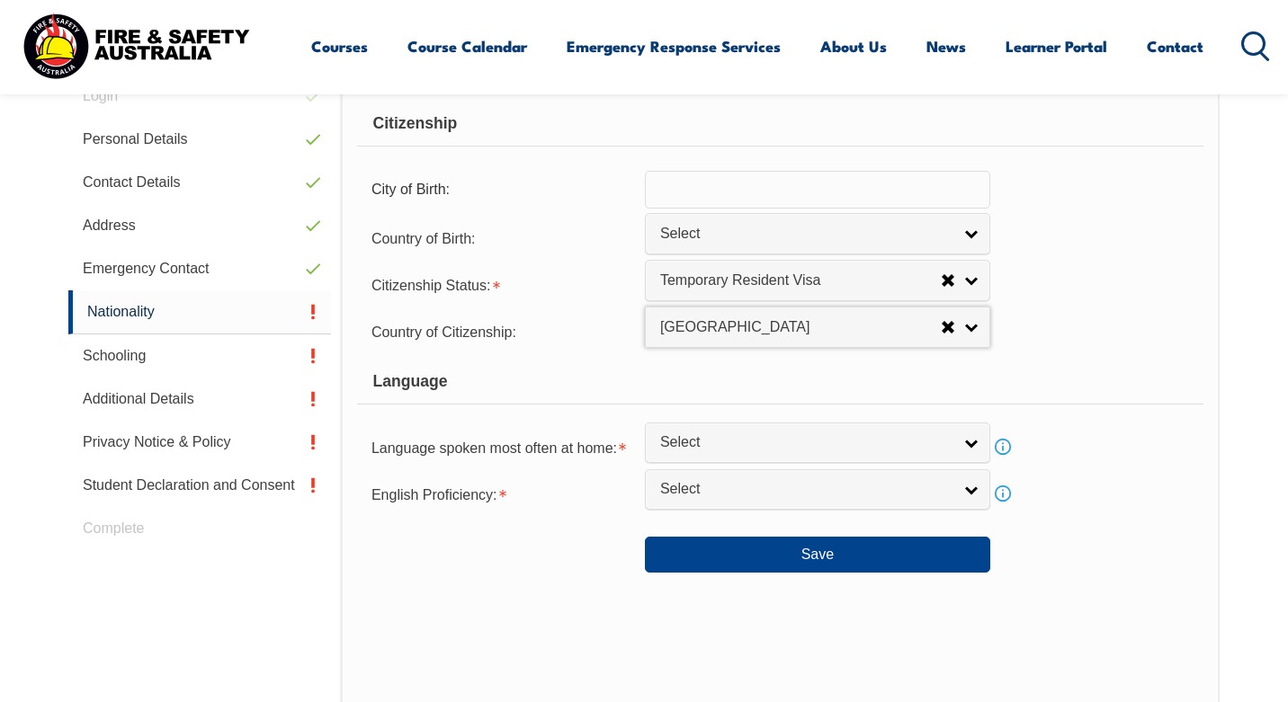
click at [765, 464] on div "Language spoken most often at home: Aboriginal English, so described Acehnese A…" at bounding box center [780, 447] width 846 height 36
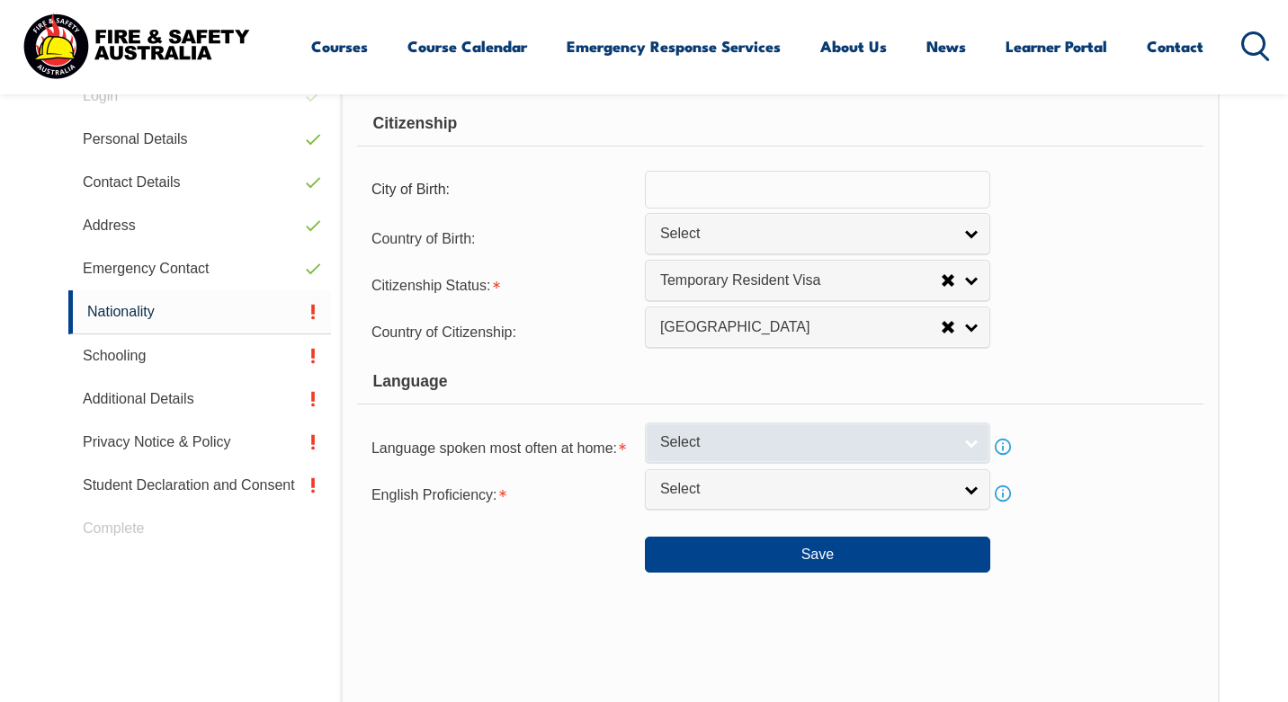
click at [765, 439] on span "Select" at bounding box center [805, 443] width 291 height 19
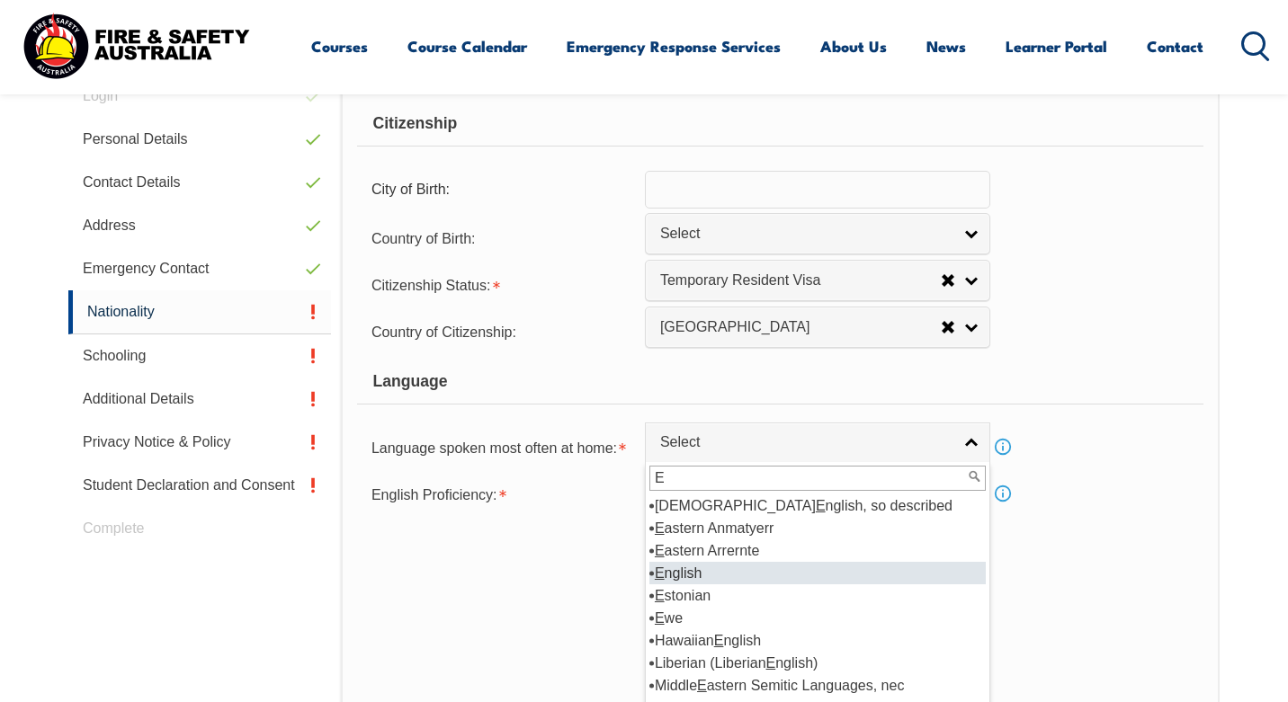
type input "E"
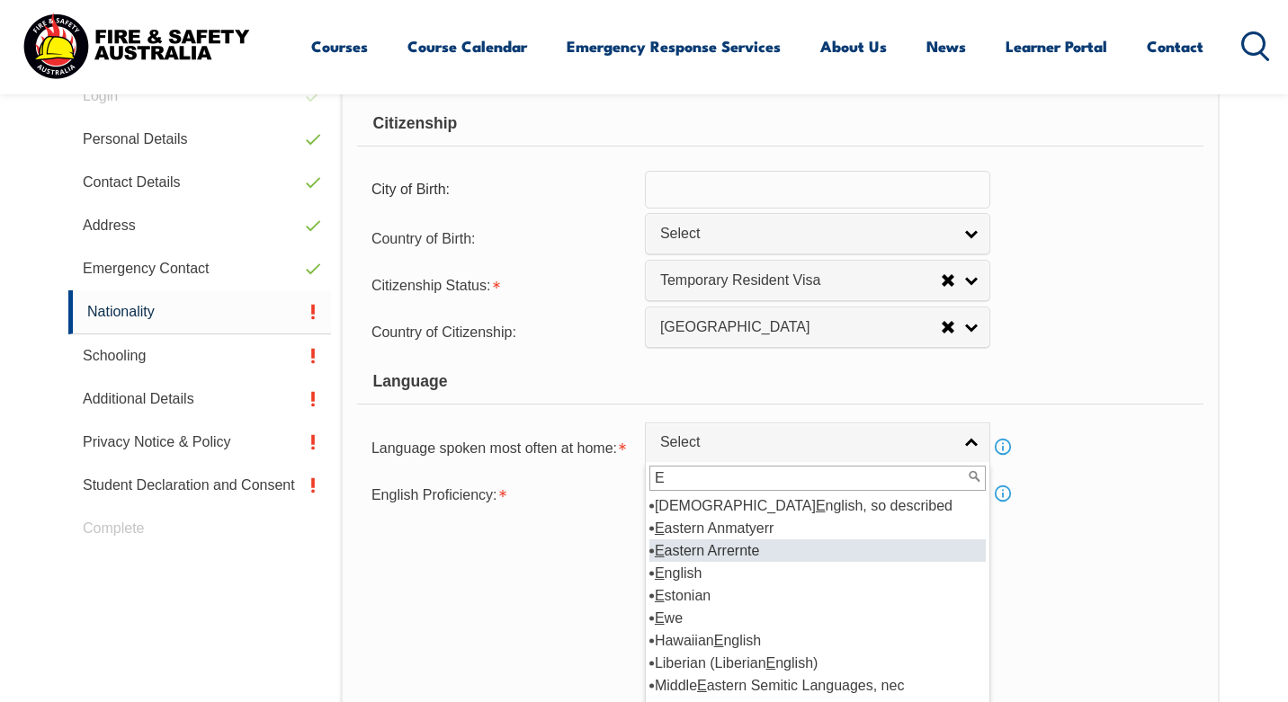
click at [701, 562] on li "E astern Arrernte" at bounding box center [817, 551] width 336 height 22
select select "8621"
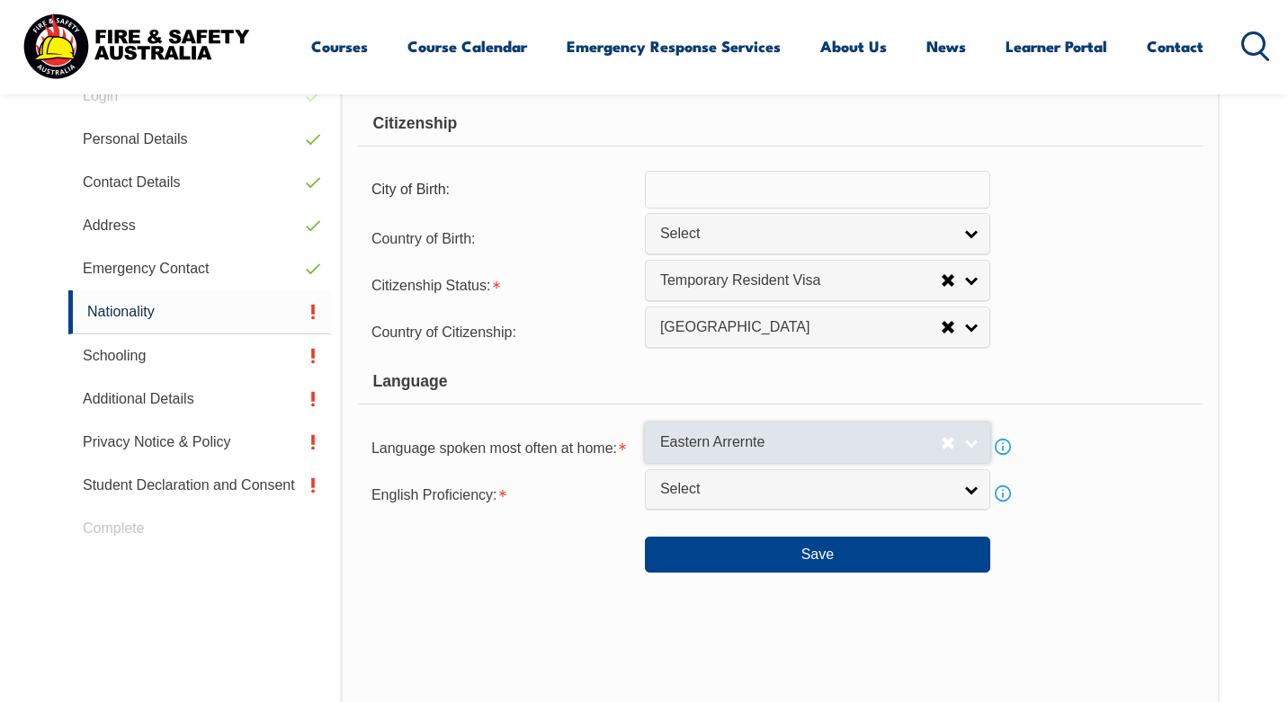
scroll to position [2046, 0]
click at [740, 441] on span "Eastern Arrernte" at bounding box center [800, 443] width 281 height 19
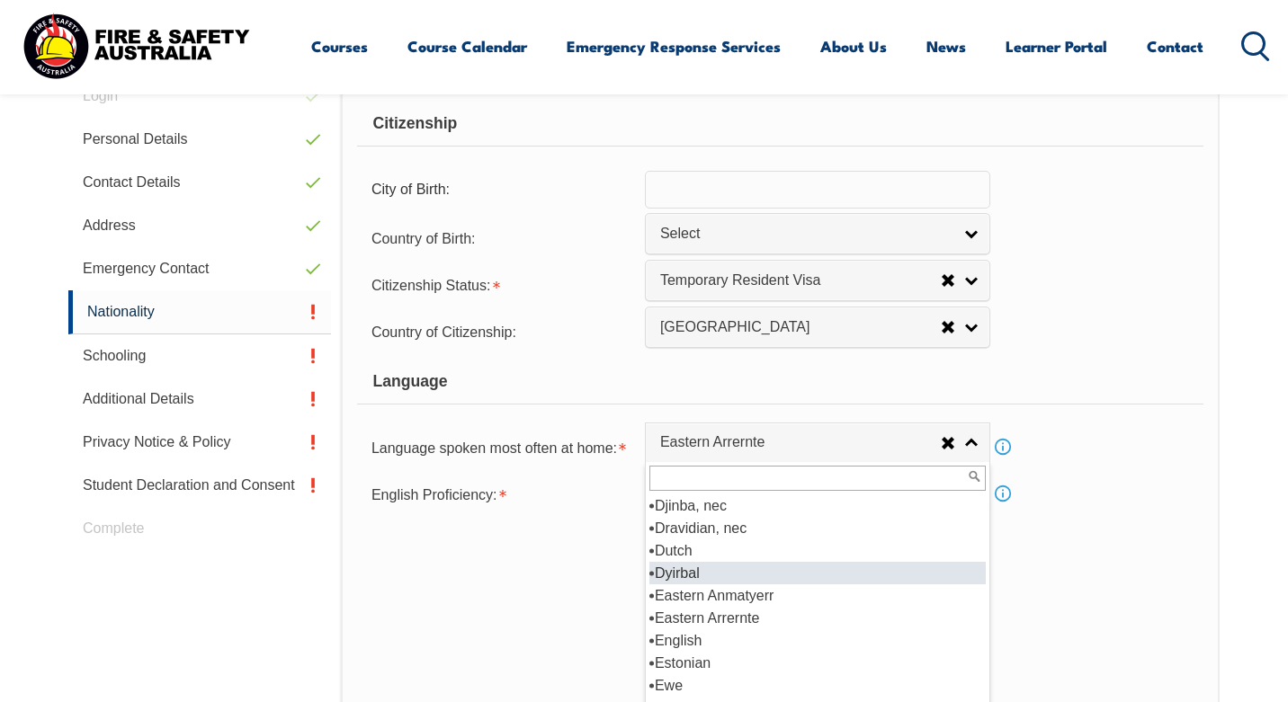
scroll to position [2140, 0]
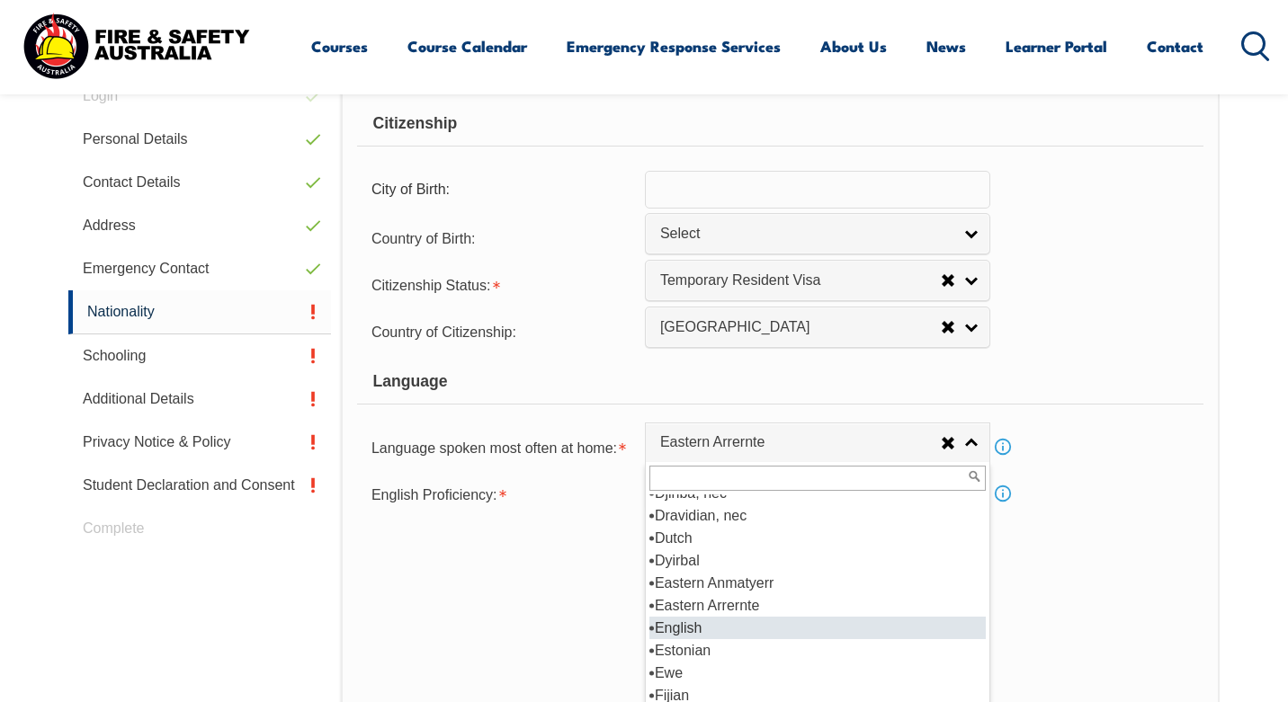
click at [682, 624] on li "English" at bounding box center [817, 628] width 336 height 22
select select "1201"
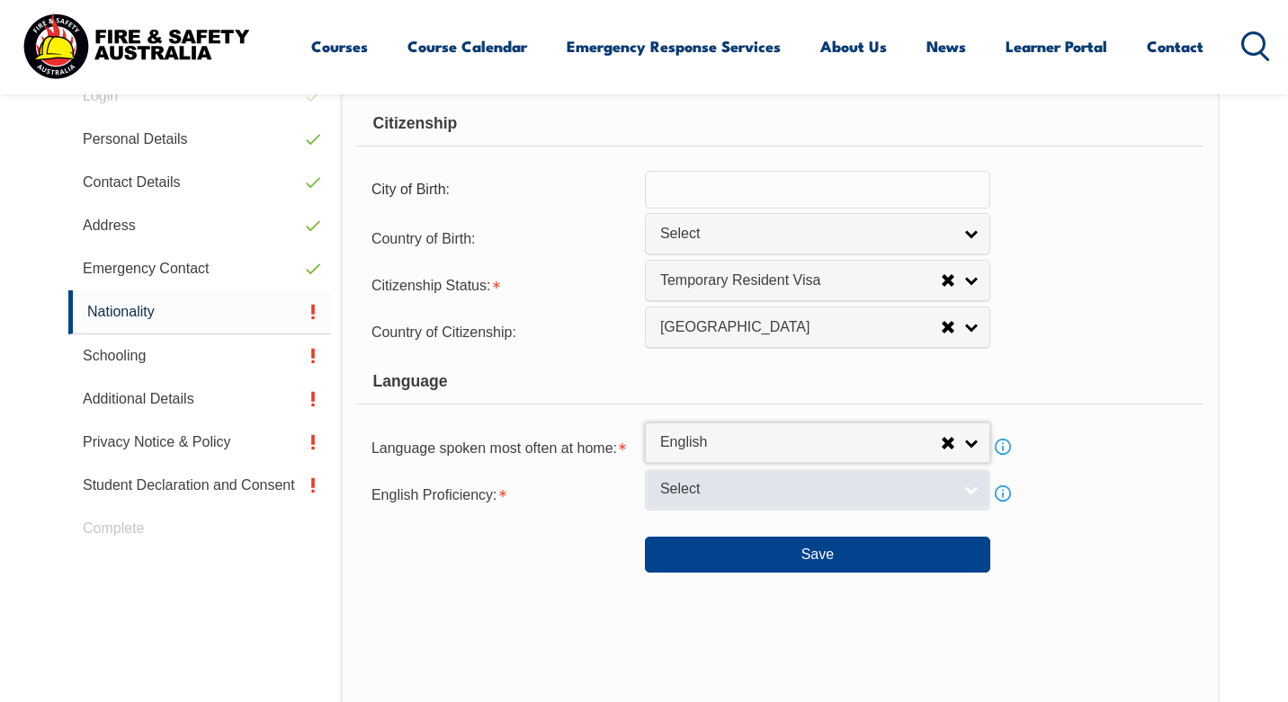
click at [701, 494] on span "Select" at bounding box center [805, 489] width 291 height 19
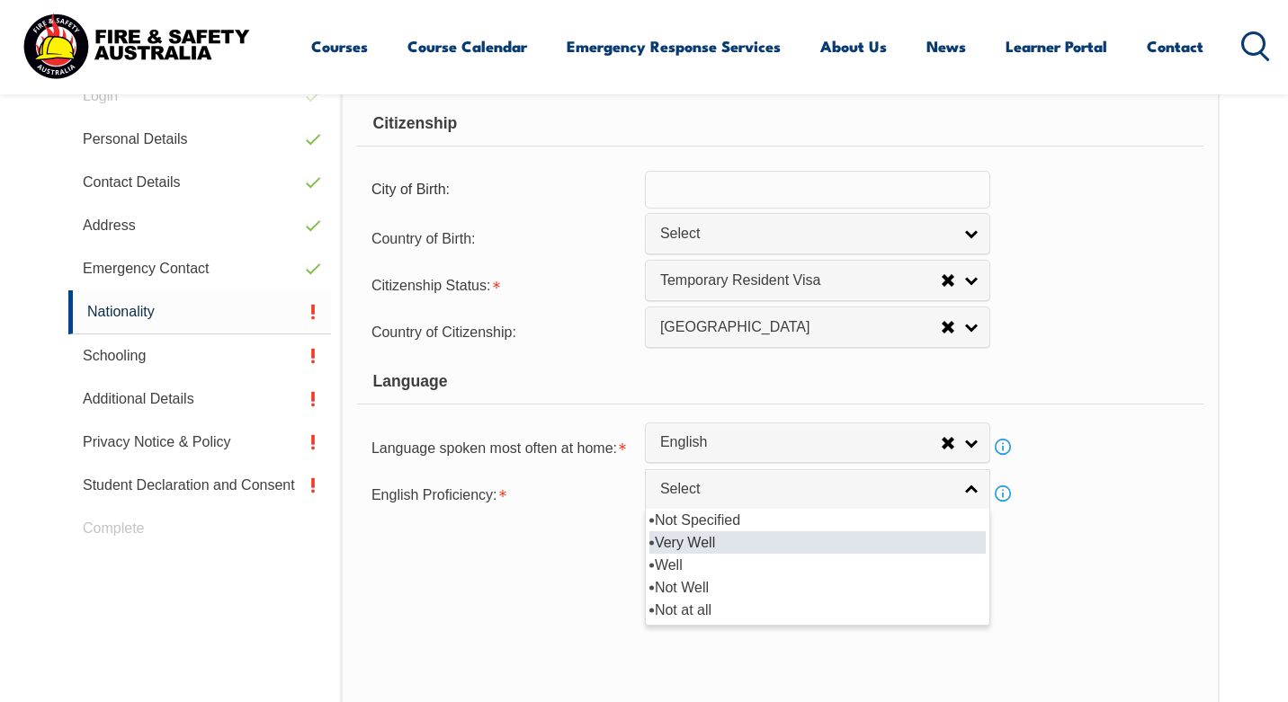
click at [684, 544] on li "Very Well" at bounding box center [817, 543] width 336 height 22
select select "1"
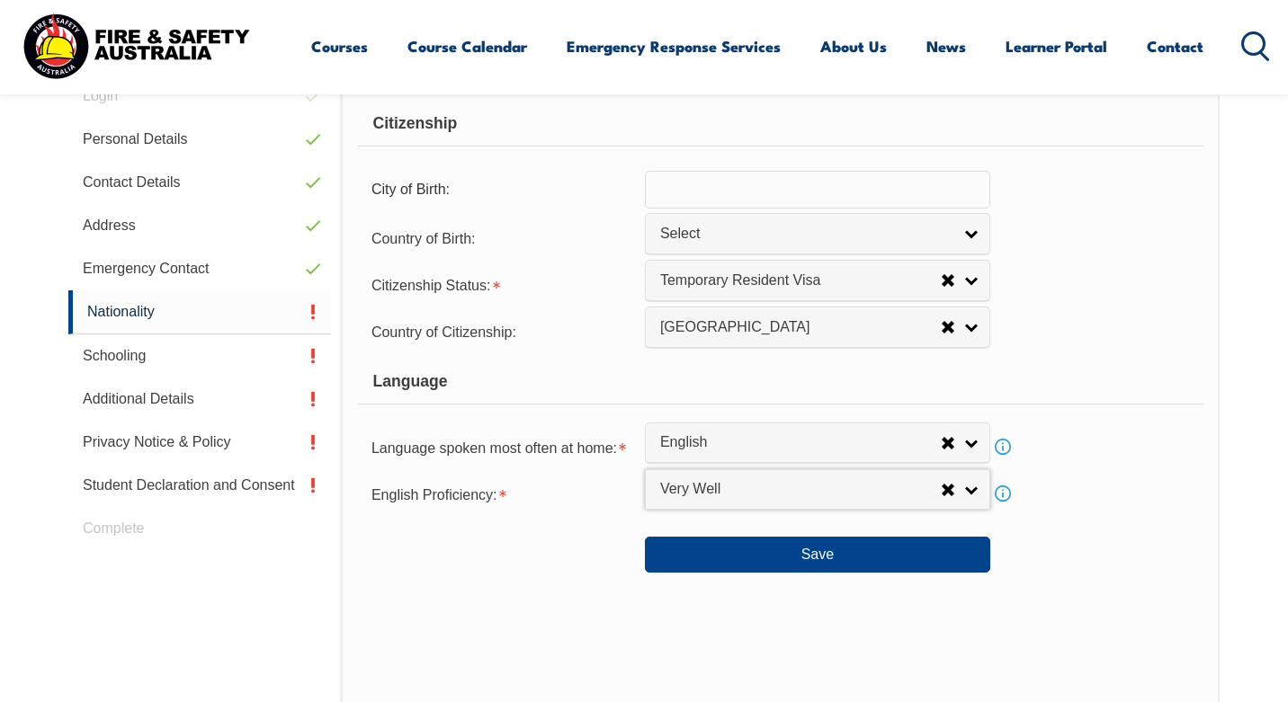
click at [812, 608] on div "Citizenship City of Birth: Country of Birth: Adelie Land (France) Afghanistan A…" at bounding box center [780, 452] width 879 height 755
click at [812, 568] on button "Save" at bounding box center [817, 555] width 345 height 36
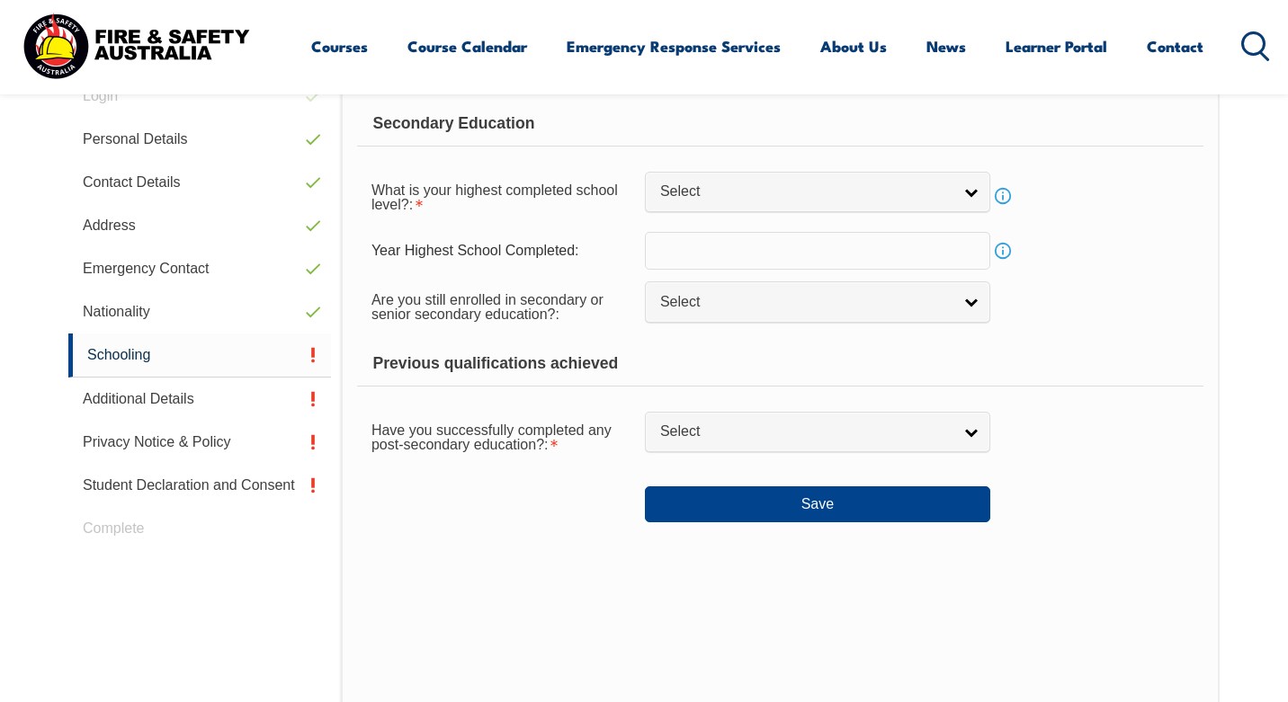
scroll to position [490, 0]
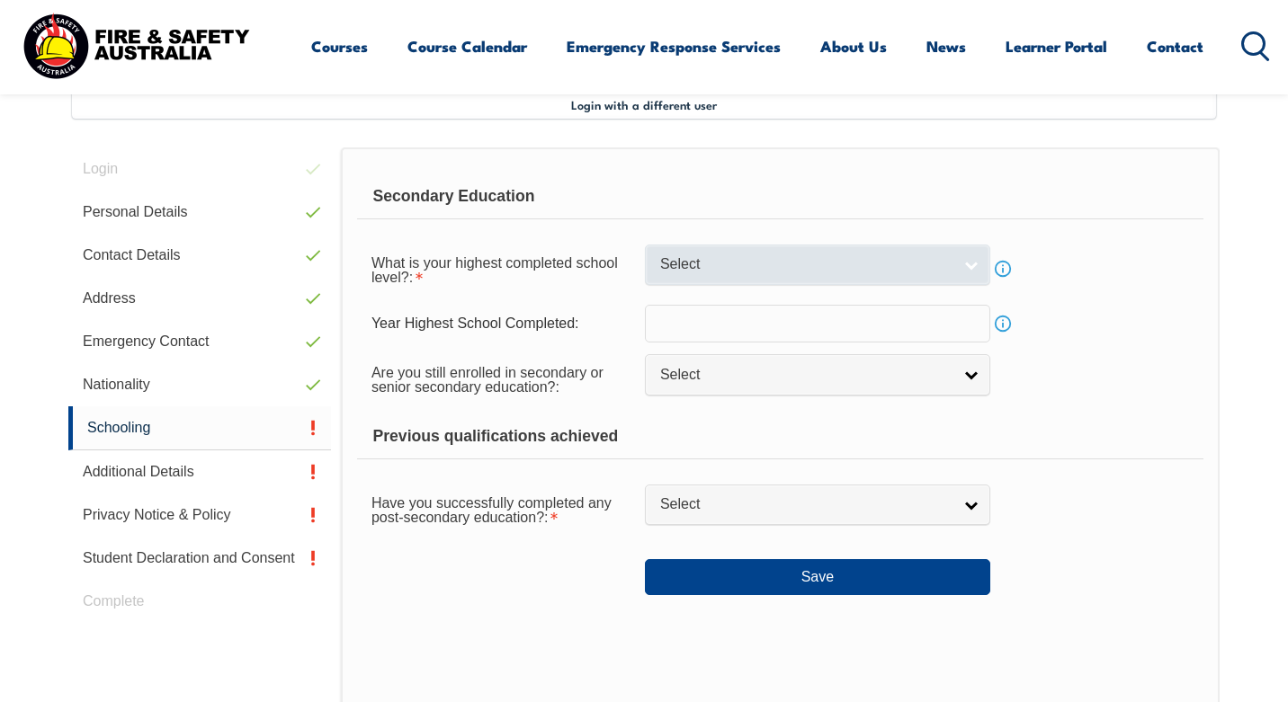
click at [925, 268] on span "Select" at bounding box center [805, 264] width 291 height 19
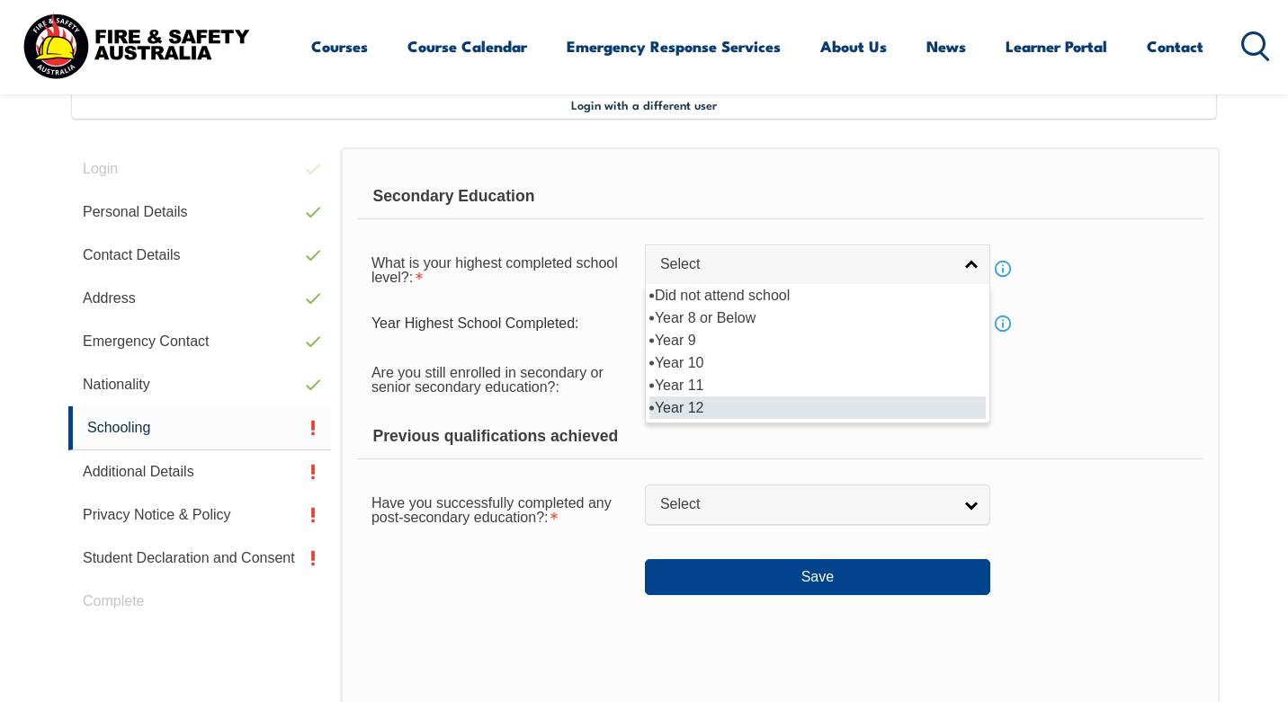
click at [859, 409] on li "Year 12" at bounding box center [817, 408] width 336 height 22
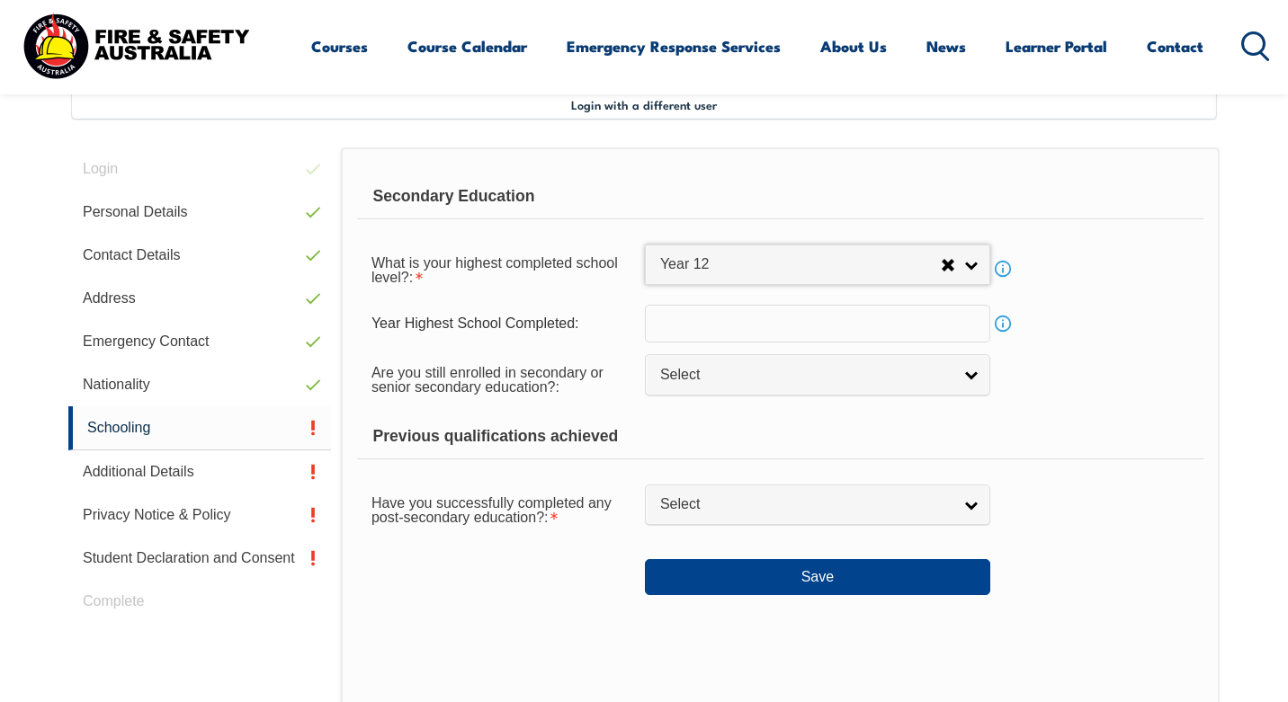
select select "12"
click at [871, 328] on input "text" at bounding box center [817, 324] width 345 height 38
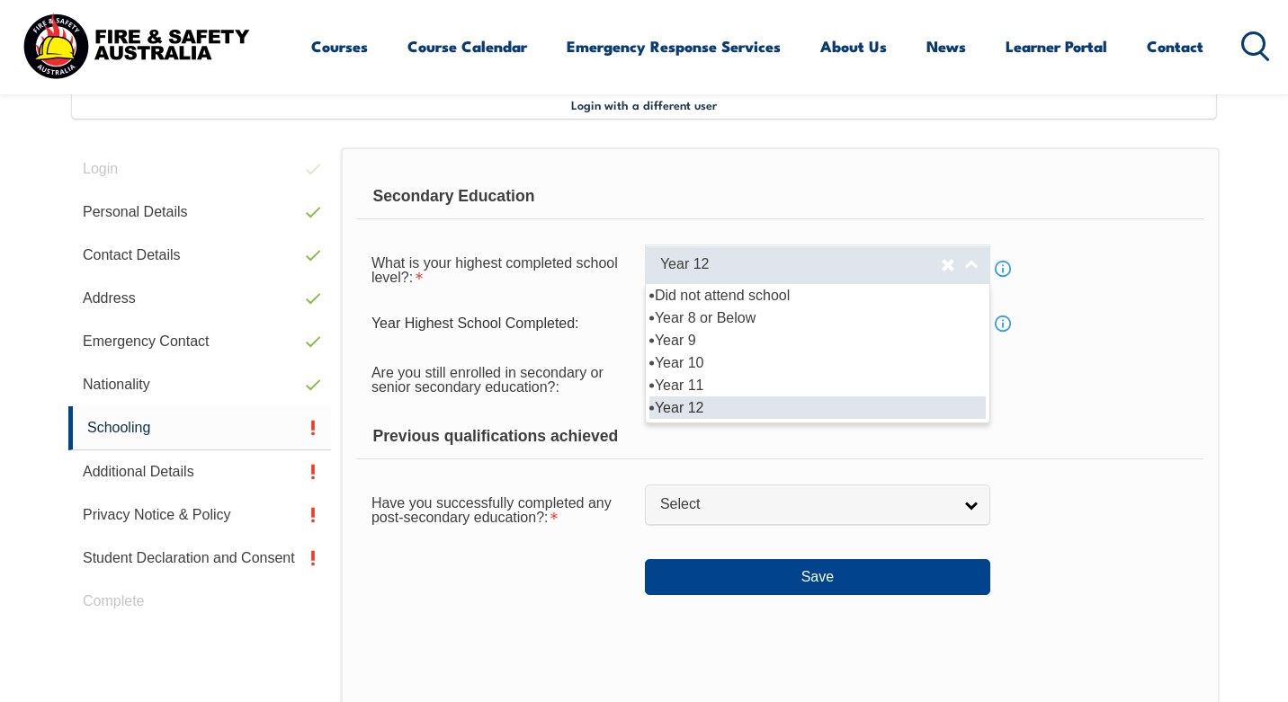
click at [891, 265] on span "Year 12" at bounding box center [800, 264] width 281 height 19
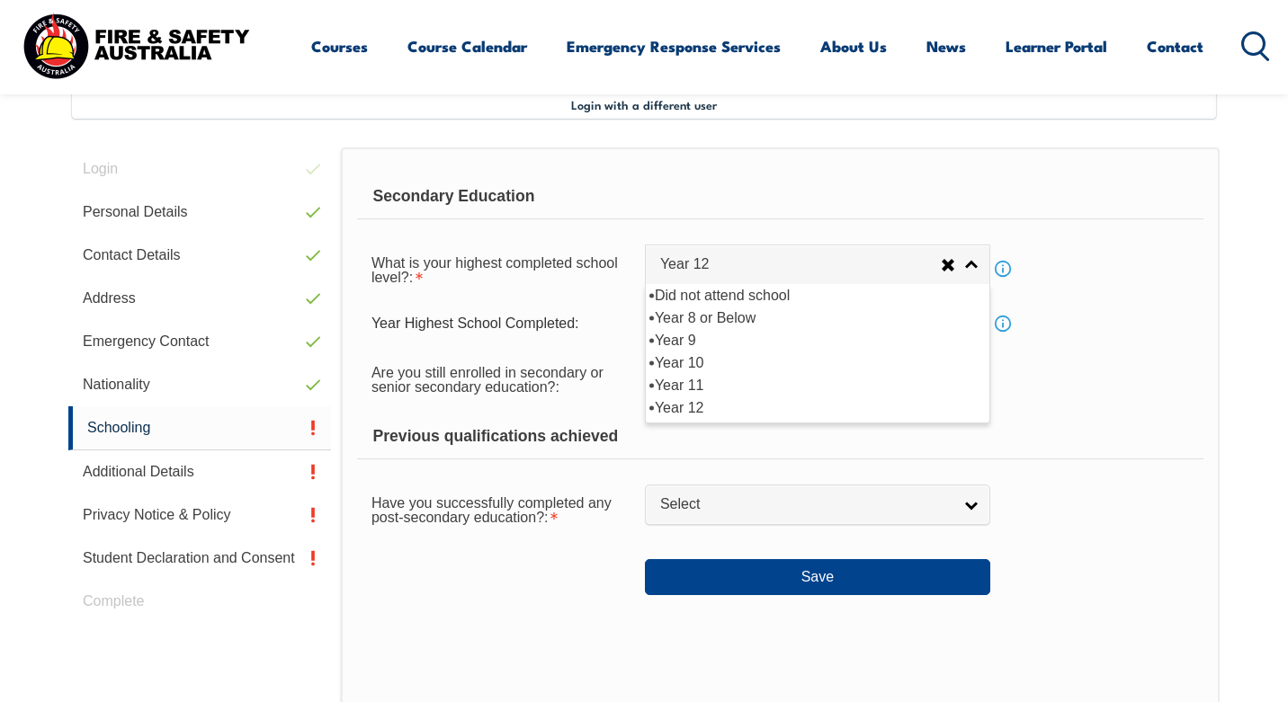
click at [1142, 242] on form "Secondary Education What is your highest completed school level?: Did not atten…" at bounding box center [780, 384] width 846 height 421
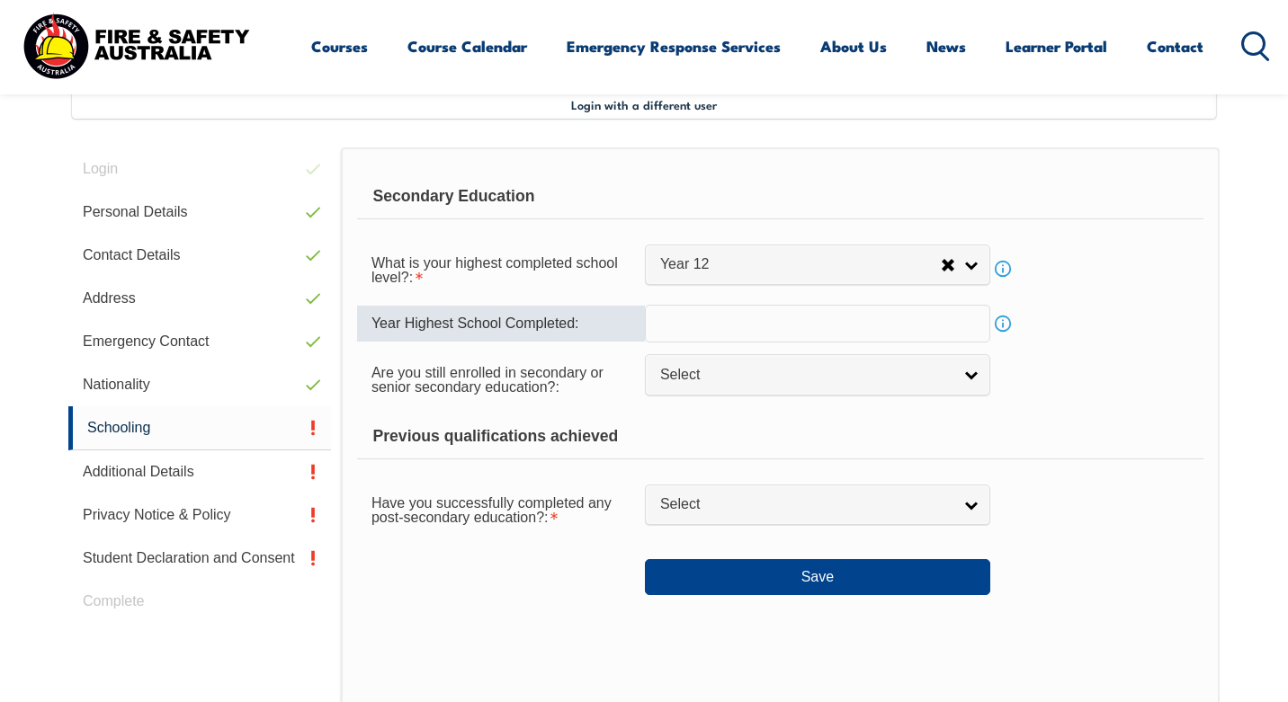
click at [823, 332] on input "text" at bounding box center [817, 324] width 345 height 38
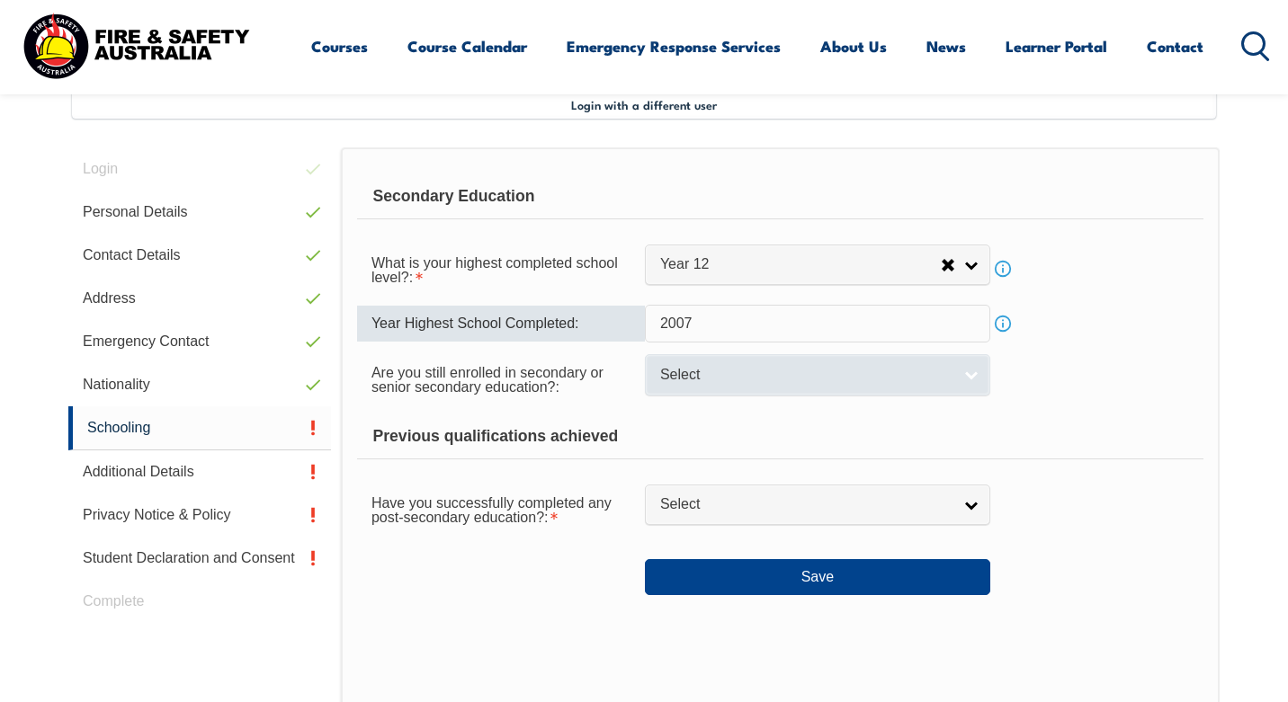
type input "2007"
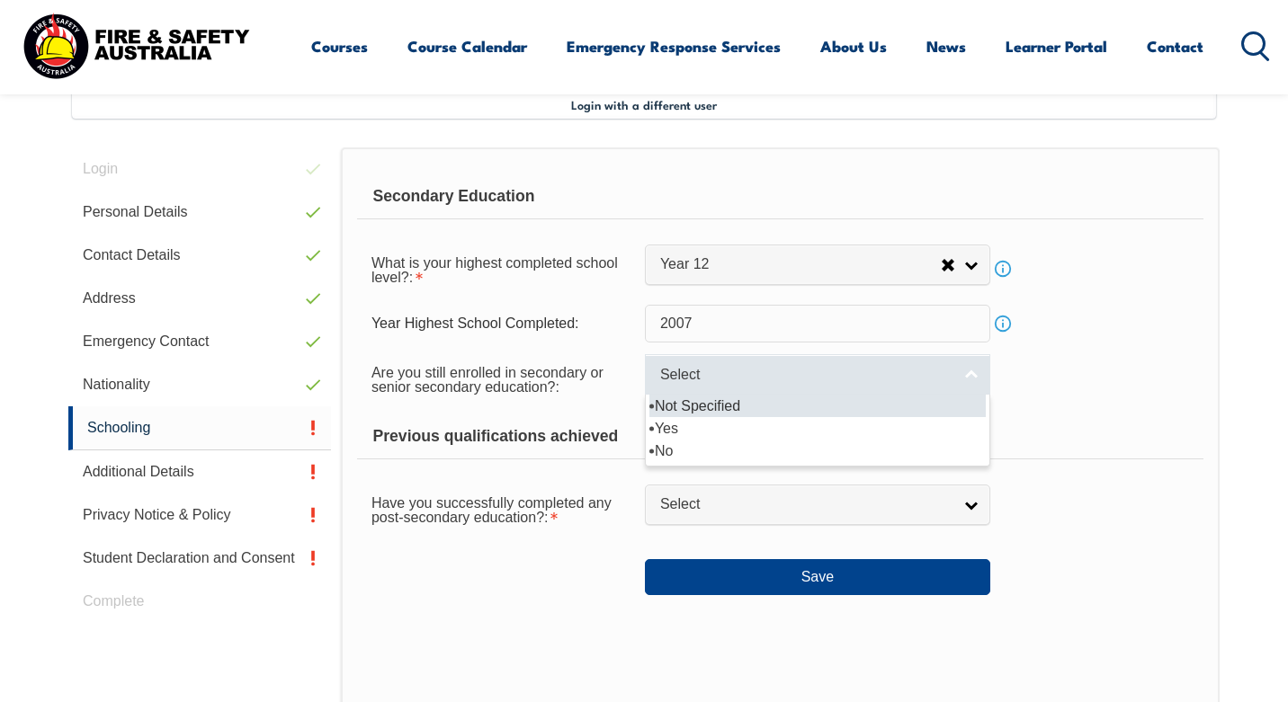
click at [875, 388] on link "Select" at bounding box center [817, 374] width 345 height 40
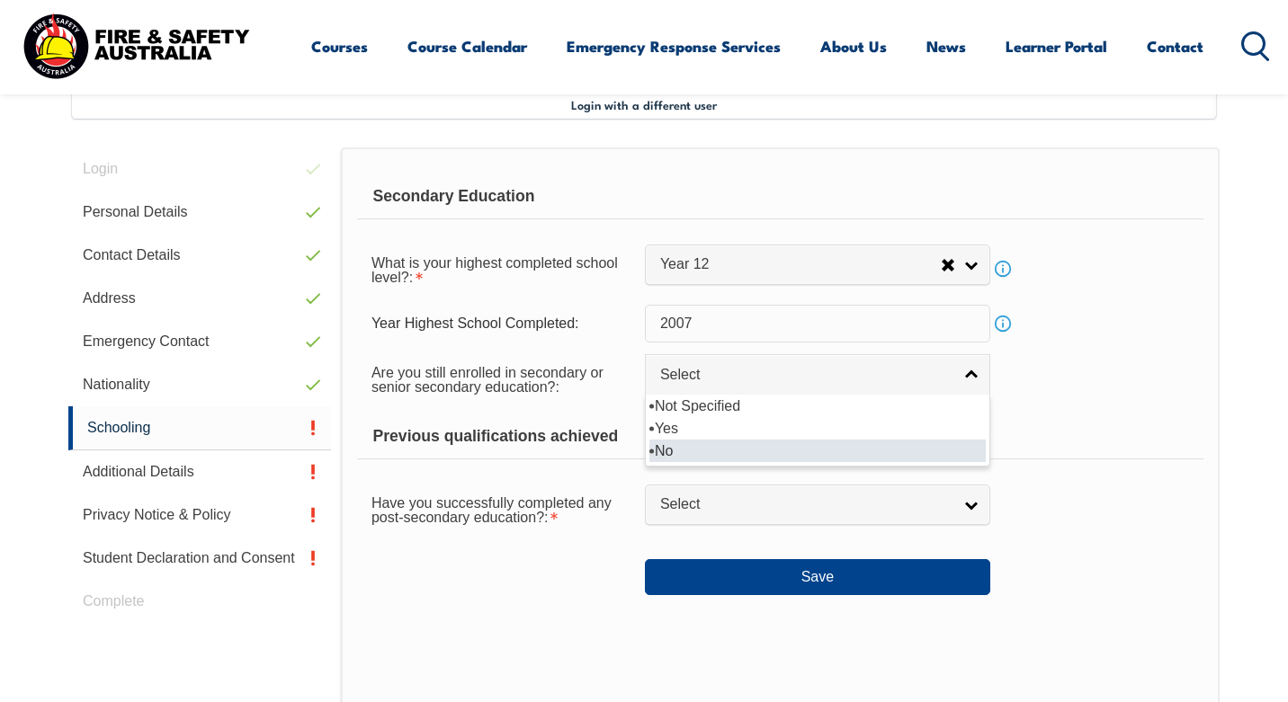
click at [814, 460] on li "No" at bounding box center [817, 451] width 336 height 22
select select "false"
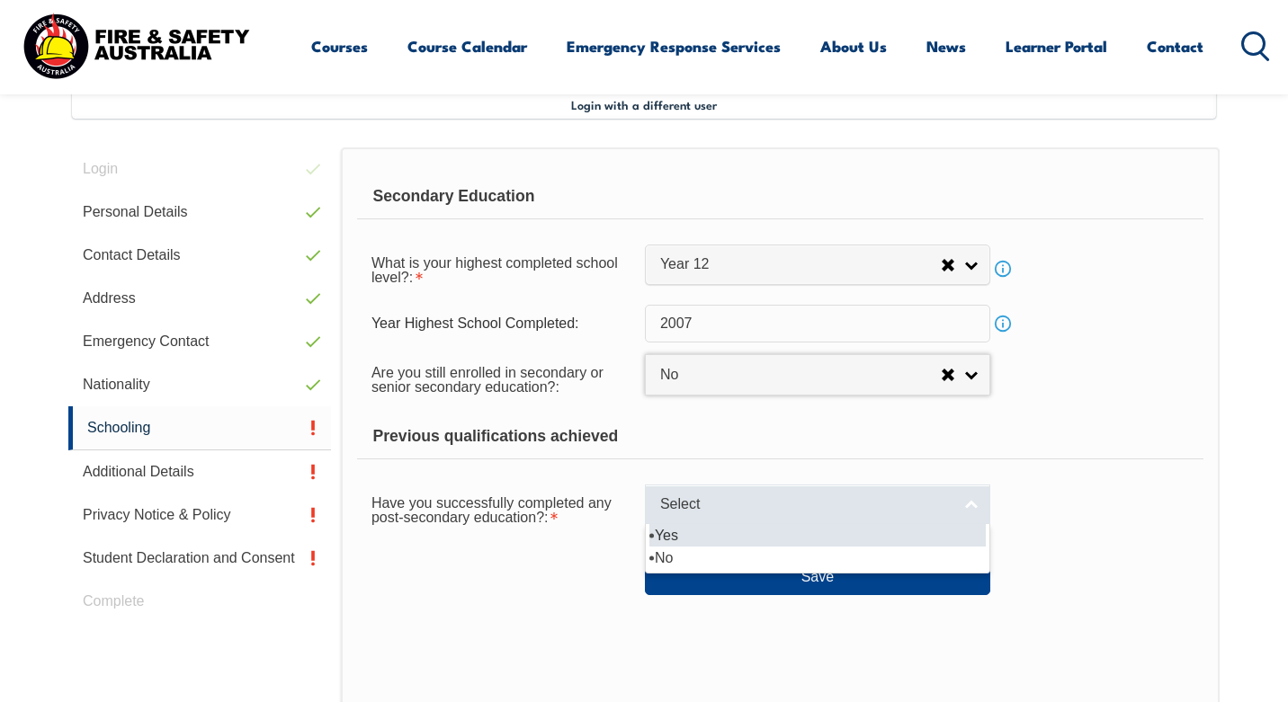
click at [809, 503] on span "Select" at bounding box center [805, 505] width 291 height 19
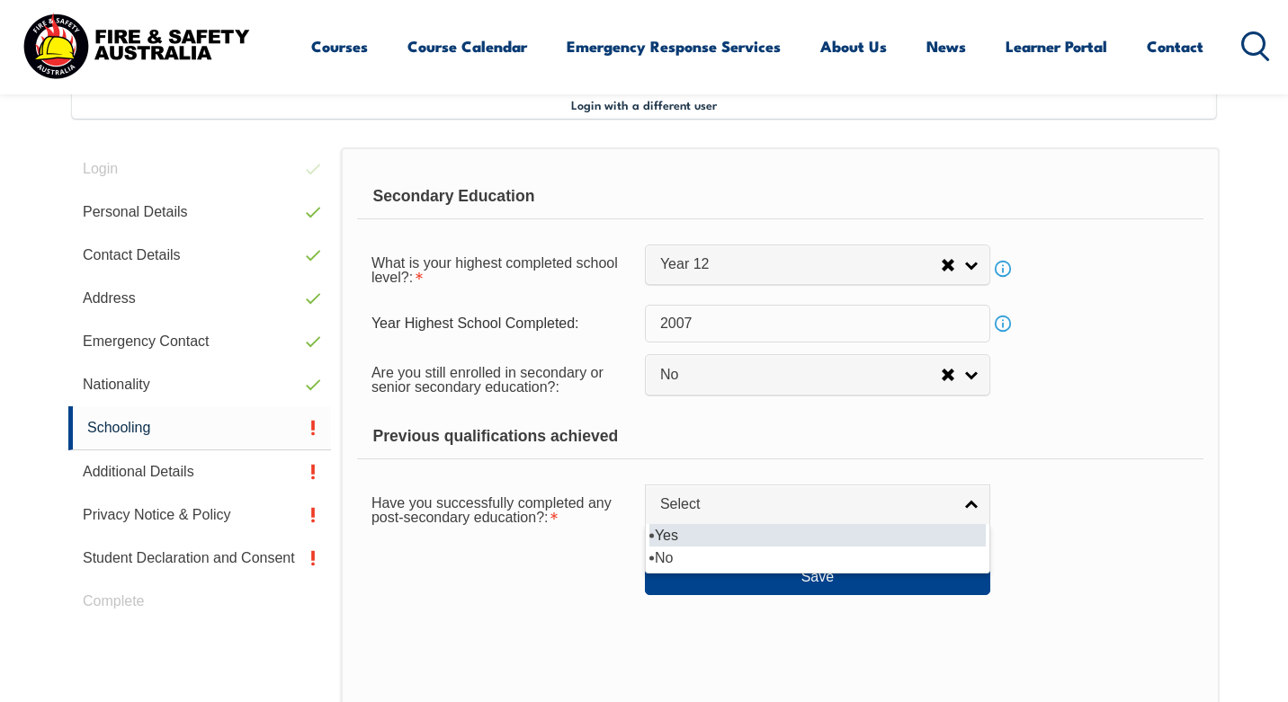
click at [780, 543] on li "Yes" at bounding box center [817, 535] width 336 height 22
select select "true"
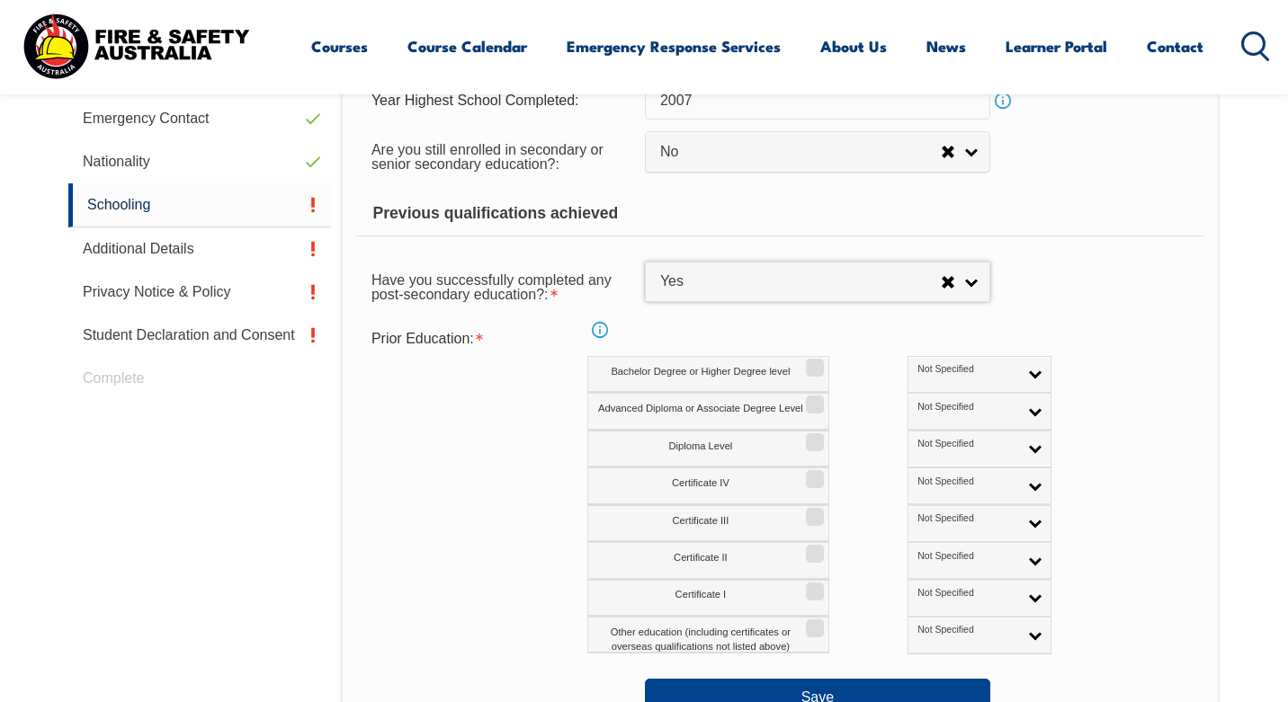
scroll to position [714, 0]
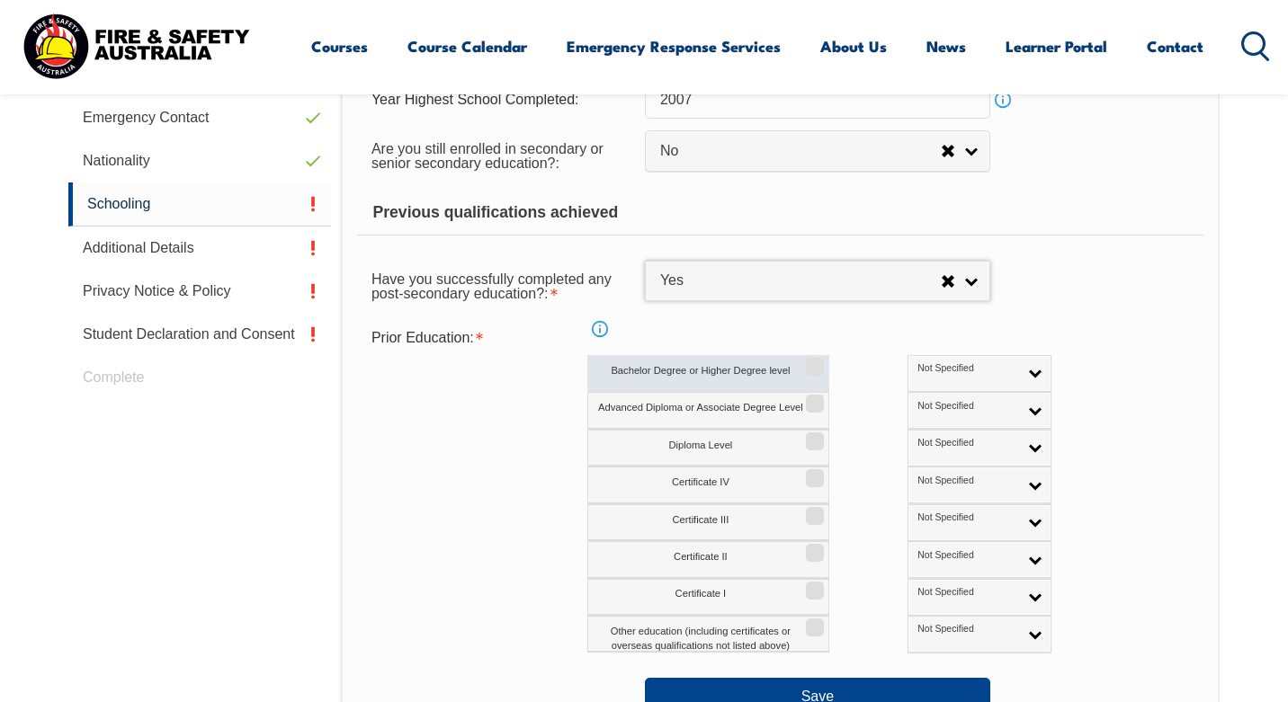
click at [815, 362] on input "Bachelor Degree or Higher Degree level" at bounding box center [812, 361] width 11 height 2
checkbox input "true"
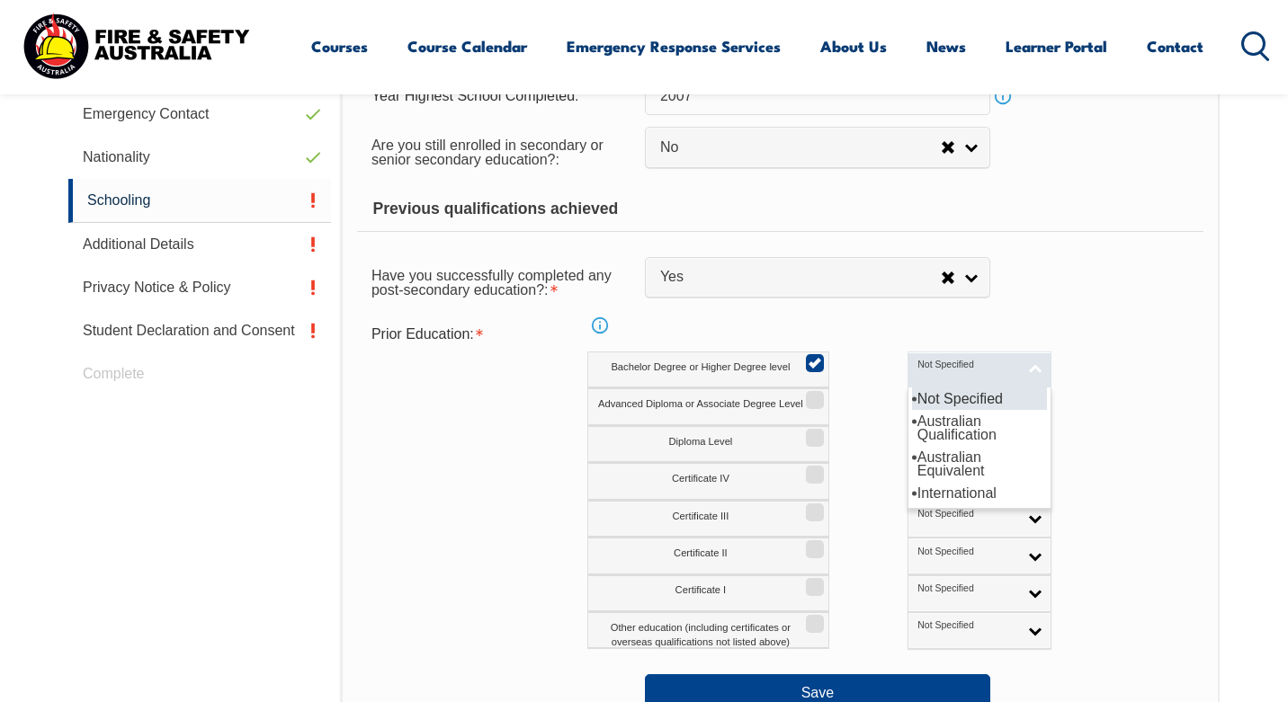
click at [917, 370] on span "Not Specified" at bounding box center [967, 365] width 100 height 13
click at [912, 432] on li "Australian Qualification" at bounding box center [979, 428] width 135 height 36
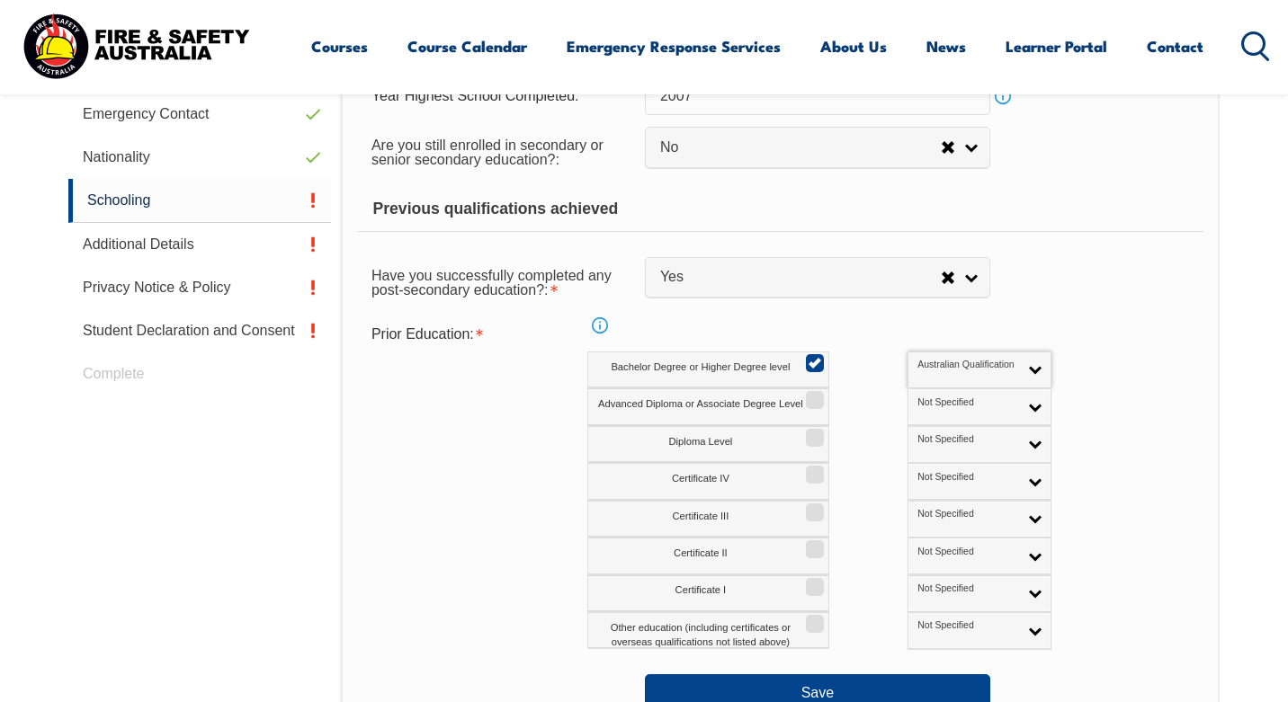
click at [1090, 361] on div "Bachelor Degree or Higher Degree level Not Specified Australian Qualification A…" at bounding box center [858, 370] width 542 height 37
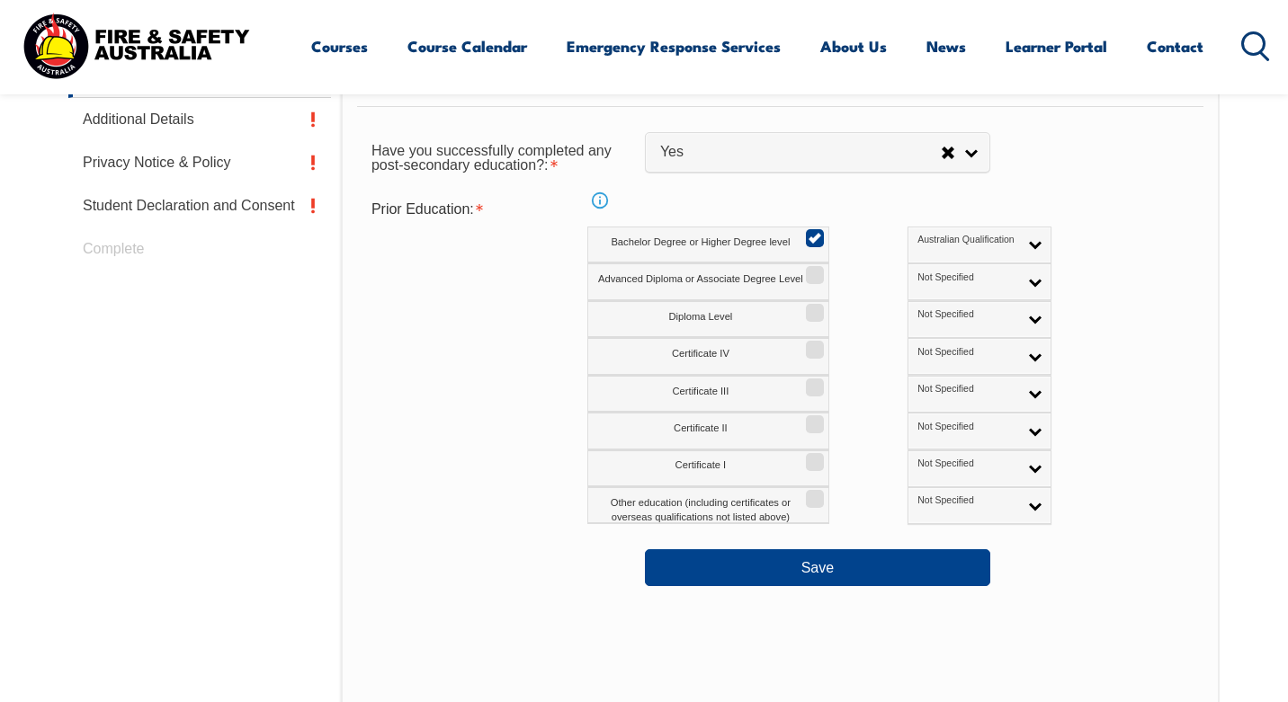
scroll to position [880, 0]
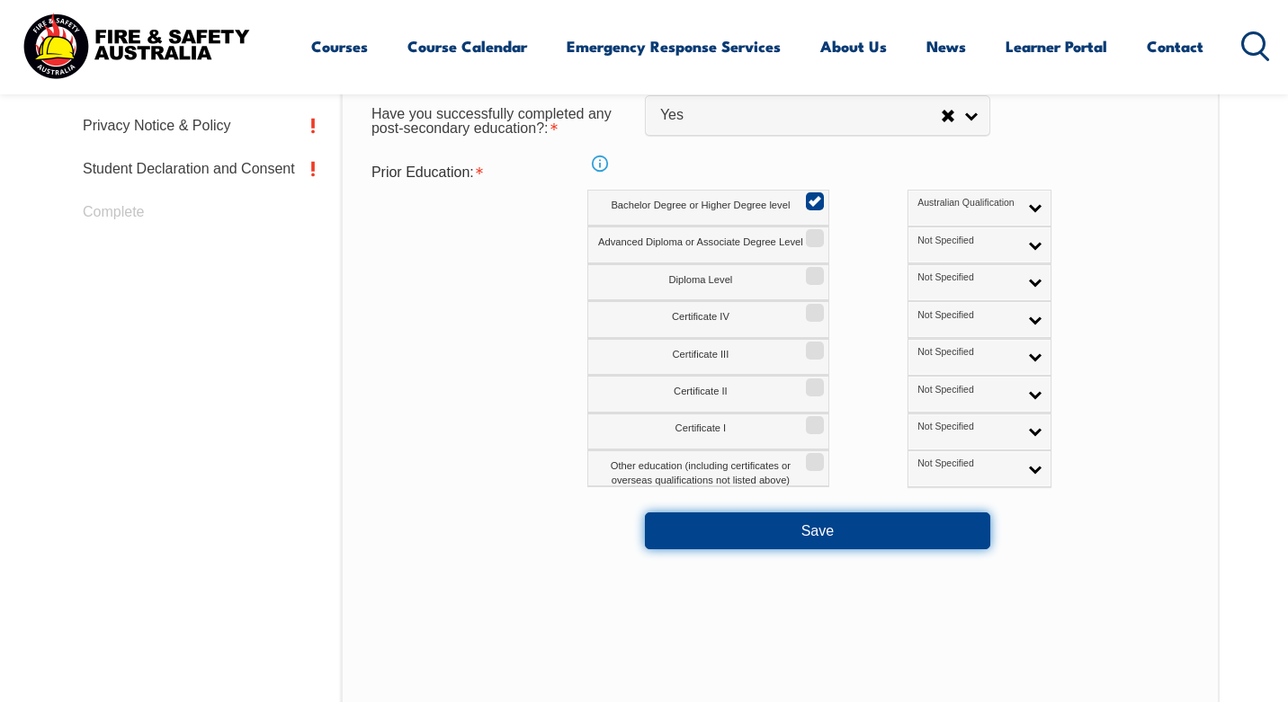
click at [883, 543] on button "Save" at bounding box center [817, 531] width 345 height 36
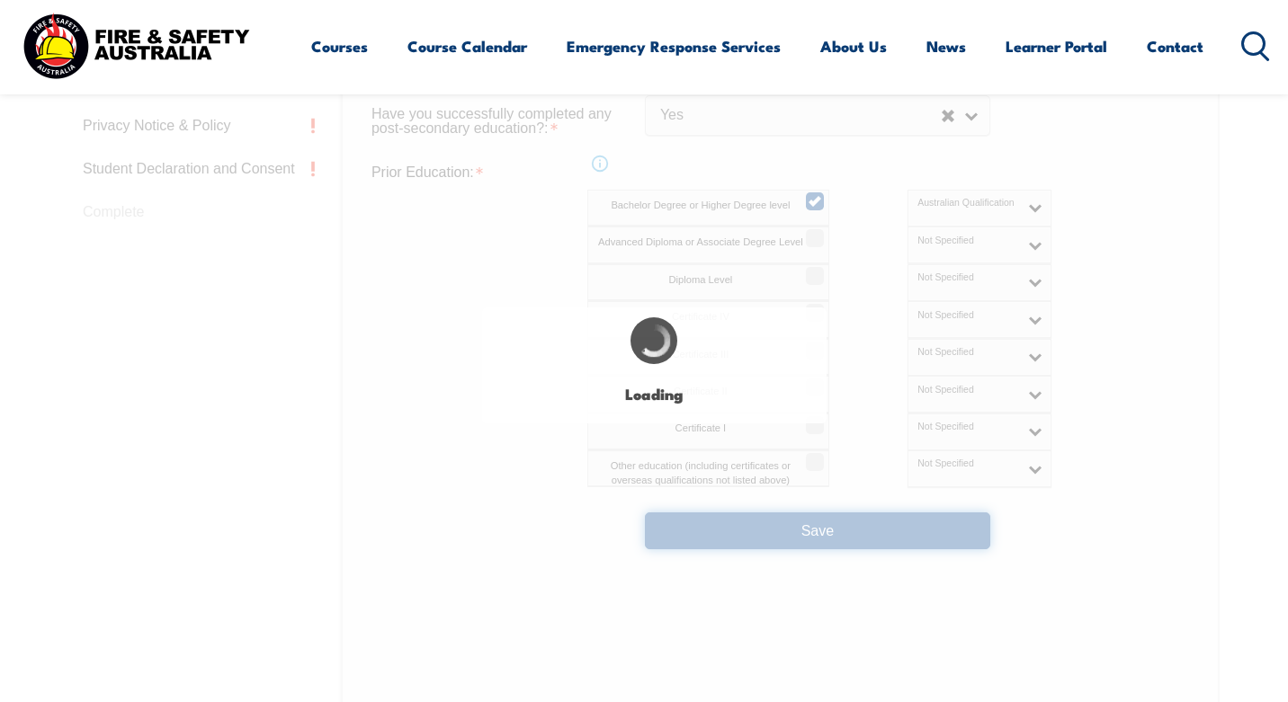
select select
select select "false"
select select "true"
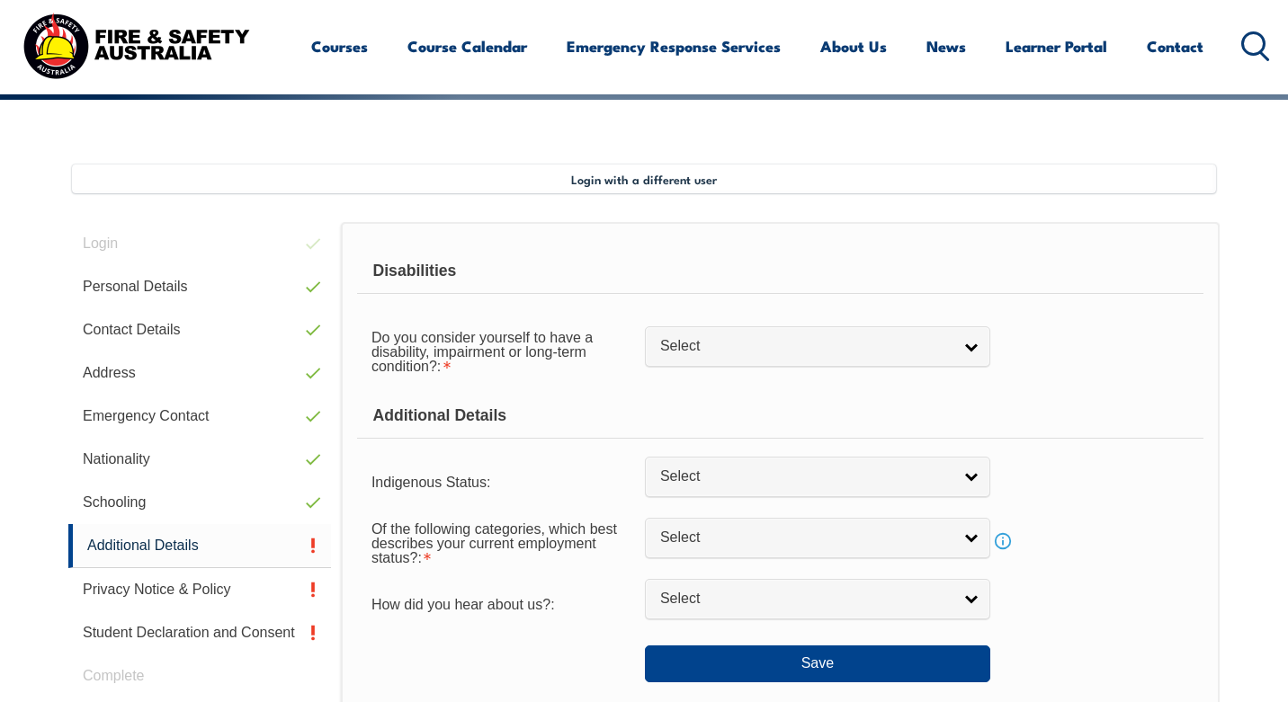
scroll to position [414, 0]
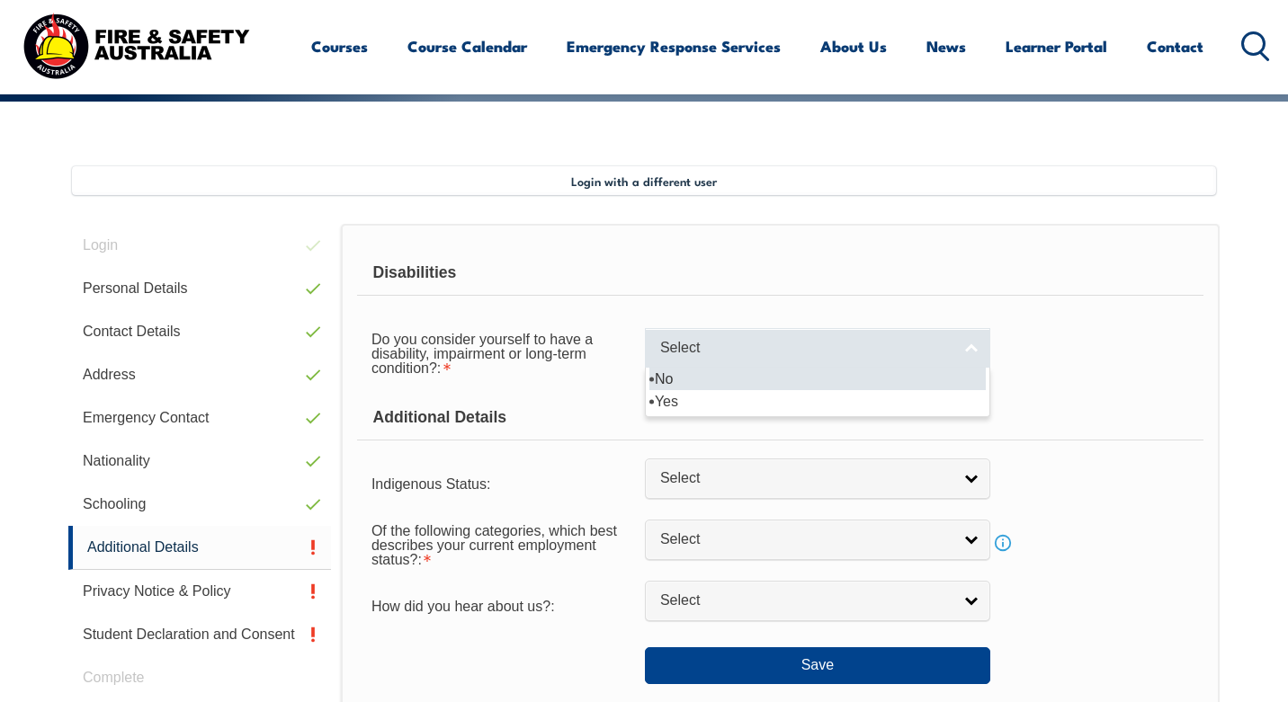
click at [905, 341] on span "Select" at bounding box center [805, 348] width 291 height 19
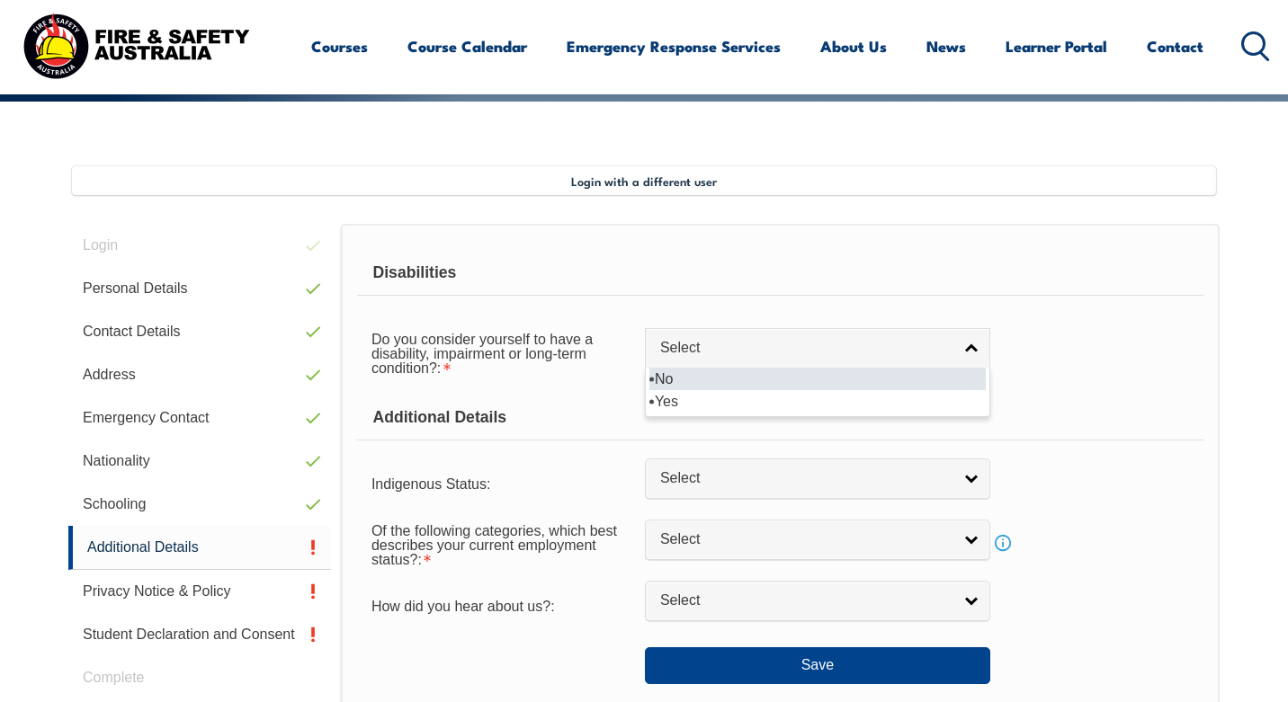
click at [877, 376] on li "No" at bounding box center [817, 379] width 336 height 22
select select "false"
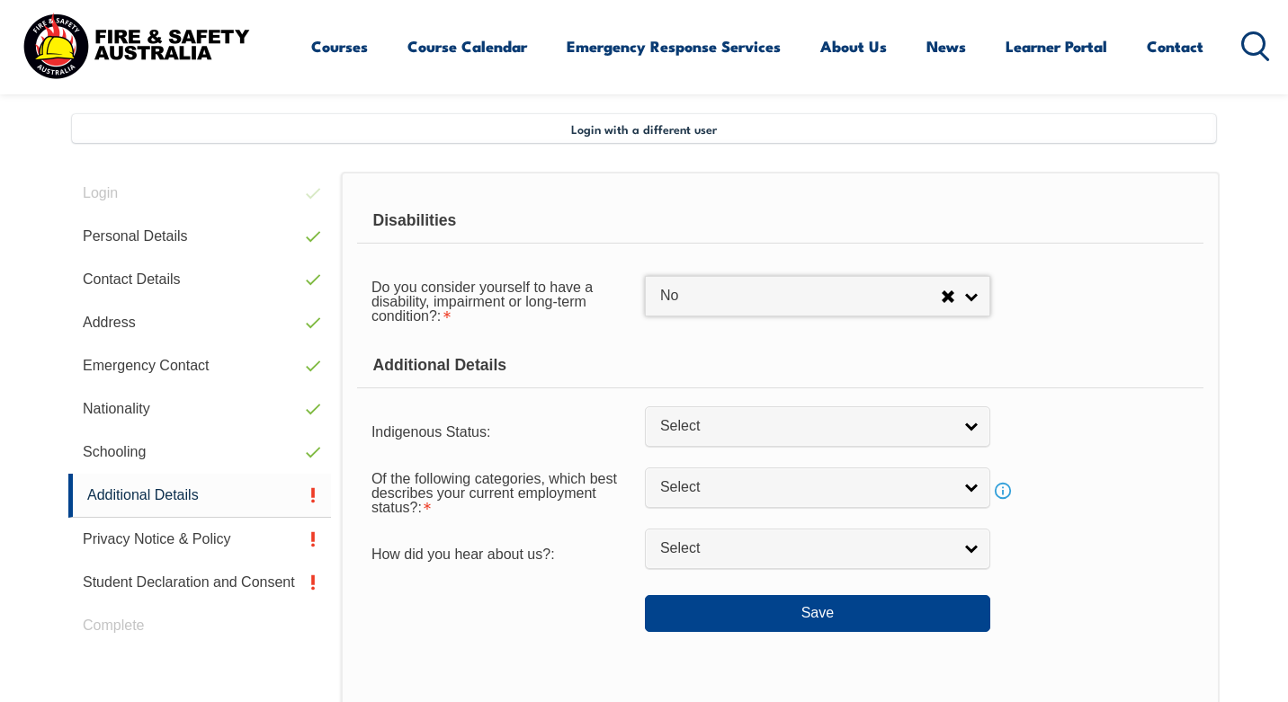
scroll to position [467, 0]
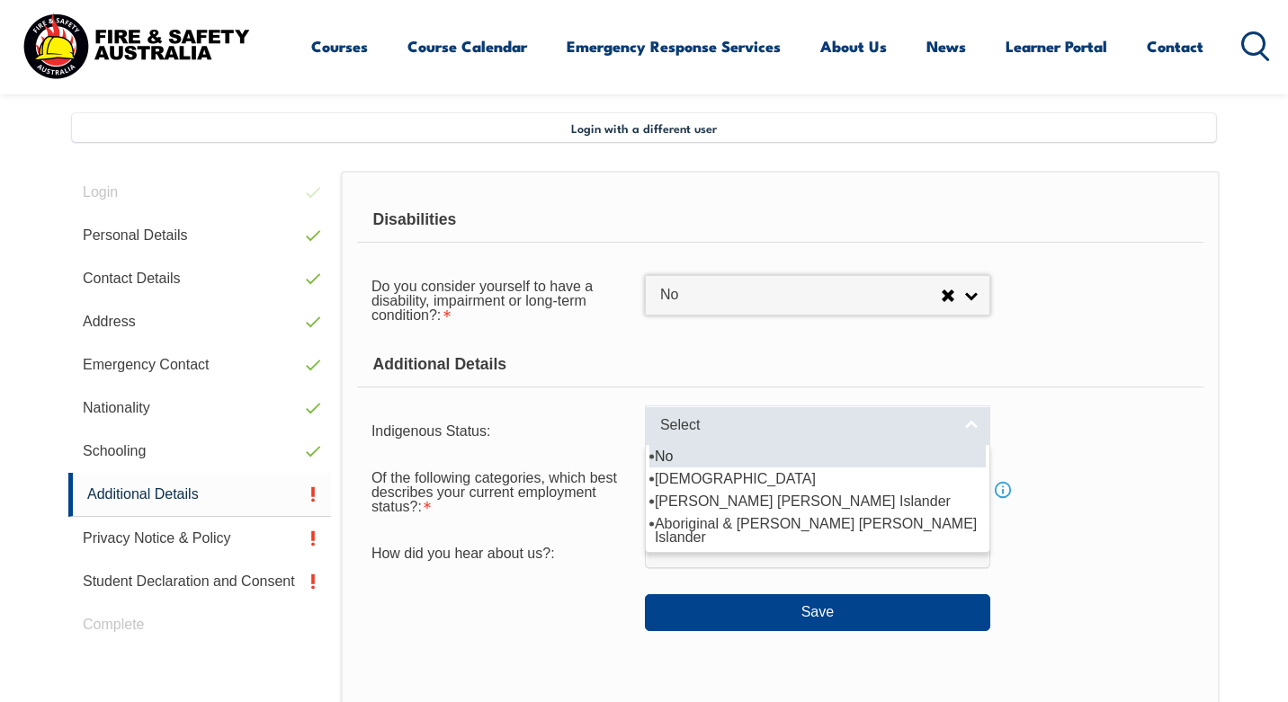
click at [863, 434] on span "Select" at bounding box center [805, 425] width 291 height 19
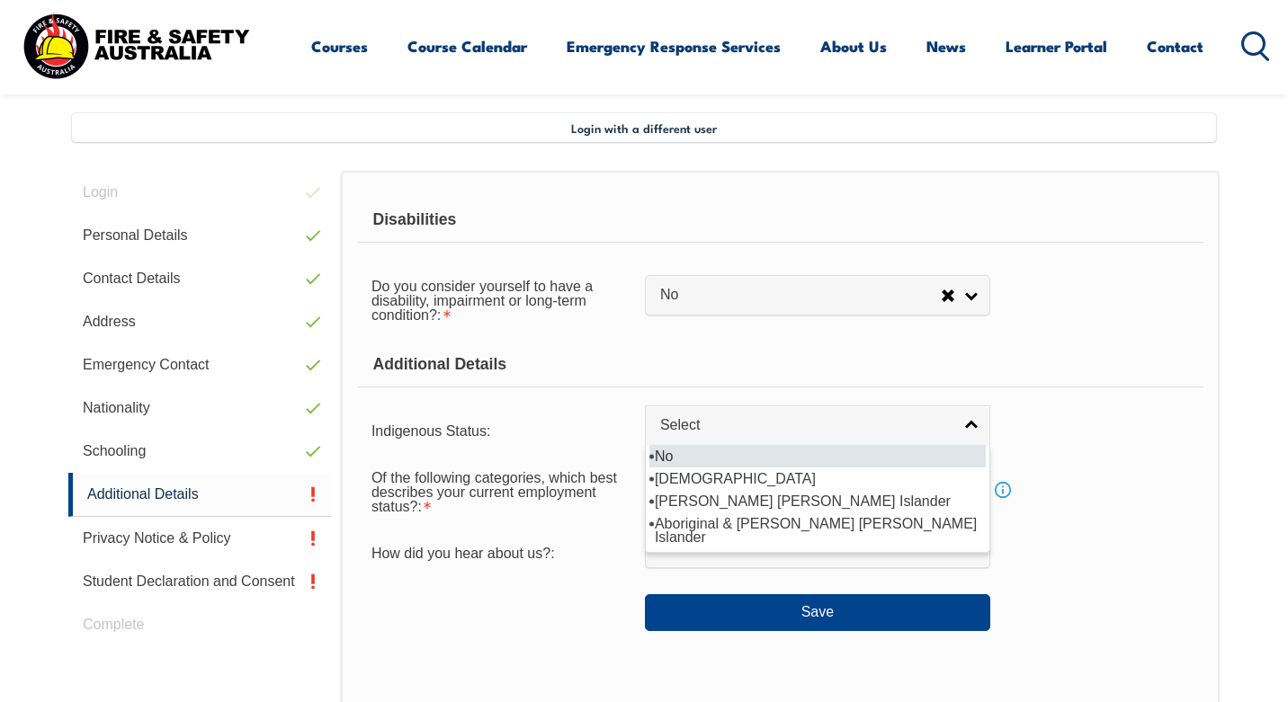
click at [845, 458] on li "No" at bounding box center [817, 456] width 336 height 22
select select "4"
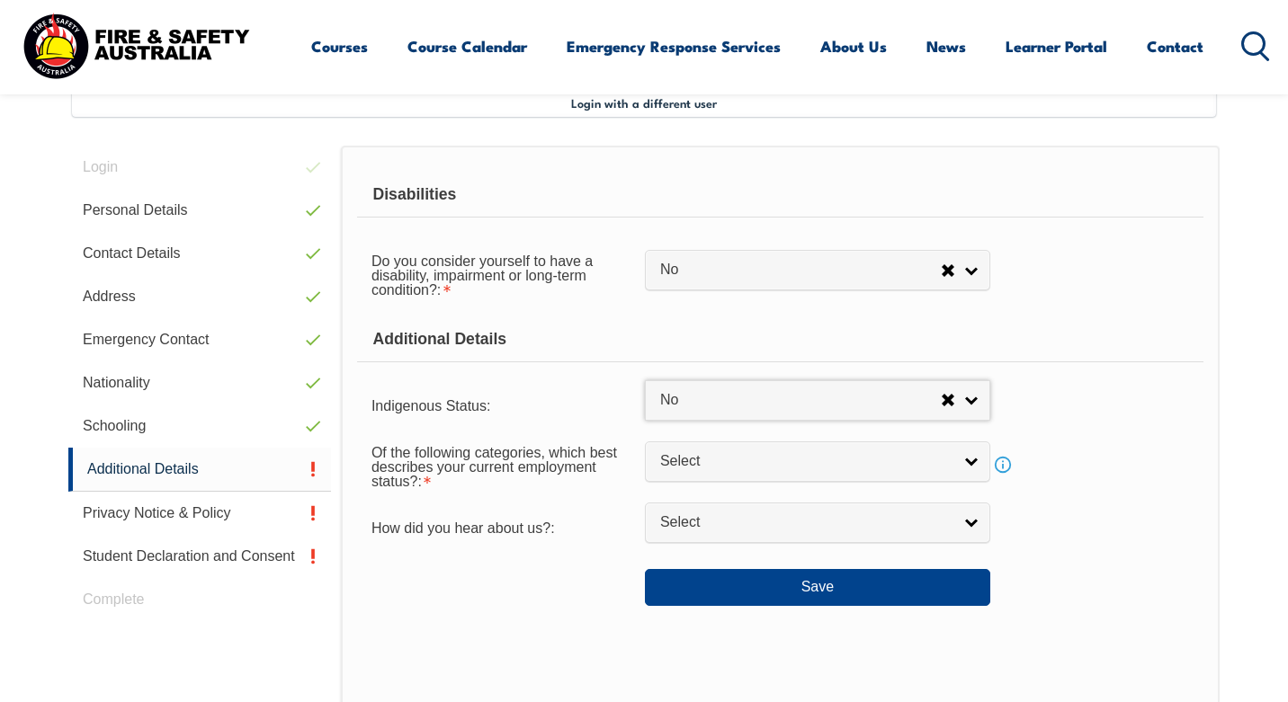
scroll to position [496, 0]
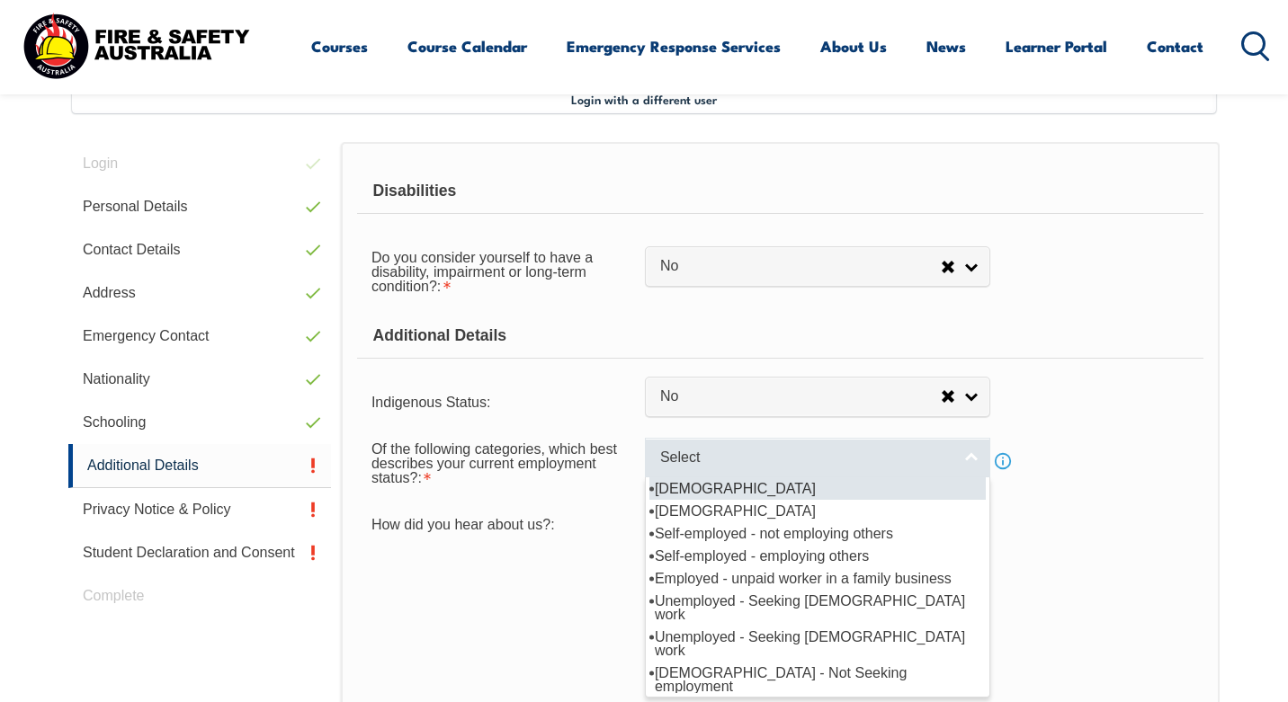
click at [831, 461] on span "Select" at bounding box center [805, 458] width 291 height 19
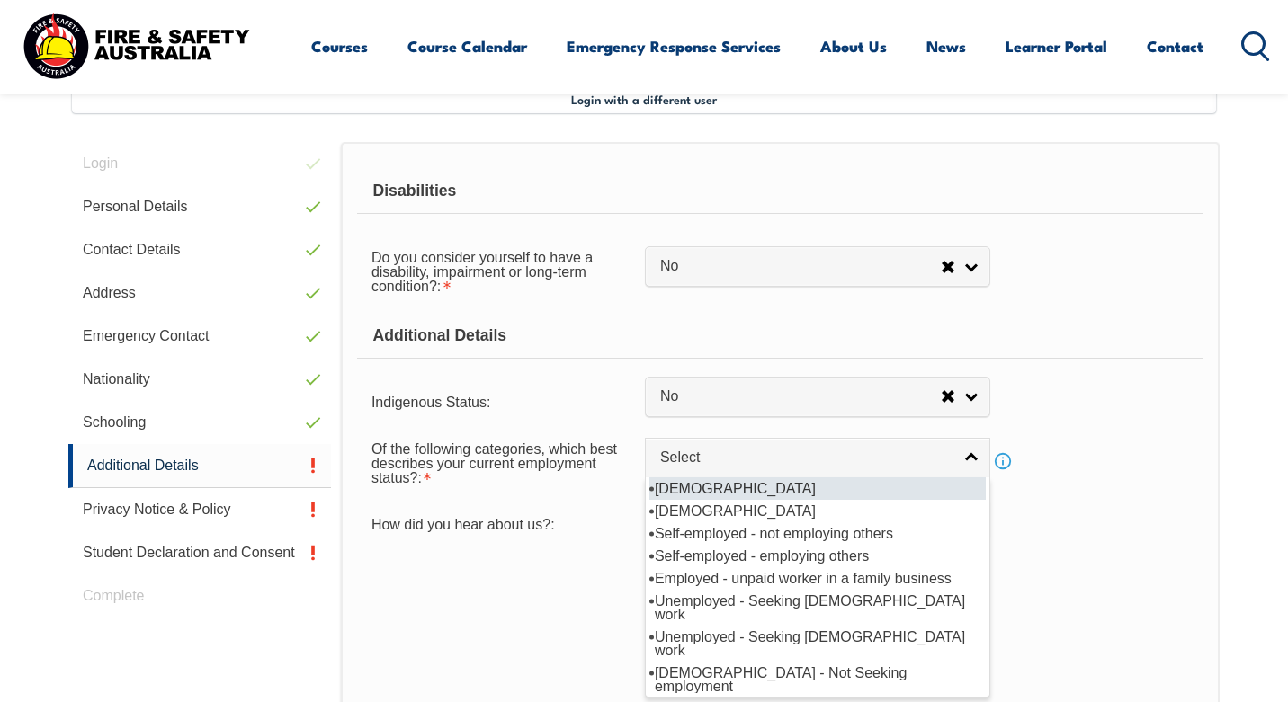
click at [823, 484] on li "[DEMOGRAPHIC_DATA]" at bounding box center [817, 489] width 336 height 22
select select "1"
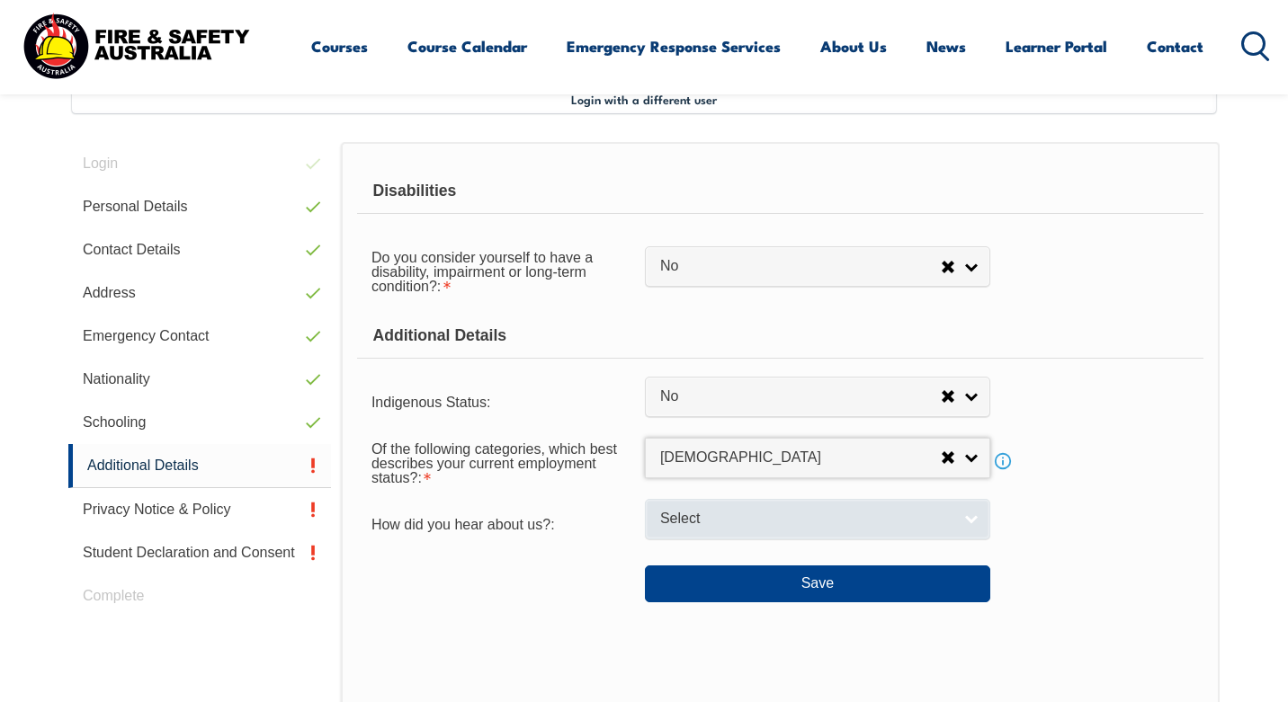
click at [810, 518] on span "Select" at bounding box center [805, 519] width 291 height 19
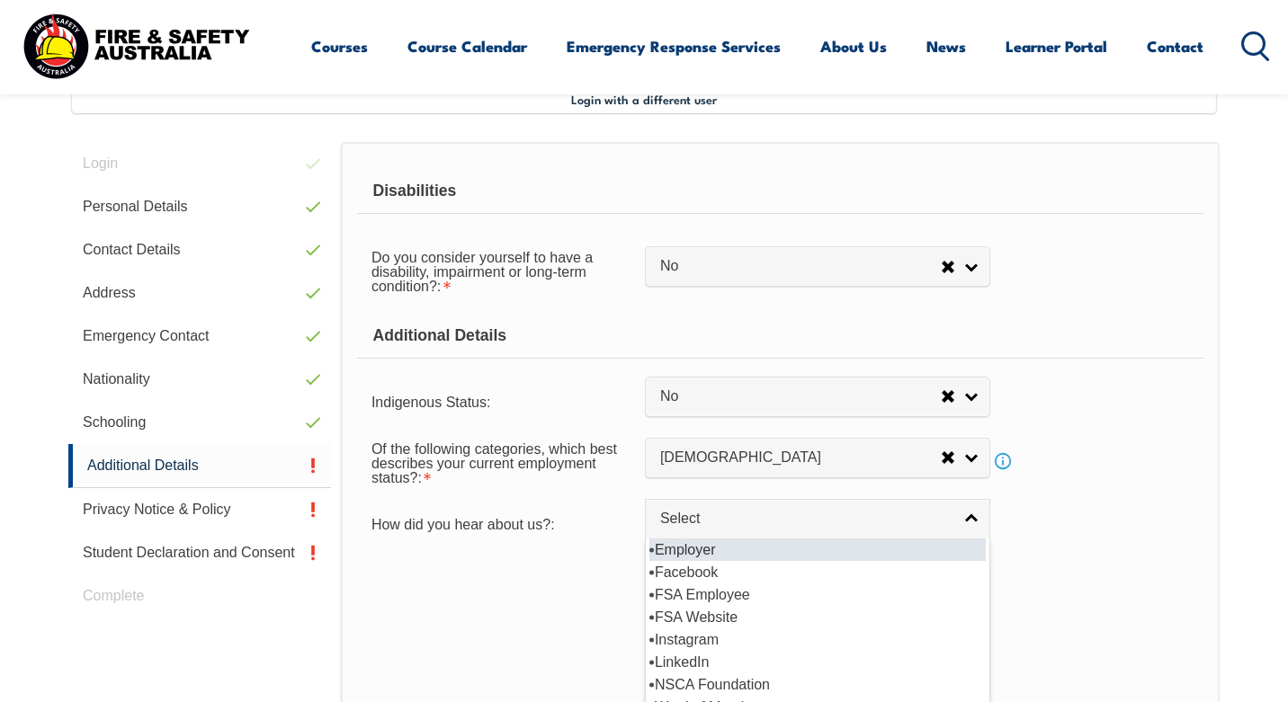
click at [790, 543] on li "Employer" at bounding box center [817, 550] width 336 height 22
select select "8019"
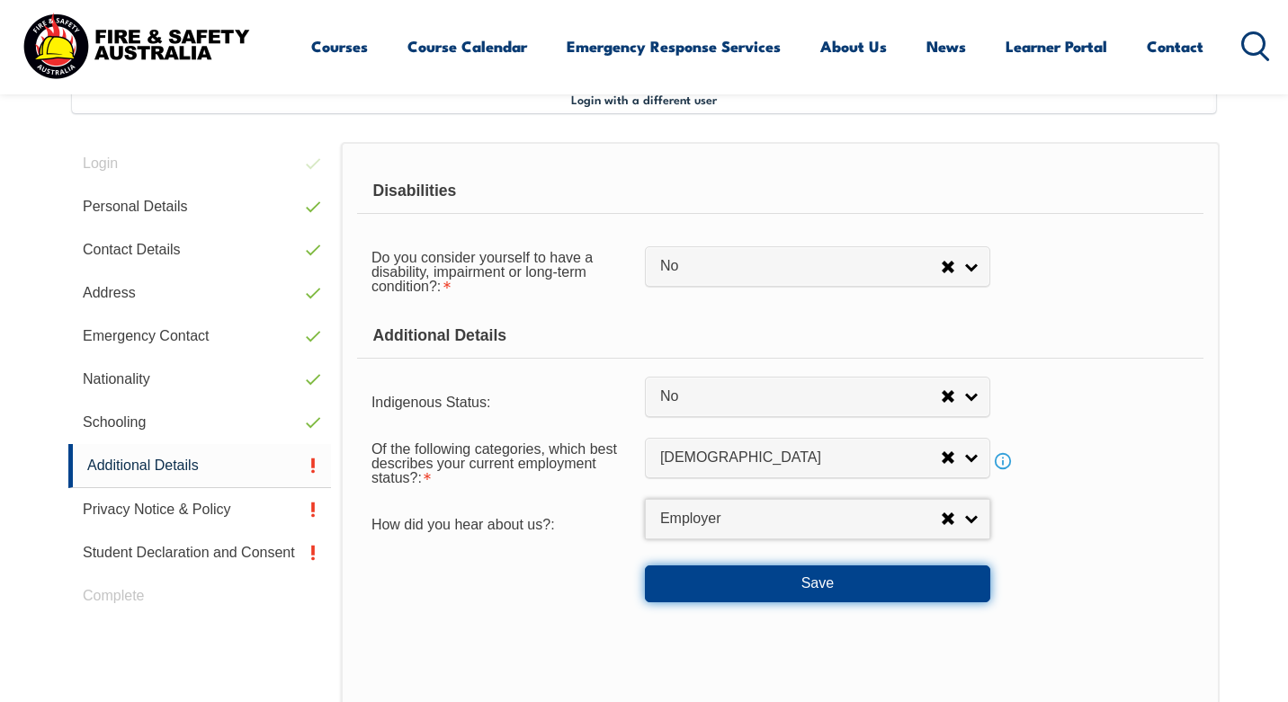
click at [782, 578] on button "Save" at bounding box center [817, 584] width 345 height 36
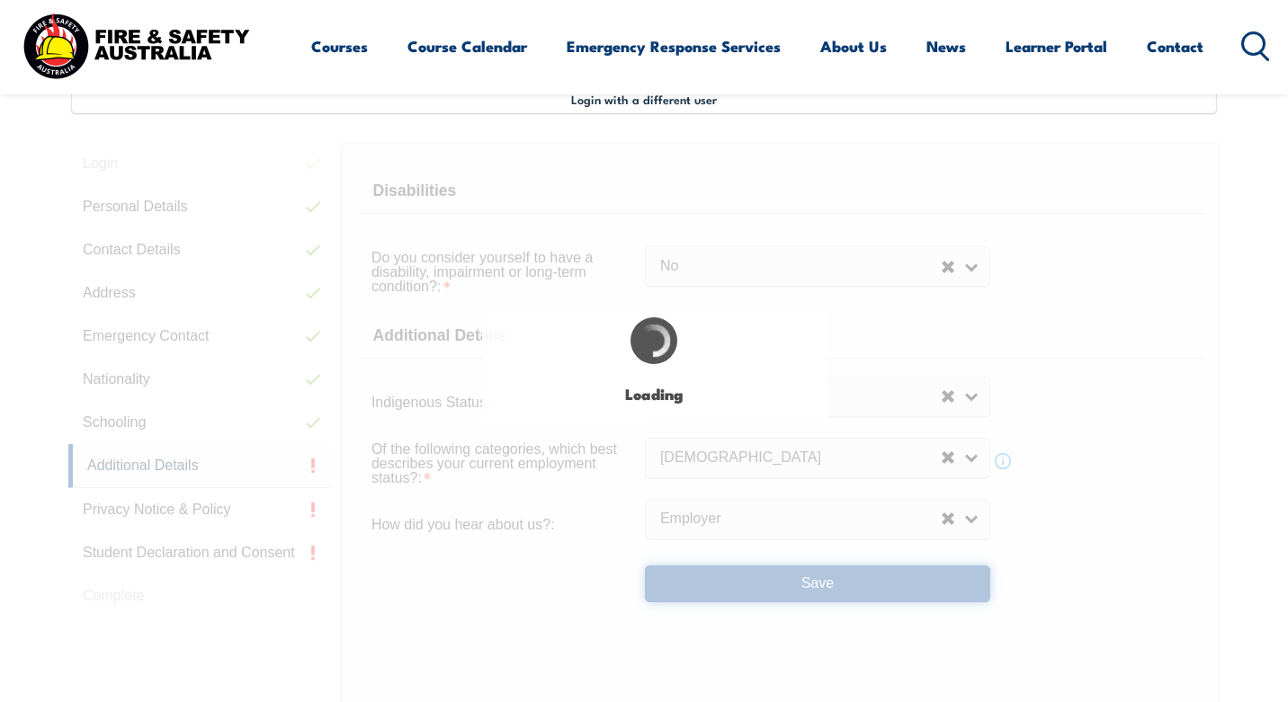
select select "false"
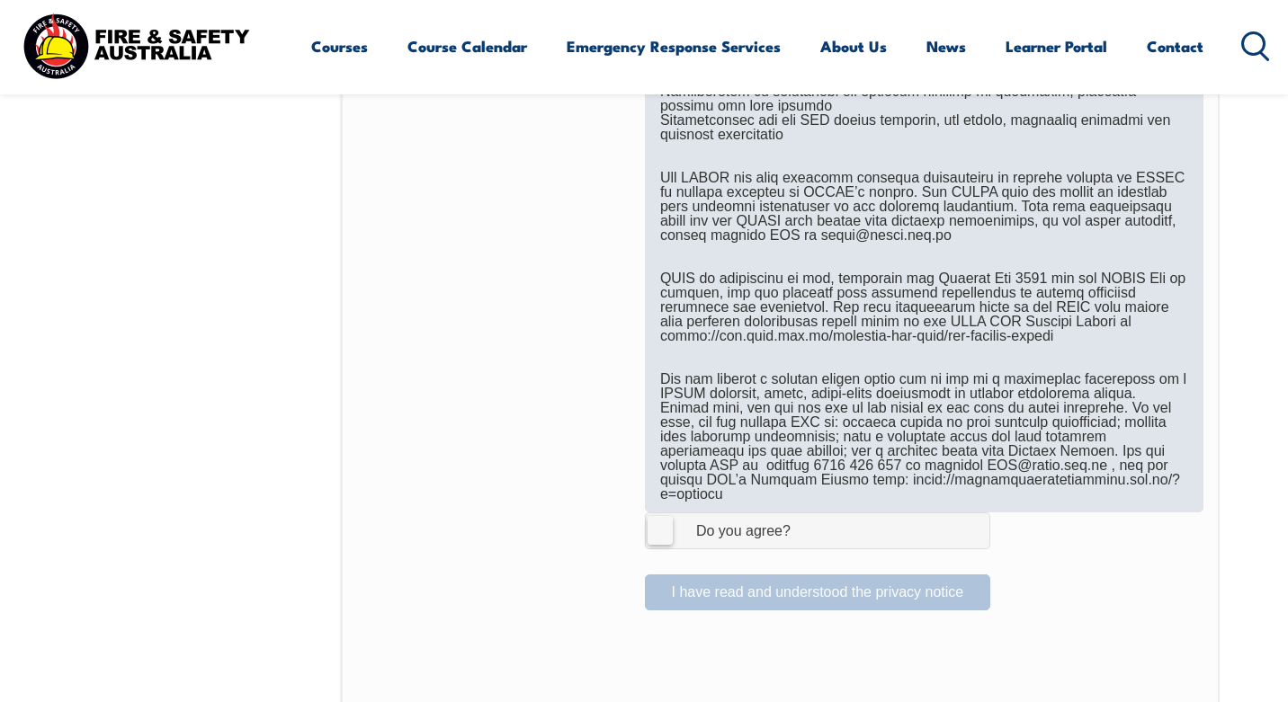
scroll to position [1022, 0]
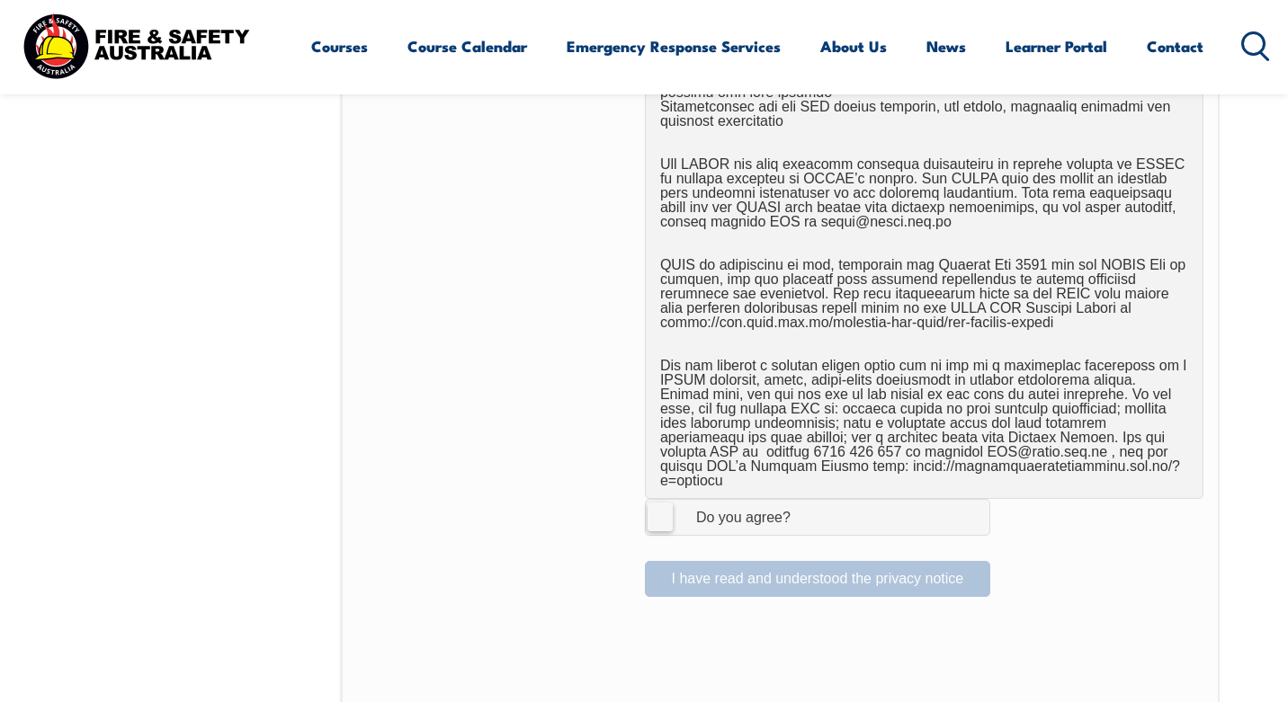
click at [662, 504] on label "I Agree Do you agree?" at bounding box center [817, 517] width 345 height 36
click at [805, 504] on input "I Agree Do you agree?" at bounding box center [820, 517] width 31 height 34
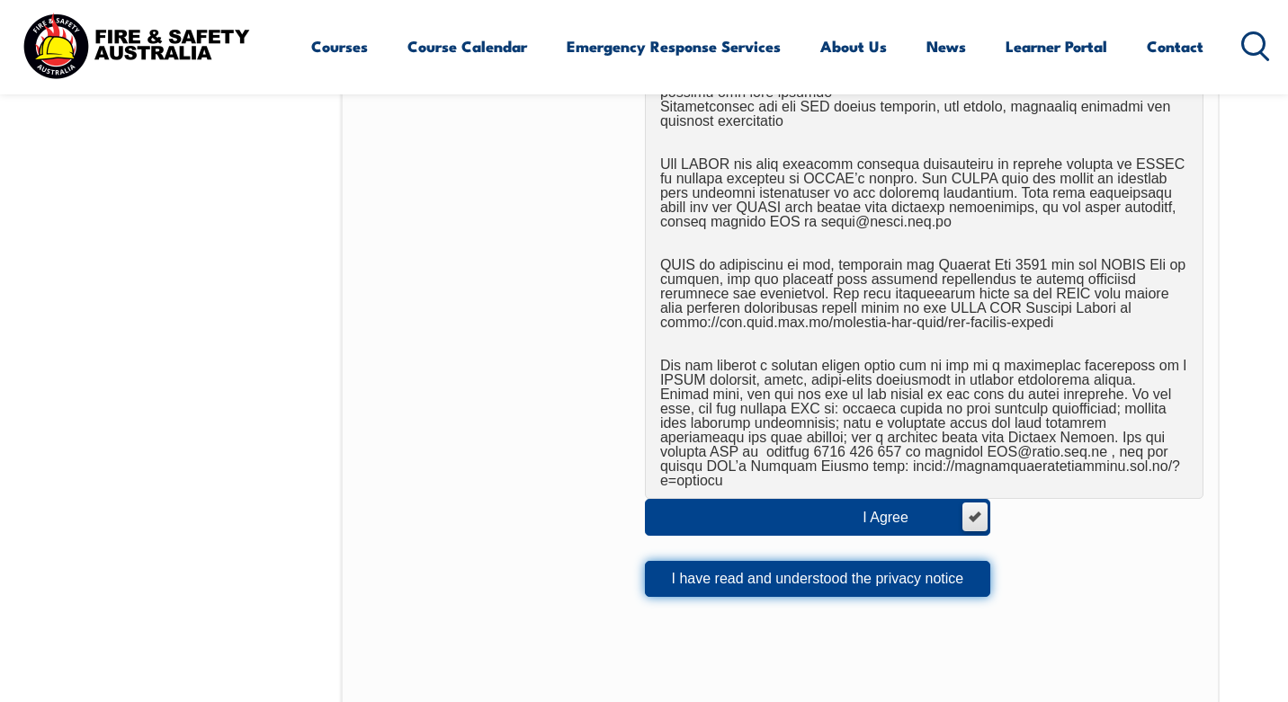
click at [684, 576] on button "I have read and understood the privacy notice" at bounding box center [817, 579] width 345 height 36
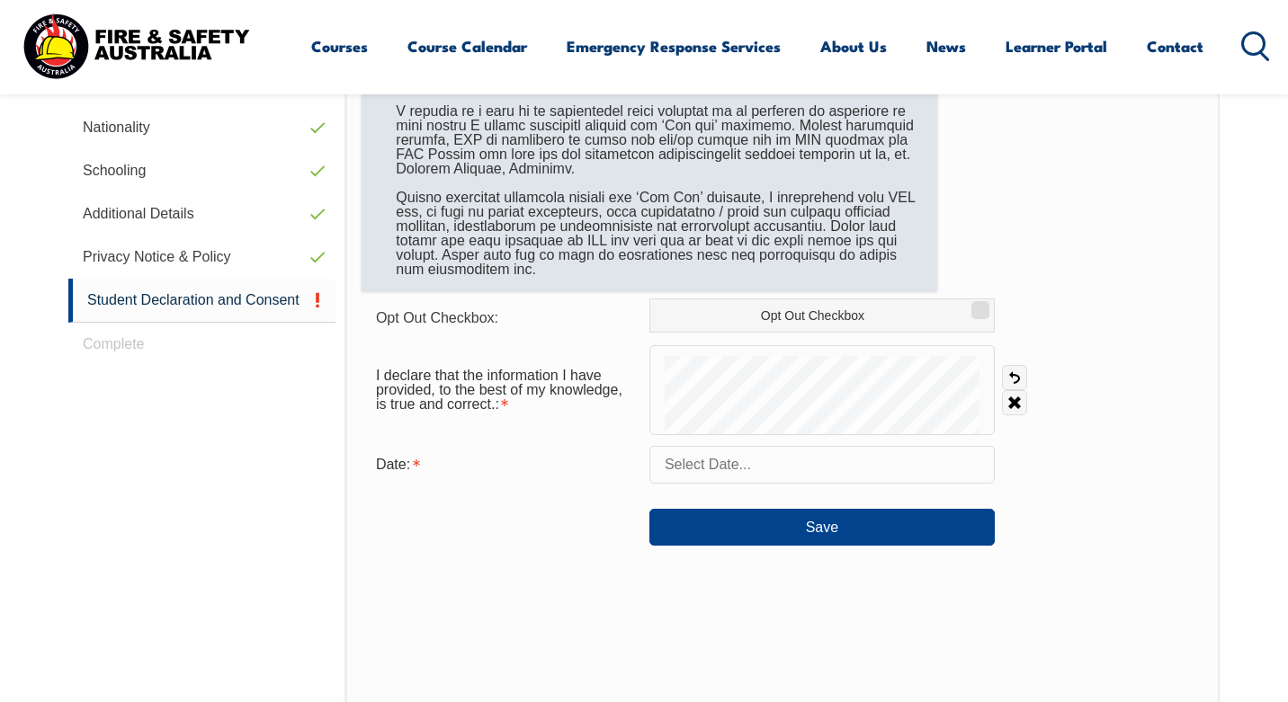
scroll to position [751, 0]
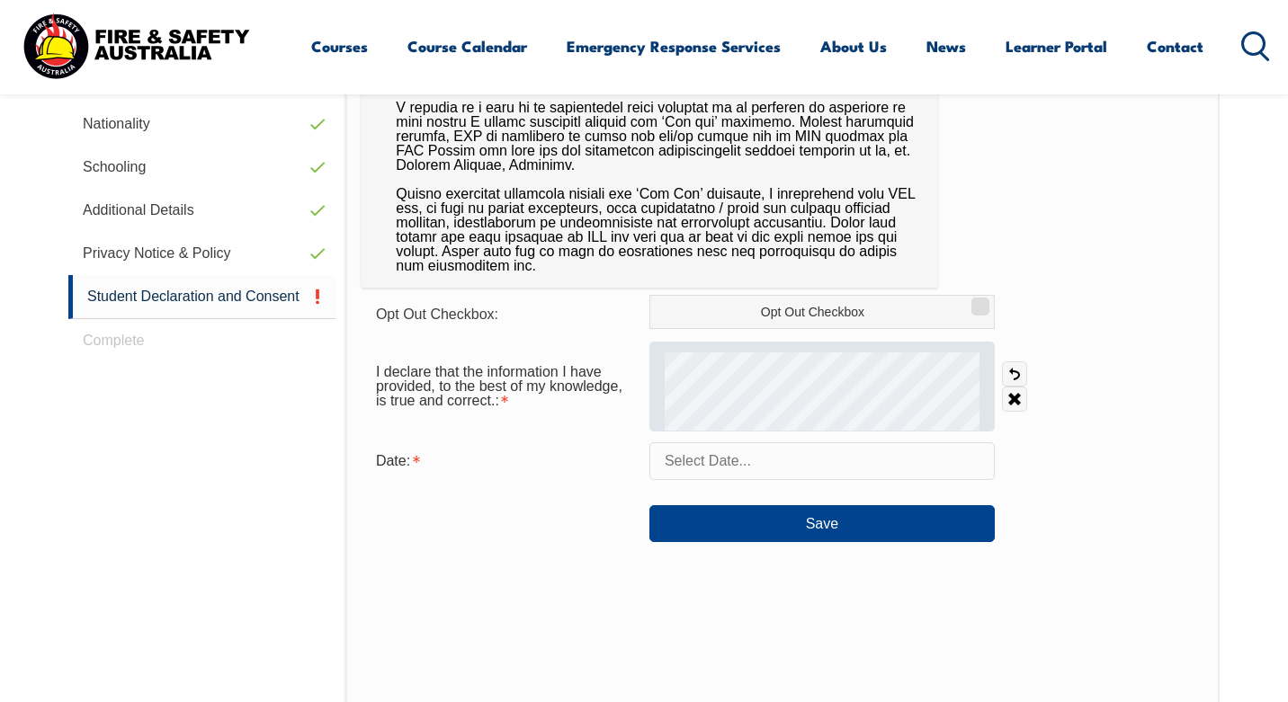
click at [816, 345] on div at bounding box center [821, 387] width 345 height 90
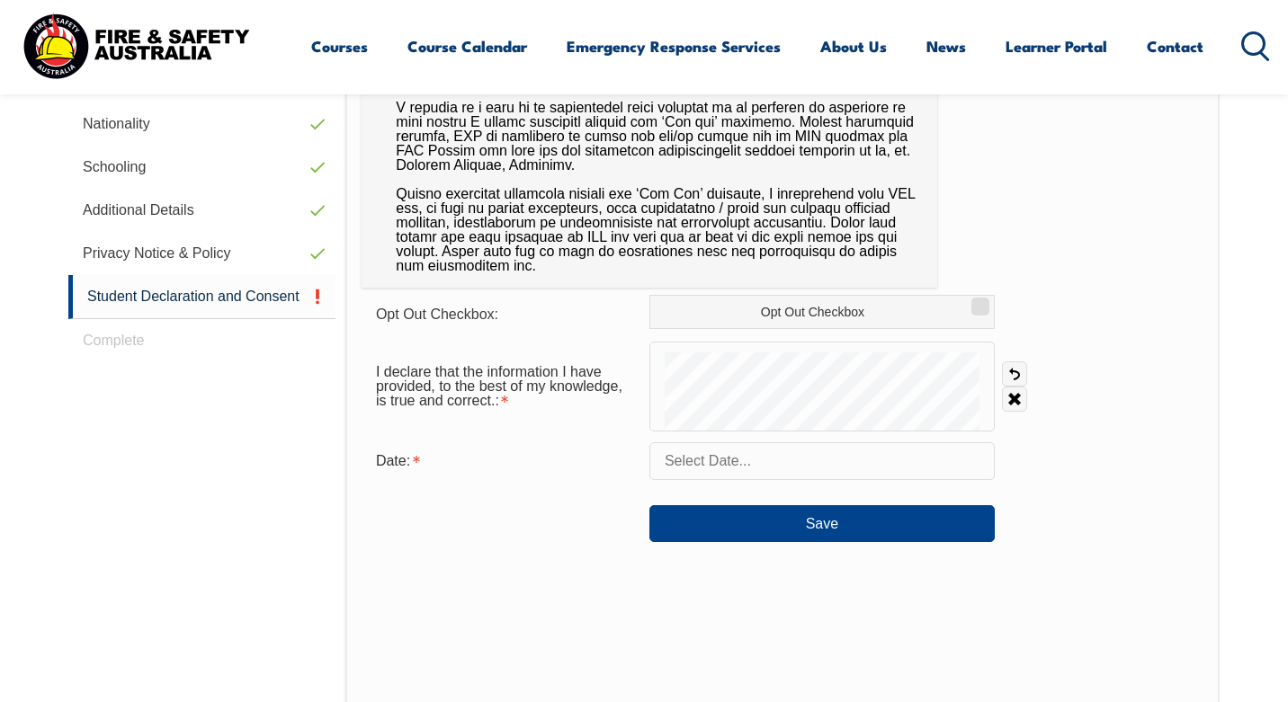
click at [743, 460] on input "text" at bounding box center [821, 461] width 345 height 38
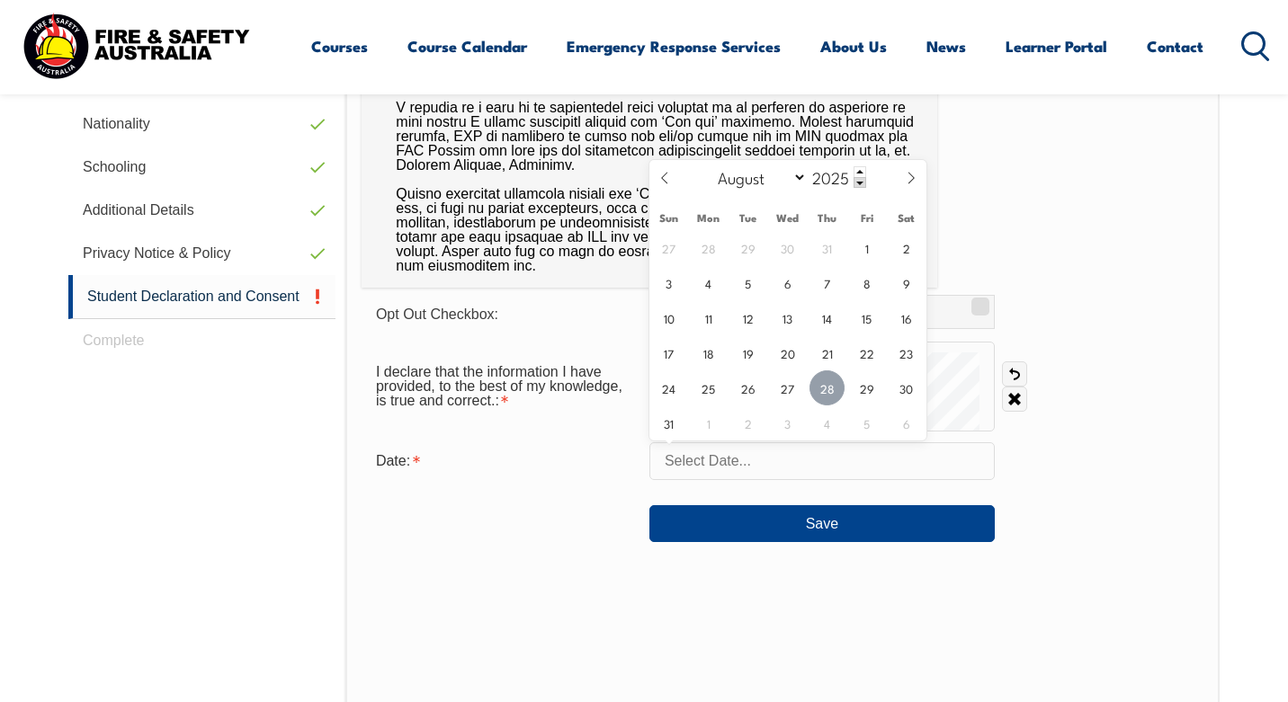
click at [831, 389] on span "28" at bounding box center [826, 388] width 35 height 35
type input "August 28, 2025"
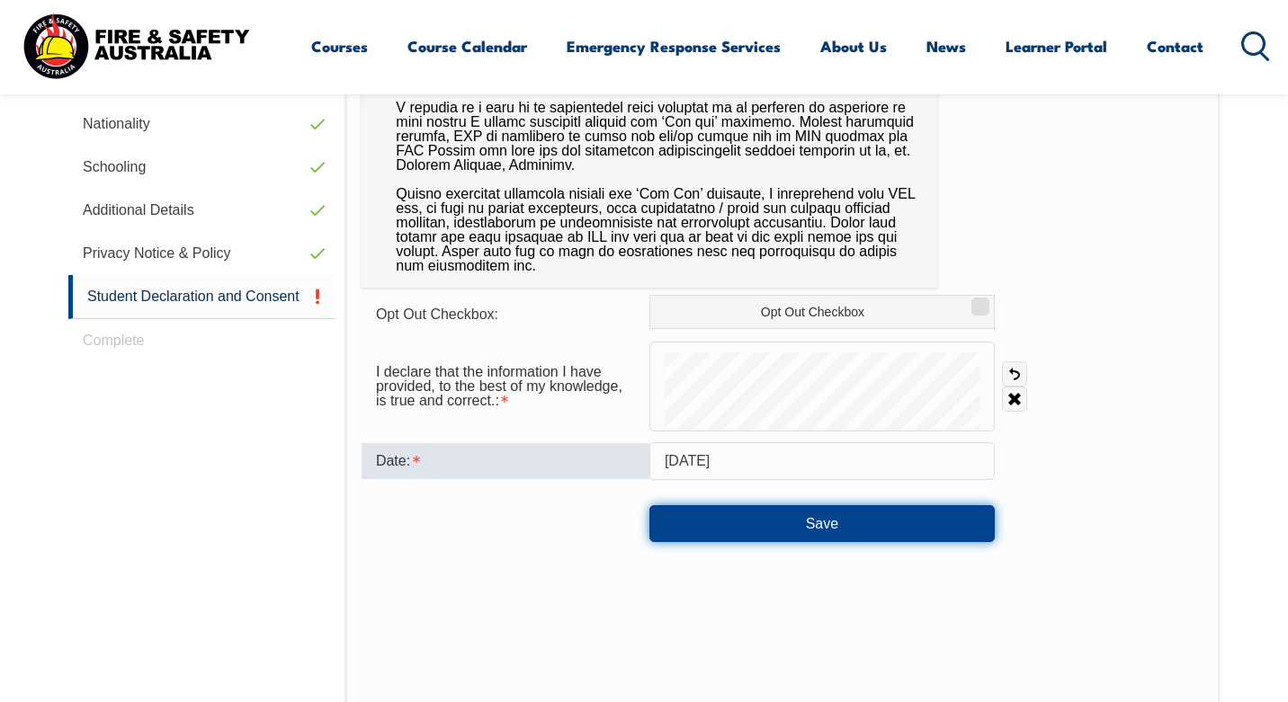
click at [818, 530] on button "Save" at bounding box center [821, 523] width 345 height 36
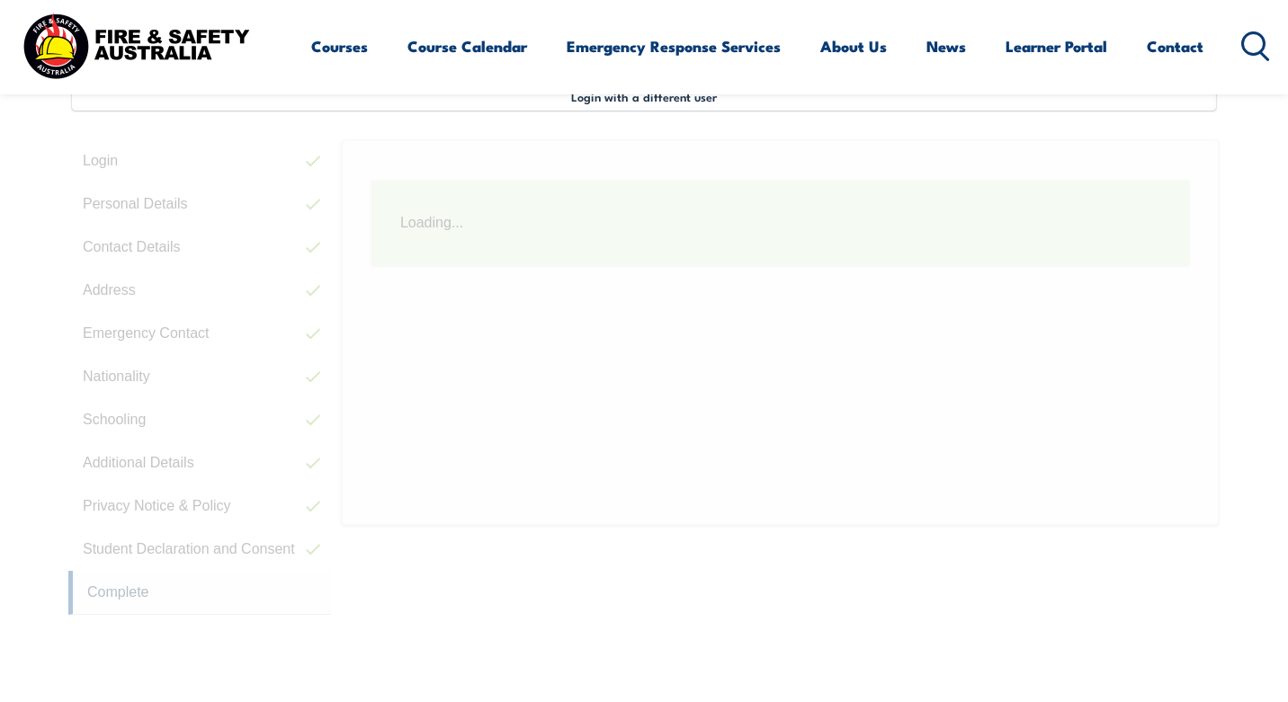
scroll to position [490, 0]
